Goal: Transaction & Acquisition: Purchase product/service

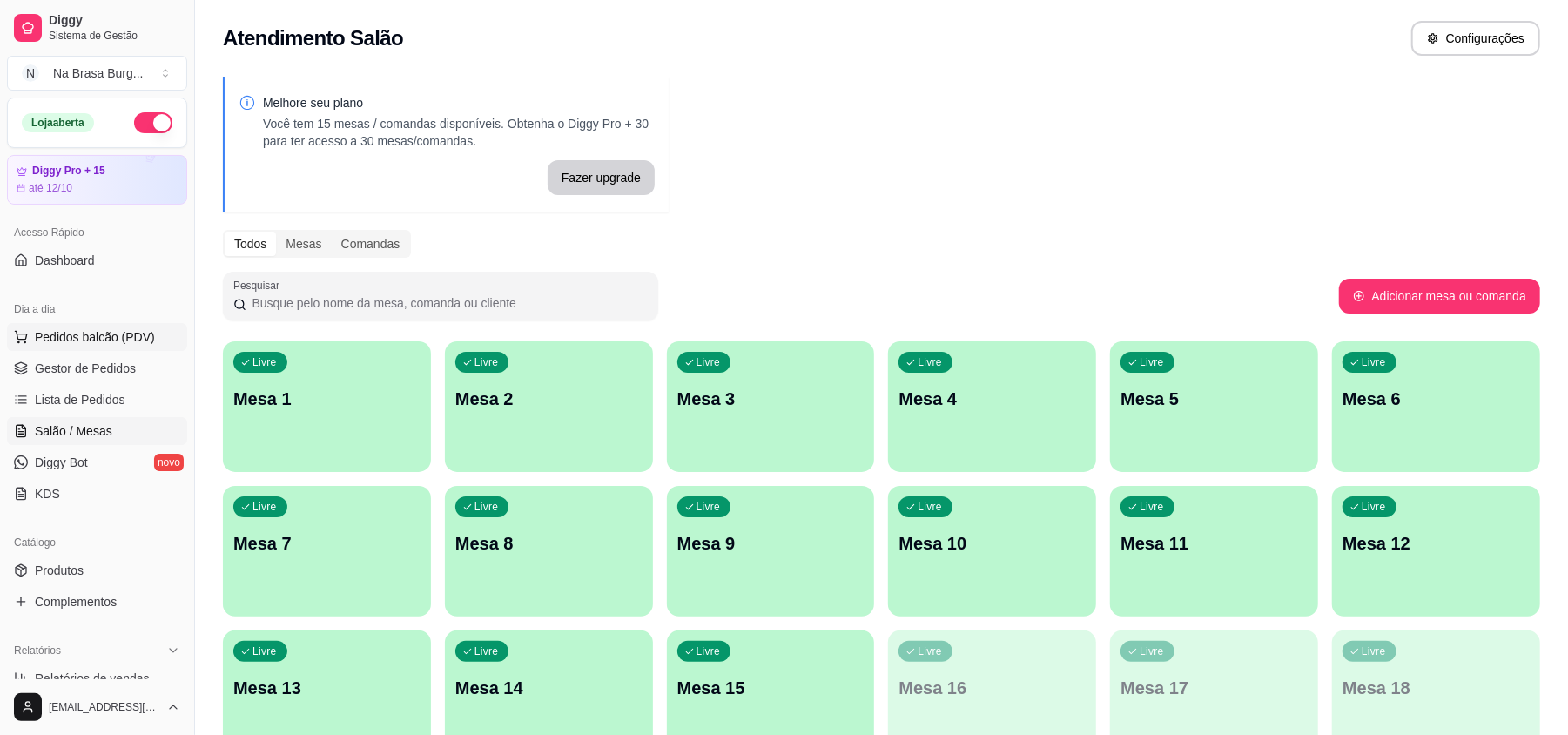
click at [54, 339] on span "Pedidos balcão (PDV)" at bounding box center [94, 336] width 120 height 18
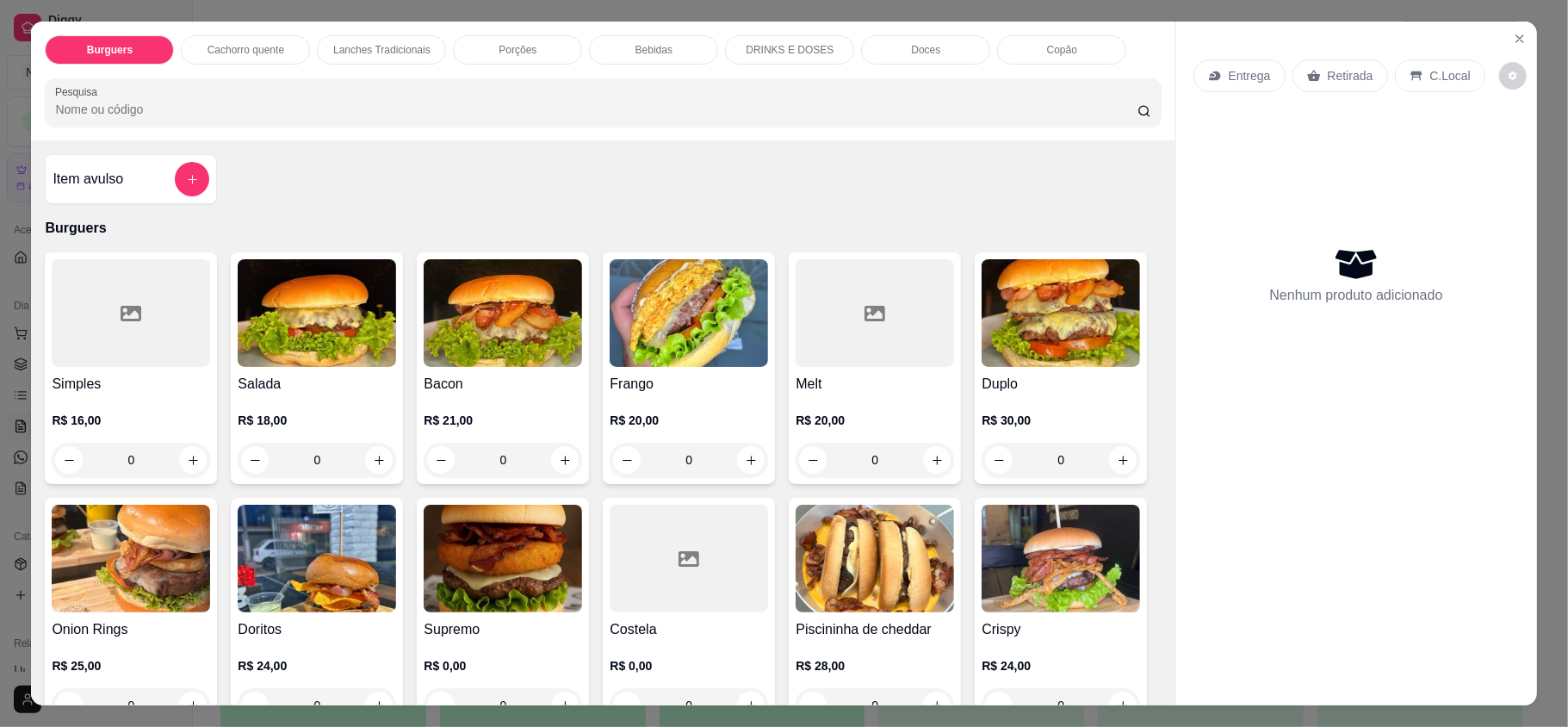
click at [388, 42] on div "Lanches Tradicionais" at bounding box center [381, 50] width 130 height 29
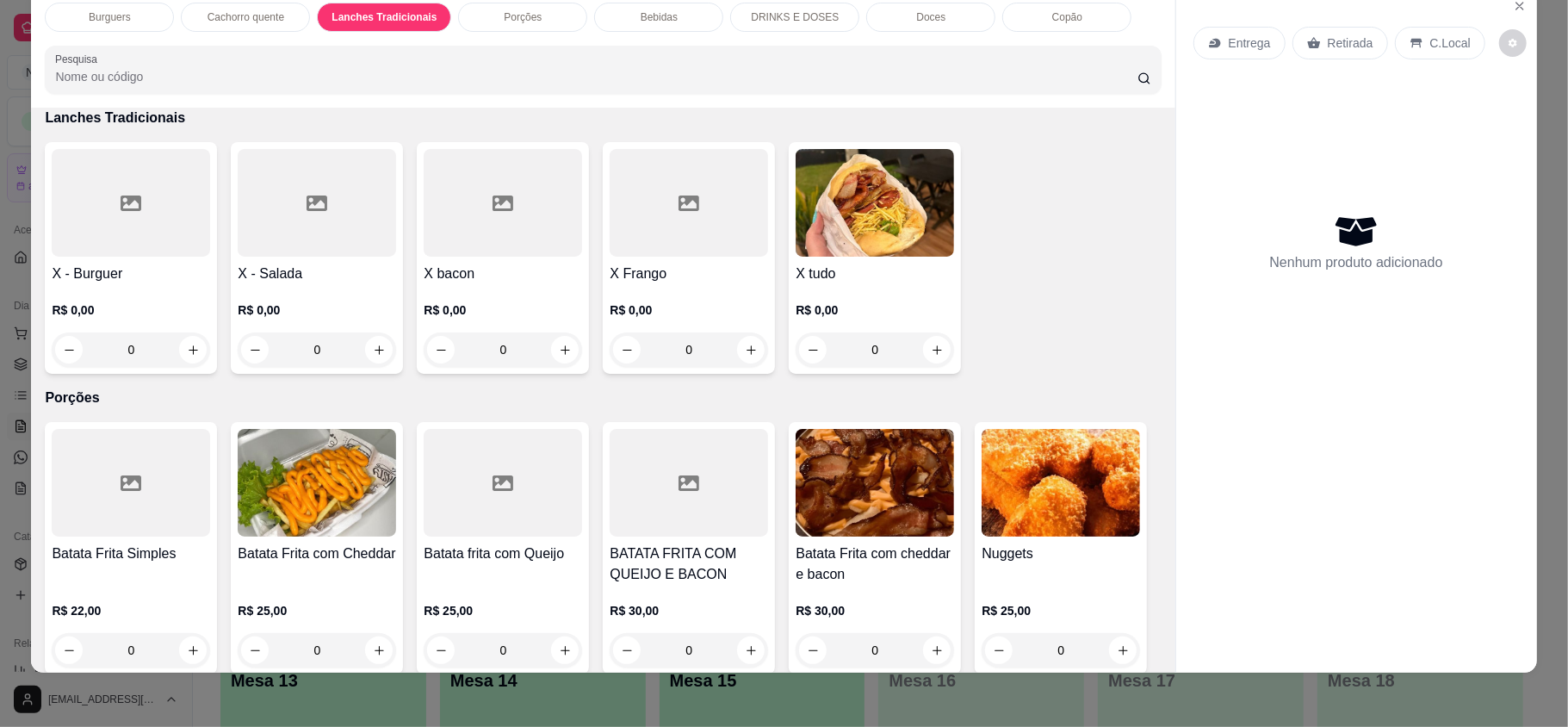
click at [935, 355] on div "0" at bounding box center [874, 349] width 158 height 34
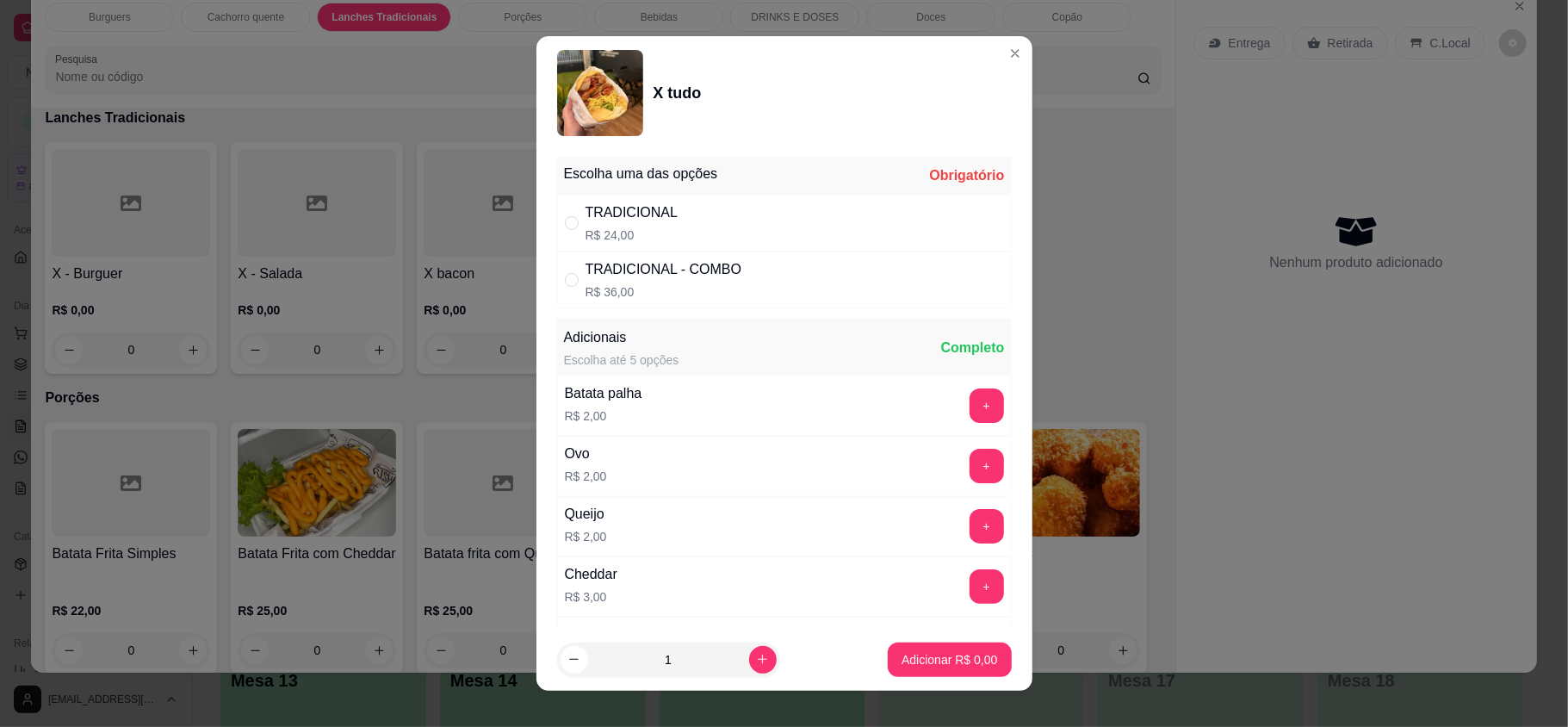
click at [841, 193] on div "Escolha uma das opções Obrigatório" at bounding box center [784, 176] width 455 height 38
click at [844, 204] on div "TRADICIONAL R$ 24,00" at bounding box center [784, 223] width 455 height 57
radio input "true"
click at [948, 656] on p "Adicionar R$ 24,00" at bounding box center [946, 659] width 103 height 17
type input "1"
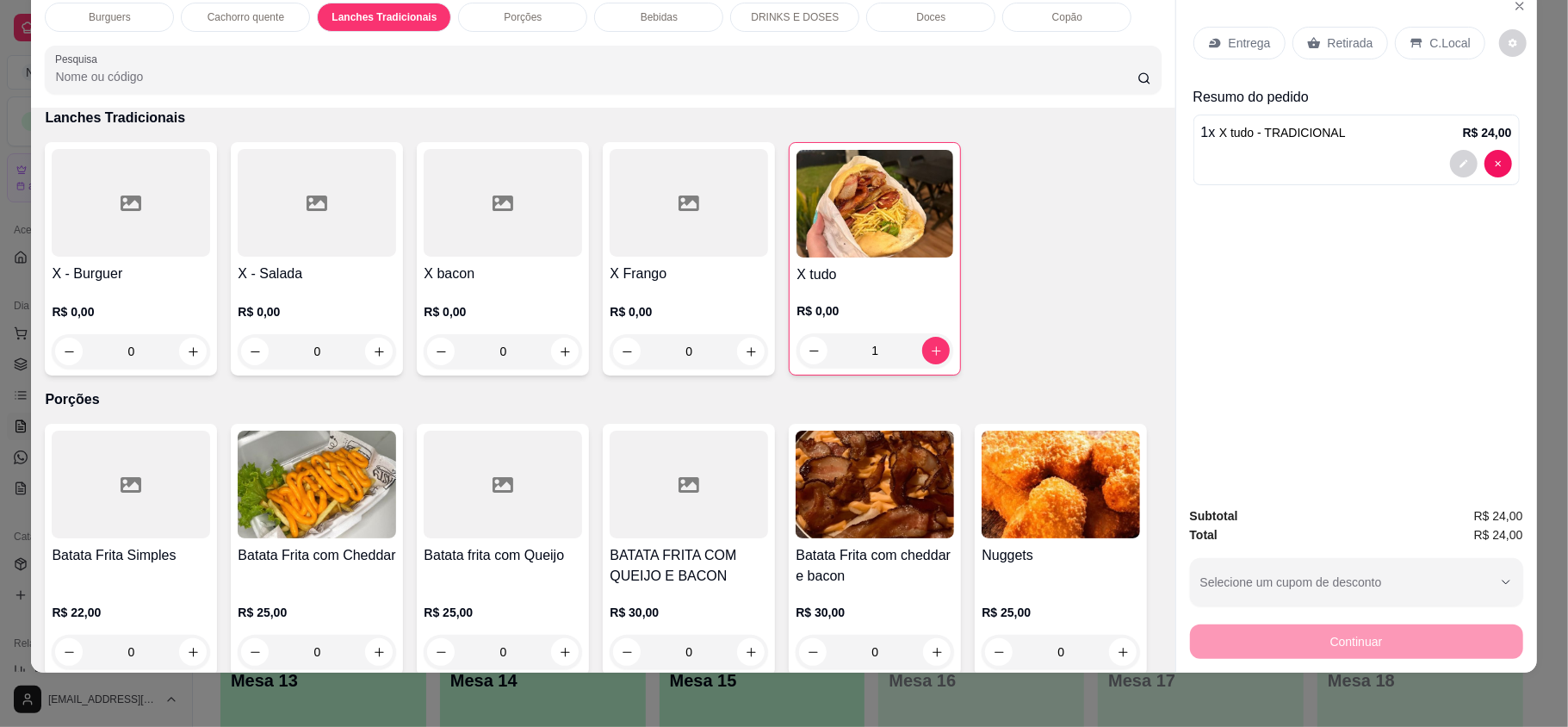
click at [1229, 51] on div "Entrega" at bounding box center [1239, 43] width 92 height 33
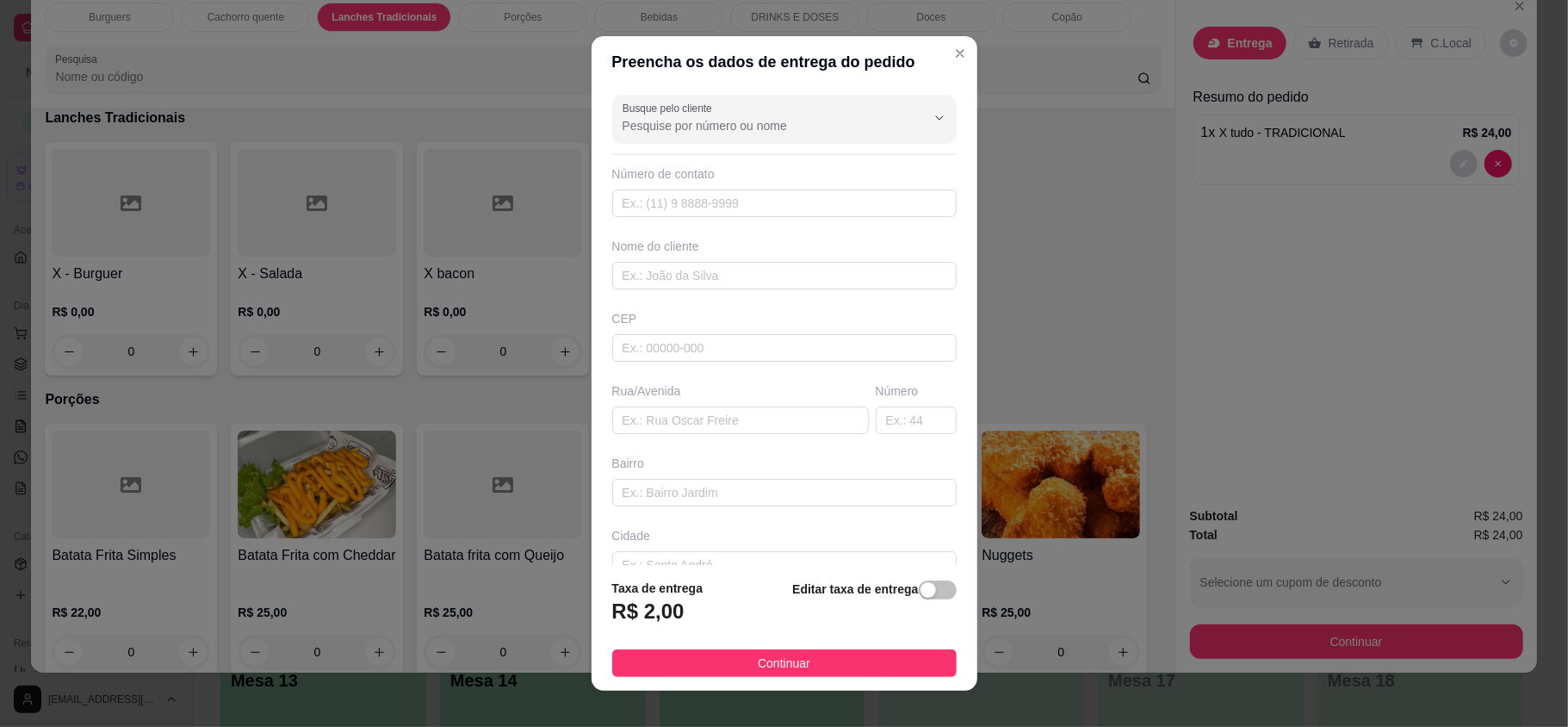
click at [821, 297] on div "Busque pelo cliente Número de contato Nome do cliente CEP Rua/[GEOGRAPHIC_DATA]" at bounding box center [784, 326] width 386 height 477
click at [825, 273] on input "text" at bounding box center [784, 276] width 344 height 28
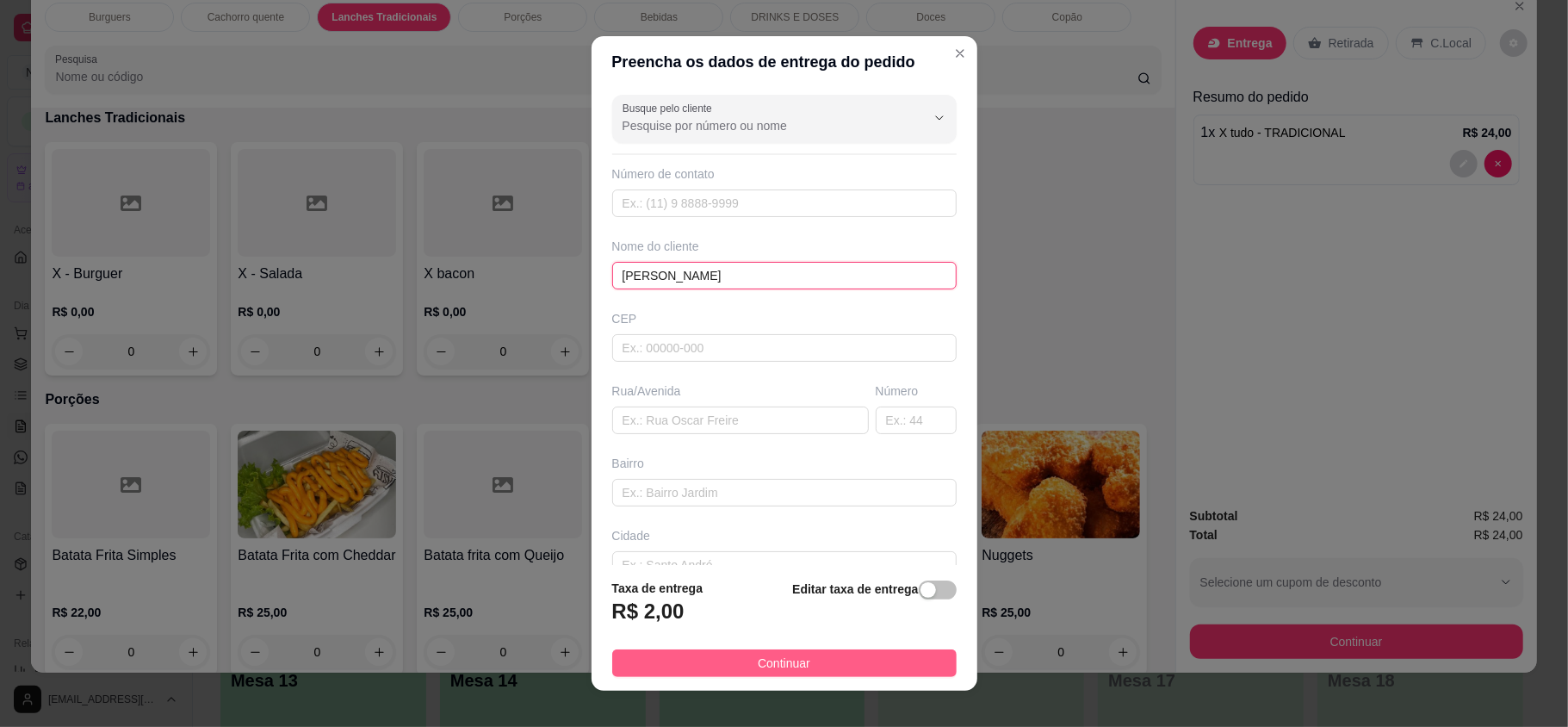
type input "[PERSON_NAME]"
click at [875, 655] on button "Continuar" at bounding box center [784, 664] width 344 height 28
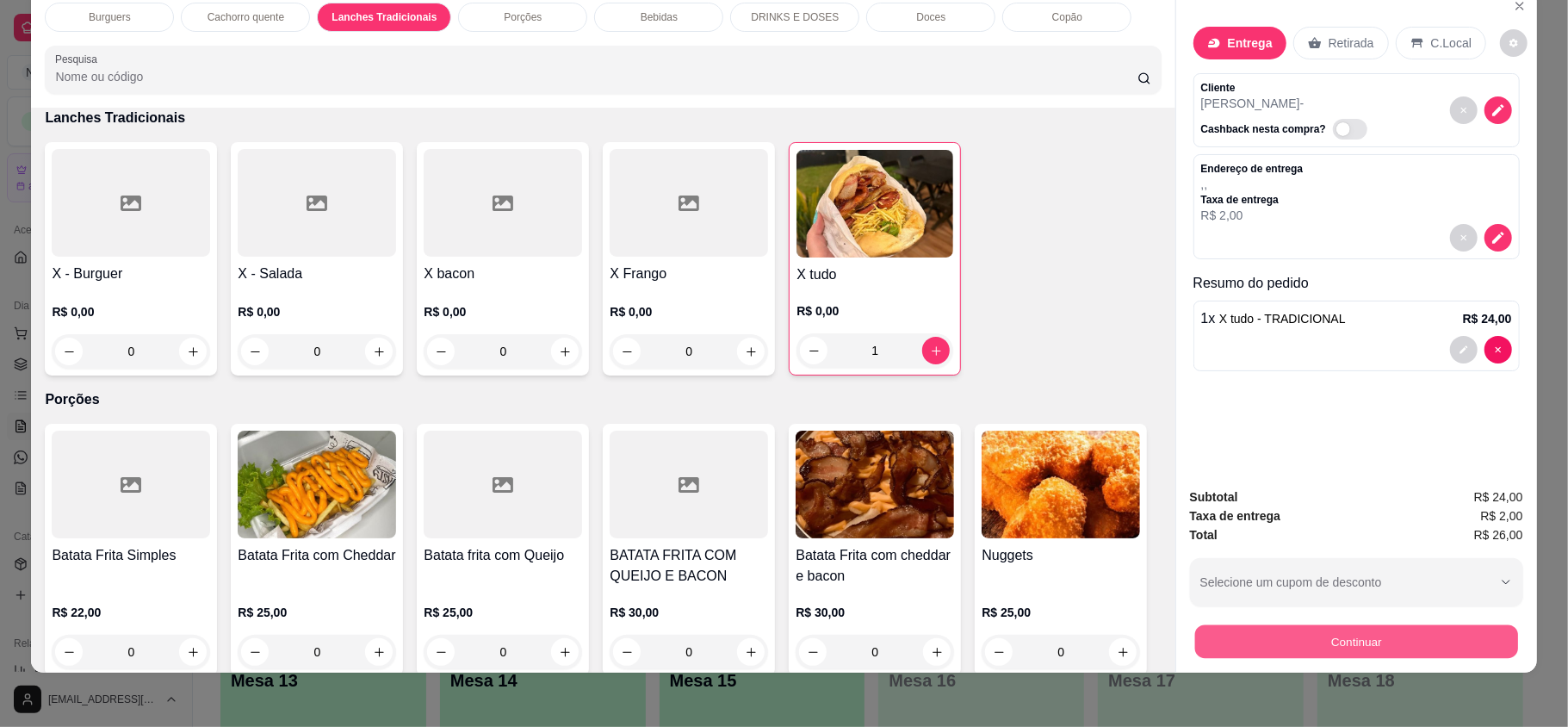
click at [1333, 651] on button "Continuar" at bounding box center [1355, 641] width 322 height 34
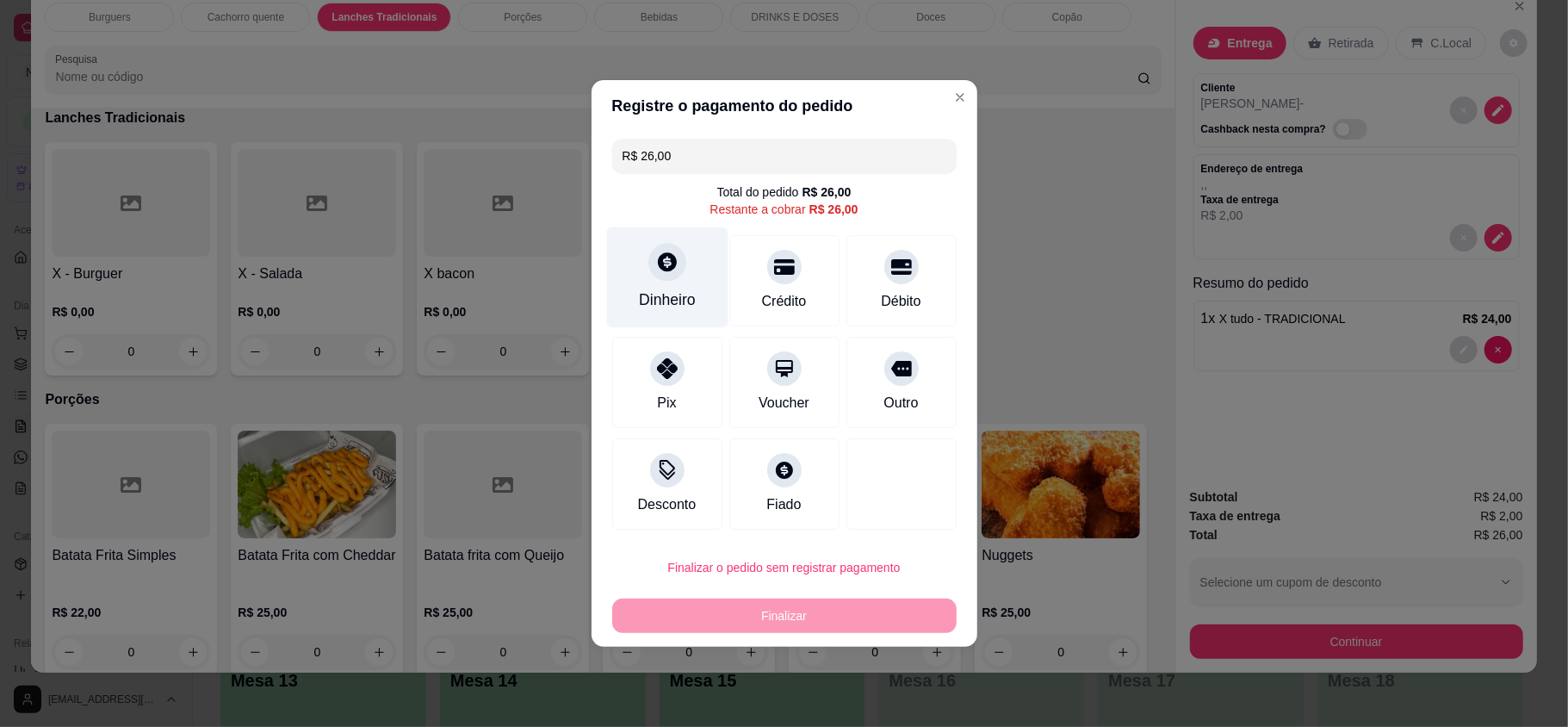
click at [703, 279] on div "Dinheiro" at bounding box center [667, 278] width 121 height 101
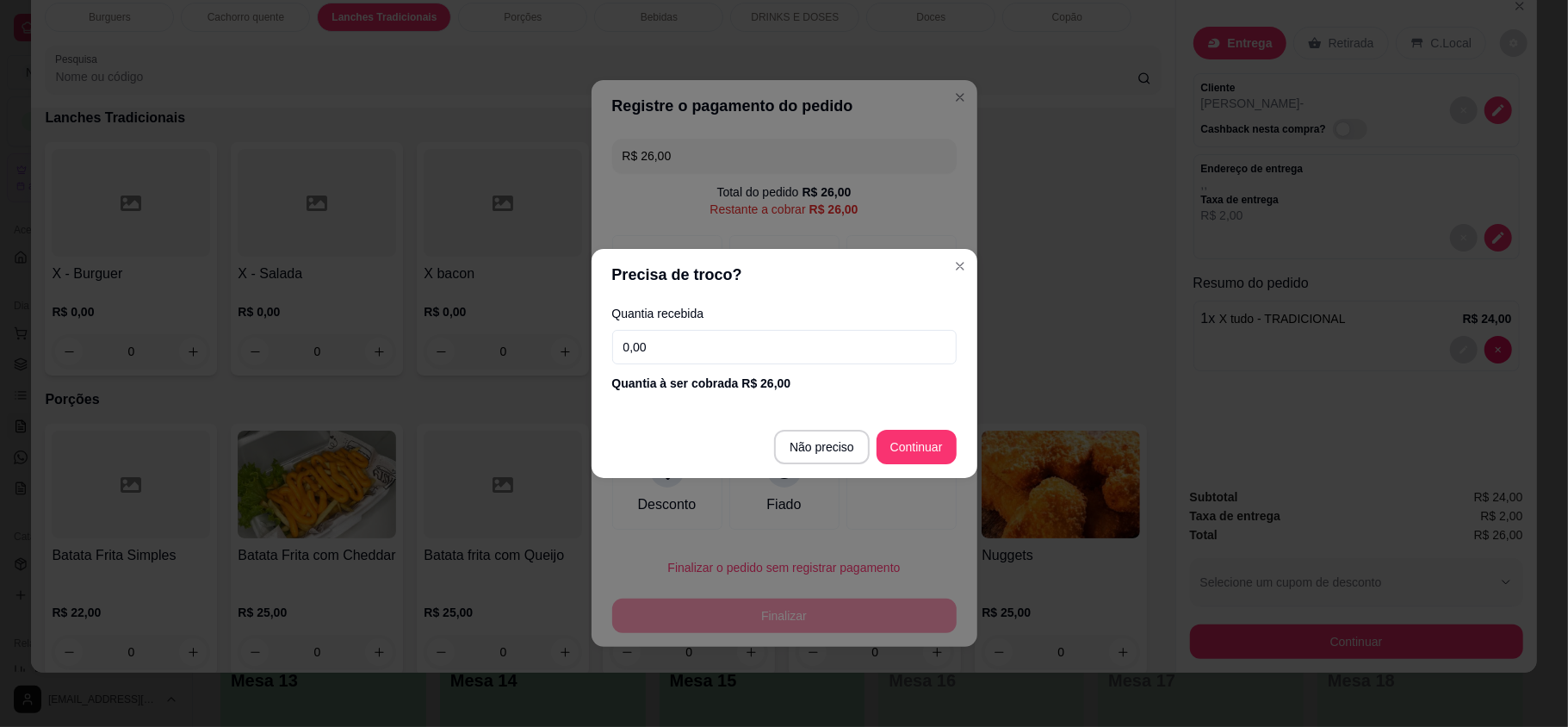
click at [740, 369] on div "Quantia recebida 0,00 Quantia à ser cobrada R$ 26,00" at bounding box center [784, 349] width 386 height 98
click at [747, 349] on input "0,00" at bounding box center [784, 346] width 344 height 34
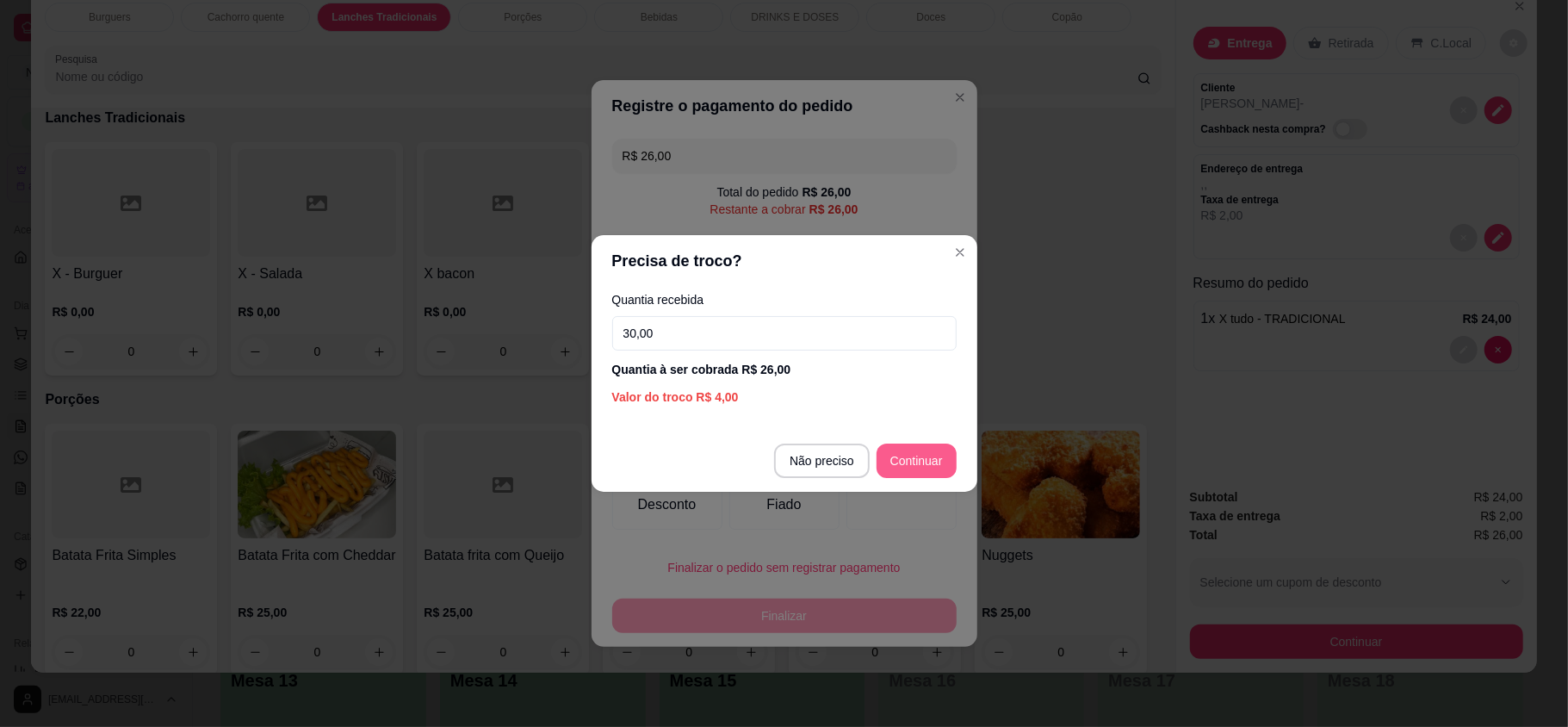
type input "30,00"
type input "R$ 0,00"
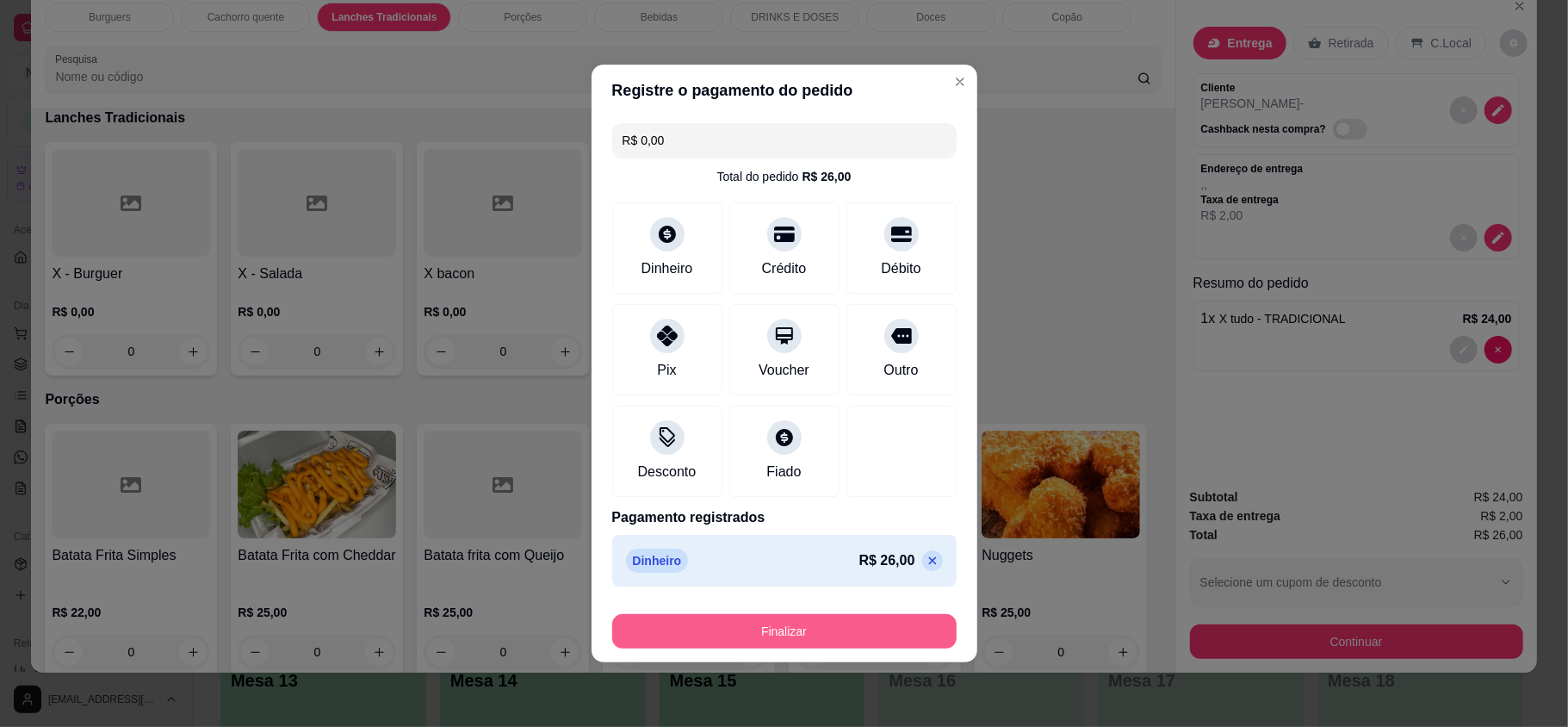
click at [840, 632] on button "Finalizar" at bounding box center [784, 630] width 344 height 34
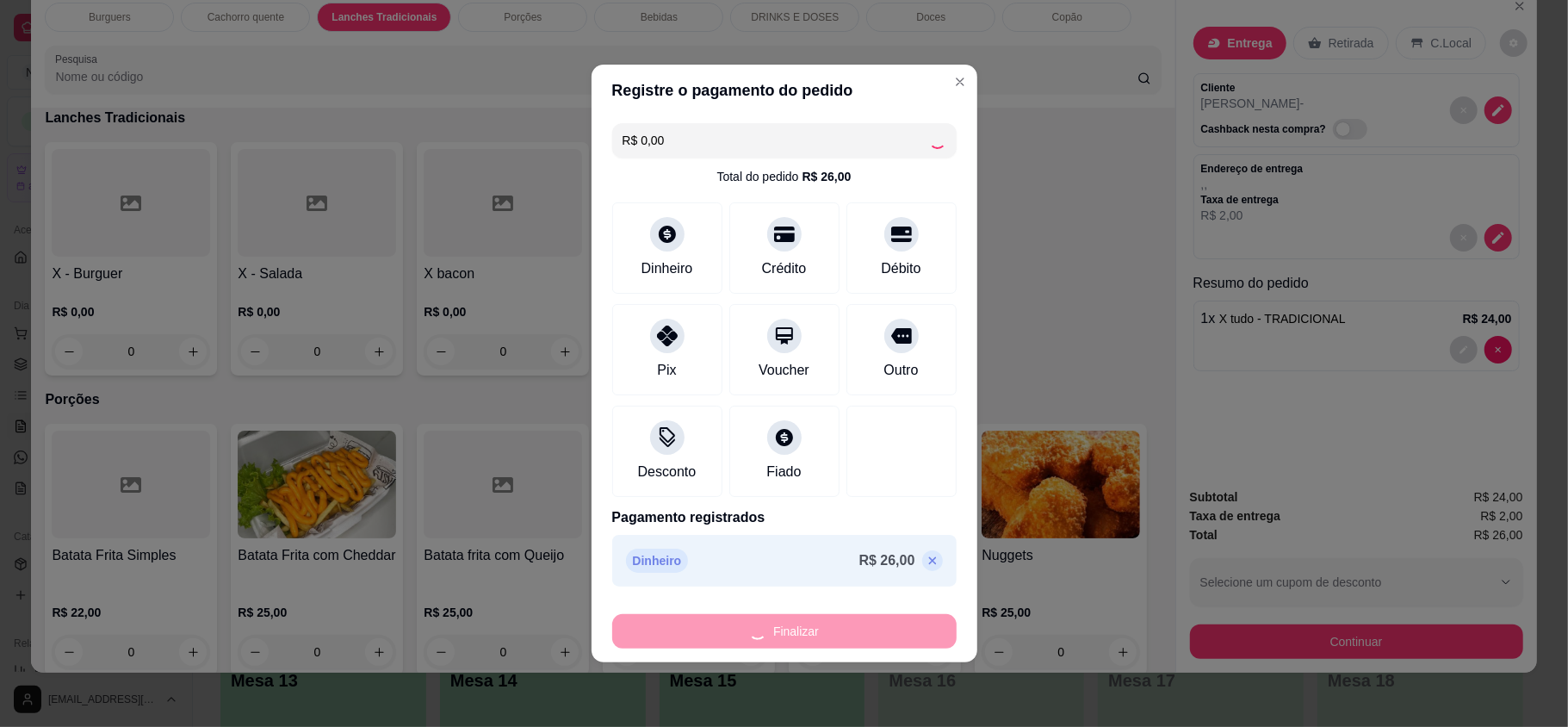
type input "0"
type input "-R$ 26,00"
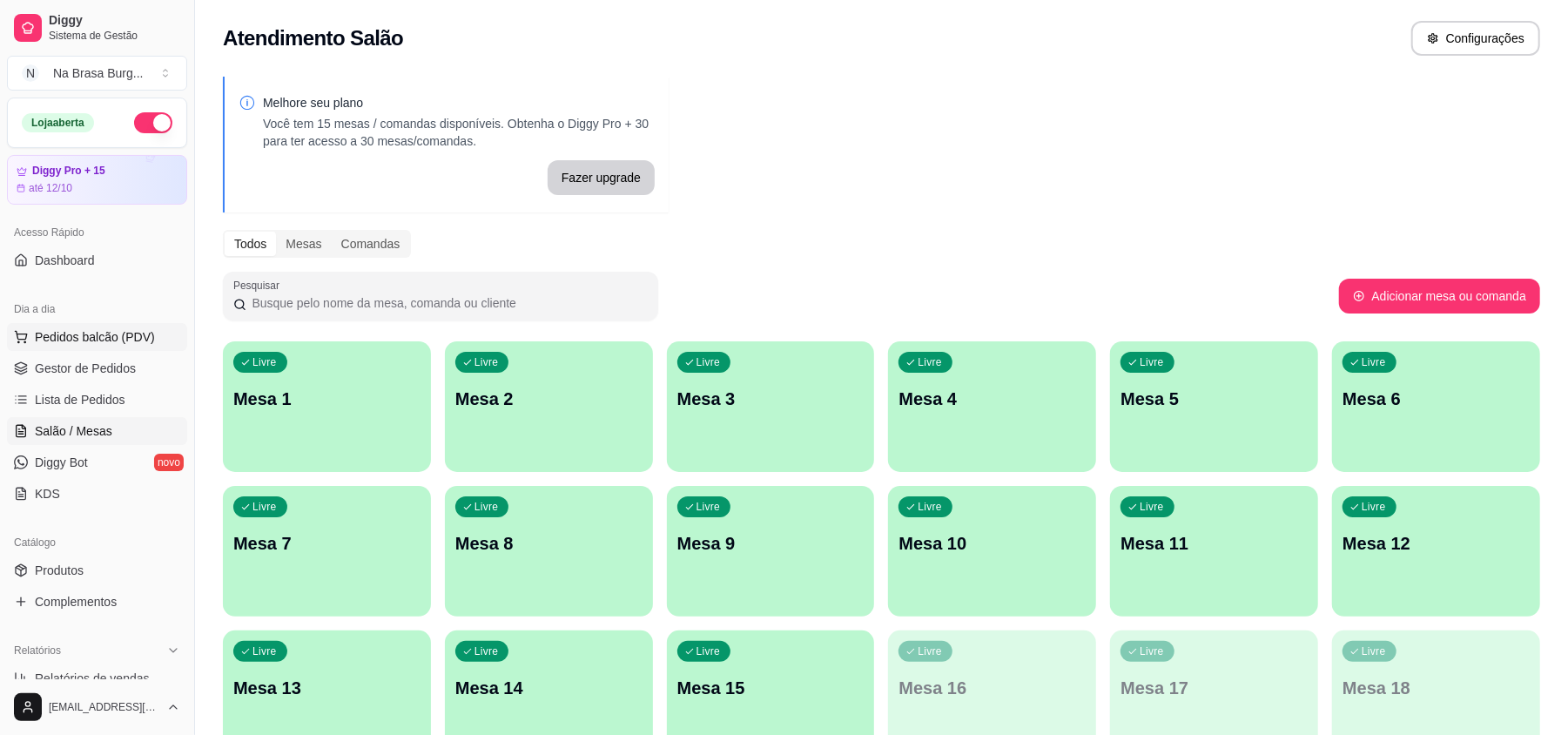
click at [94, 343] on span "Pedidos balcão (PDV)" at bounding box center [94, 336] width 120 height 18
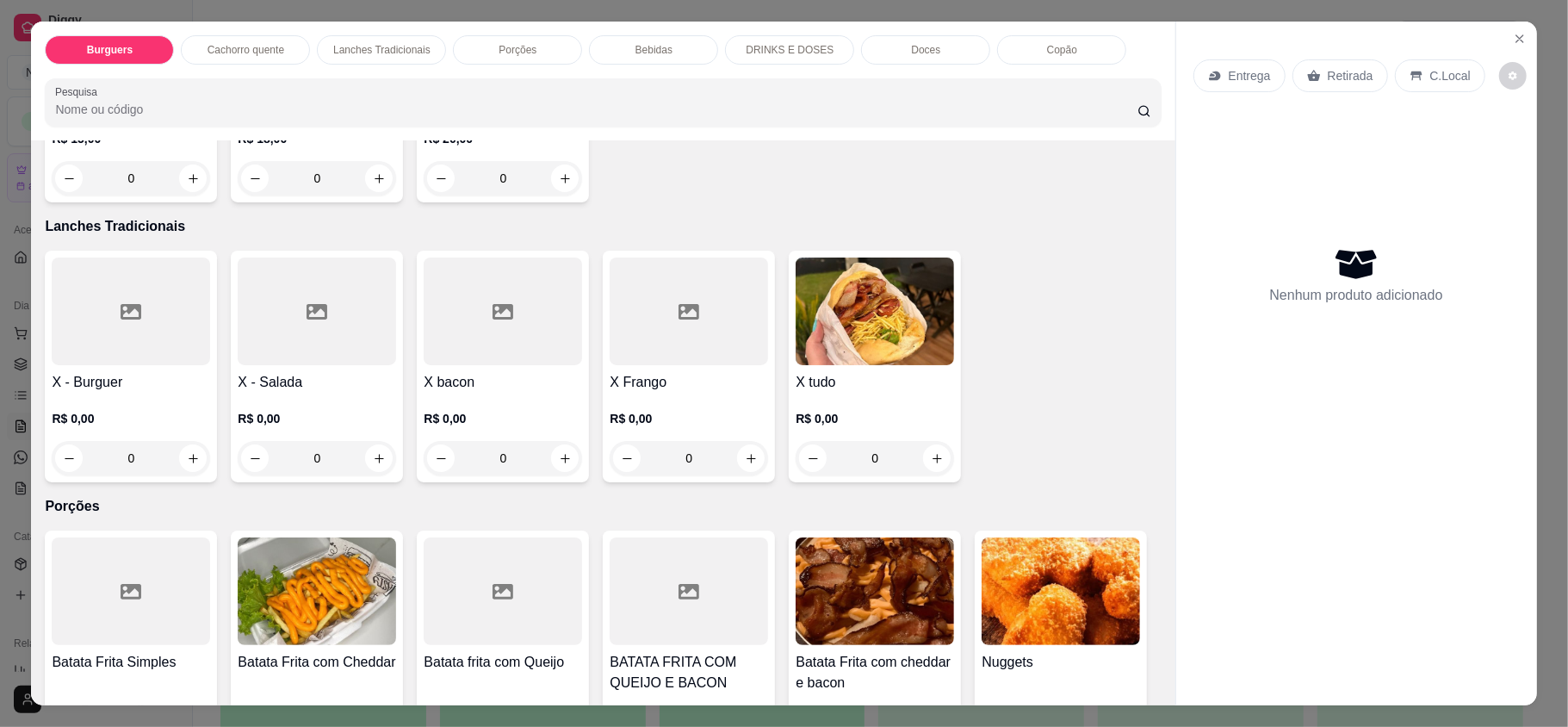
scroll to position [1034, 0]
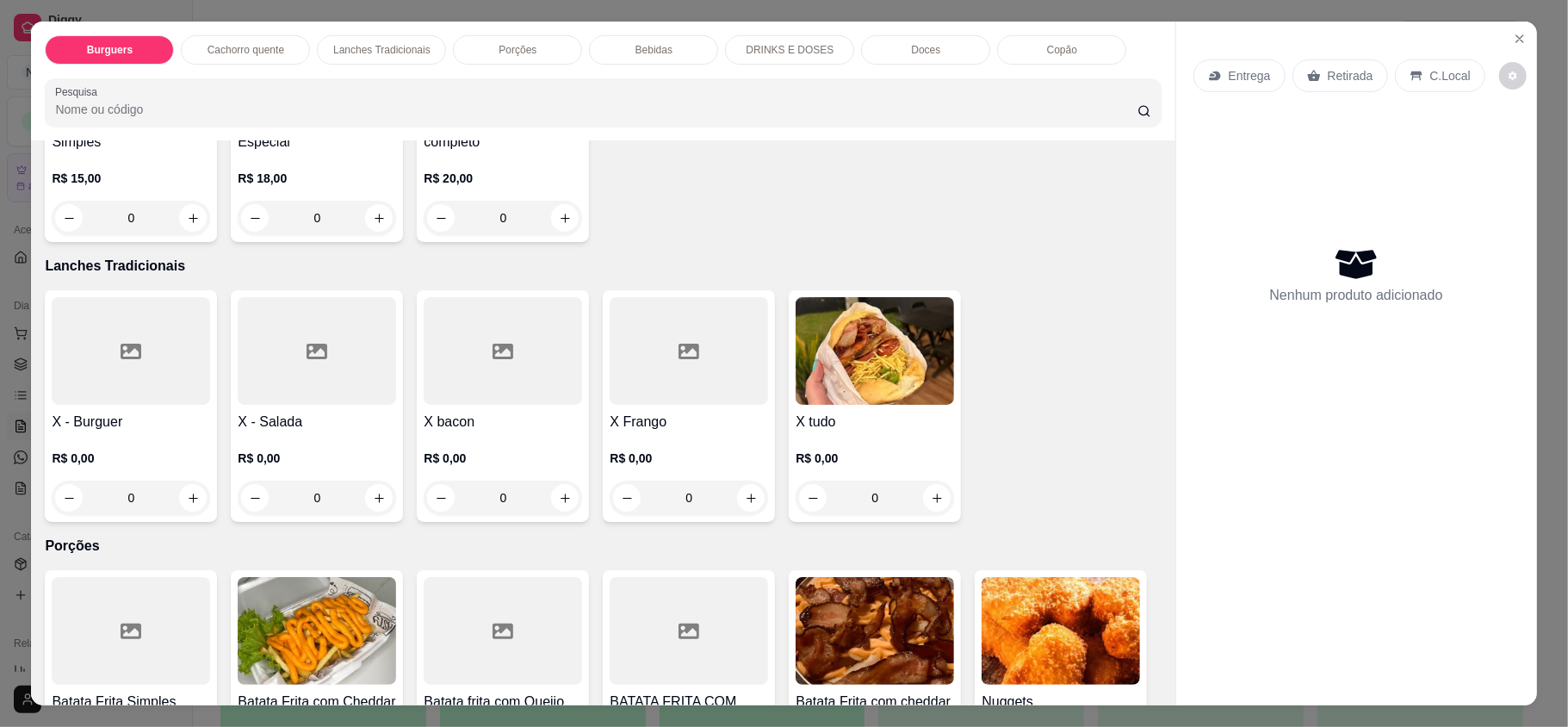
click at [545, 496] on div "0" at bounding box center [502, 497] width 158 height 34
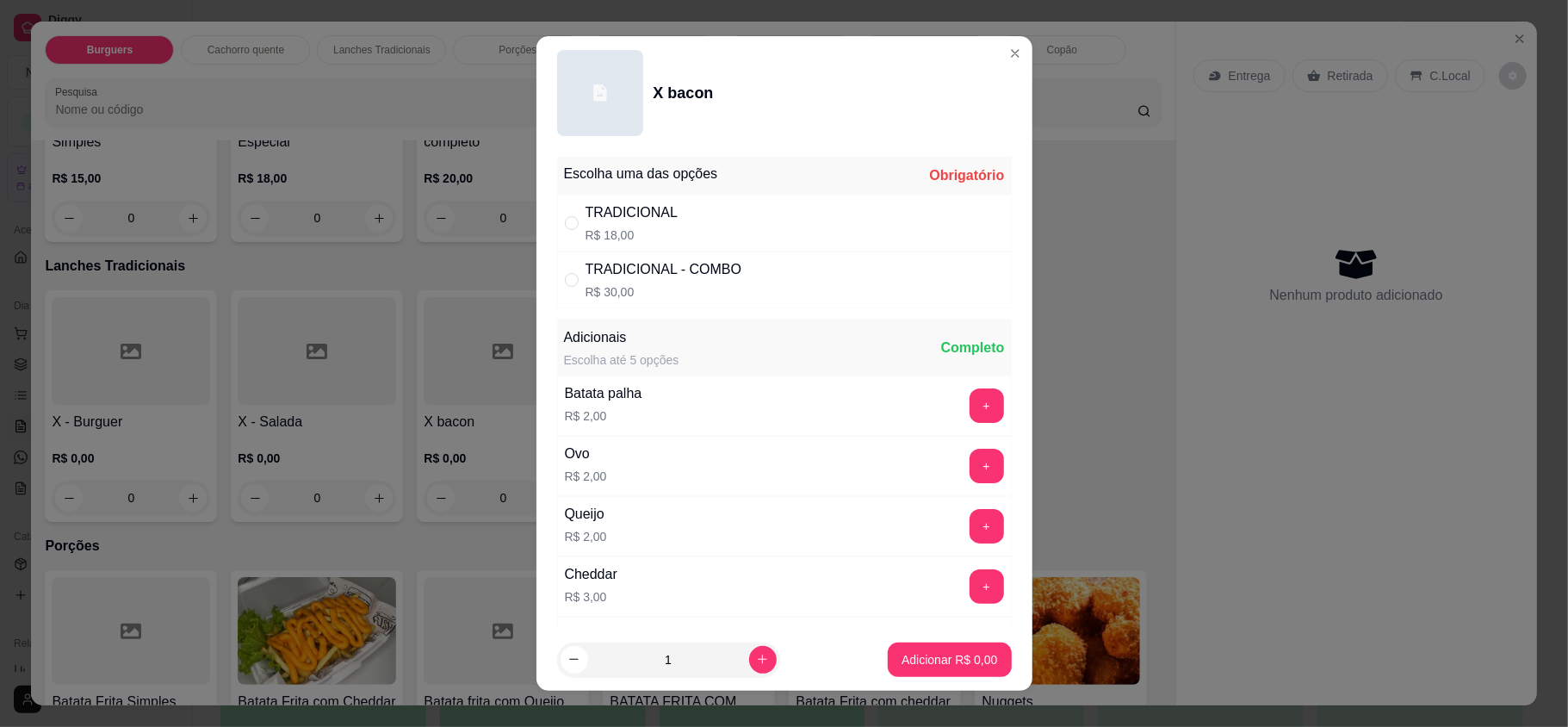
click at [613, 210] on div "TRADICIONAL" at bounding box center [631, 212] width 93 height 20
radio input "true"
click at [756, 654] on icon "increase-product-quantity" at bounding box center [762, 659] width 13 height 13
type input "2"
click at [895, 659] on p "Adicionar R$ 36,00" at bounding box center [946, 659] width 103 height 17
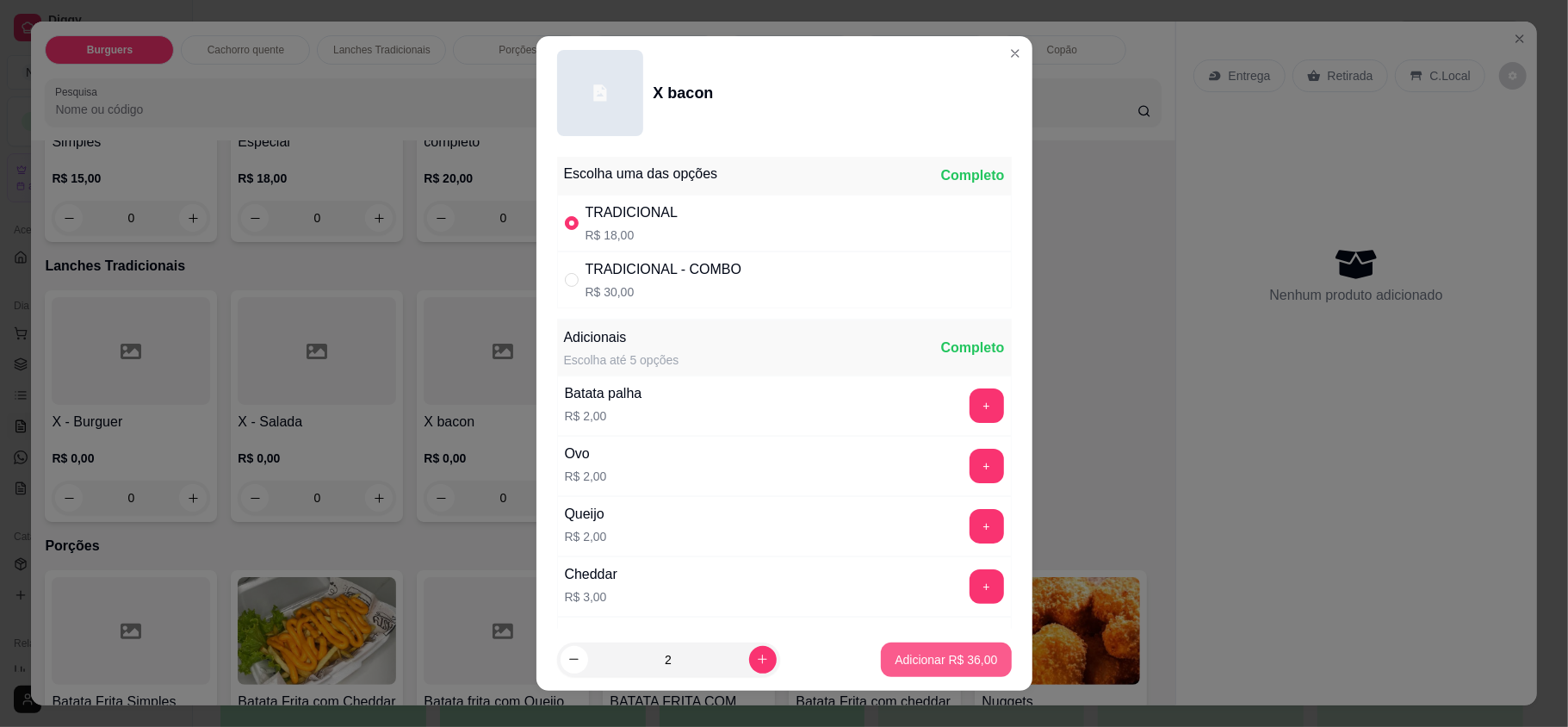
type input "2"
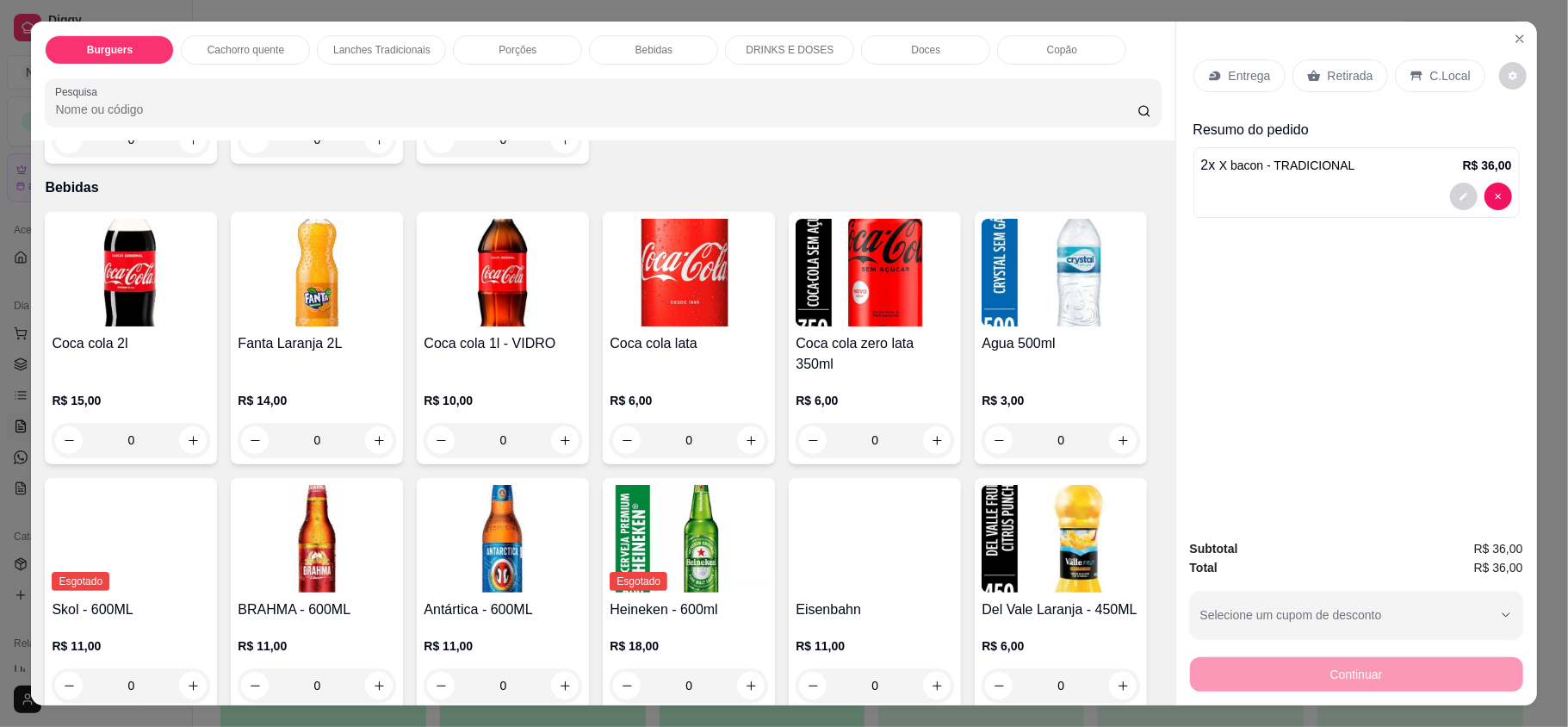
scroll to position [1952, 0]
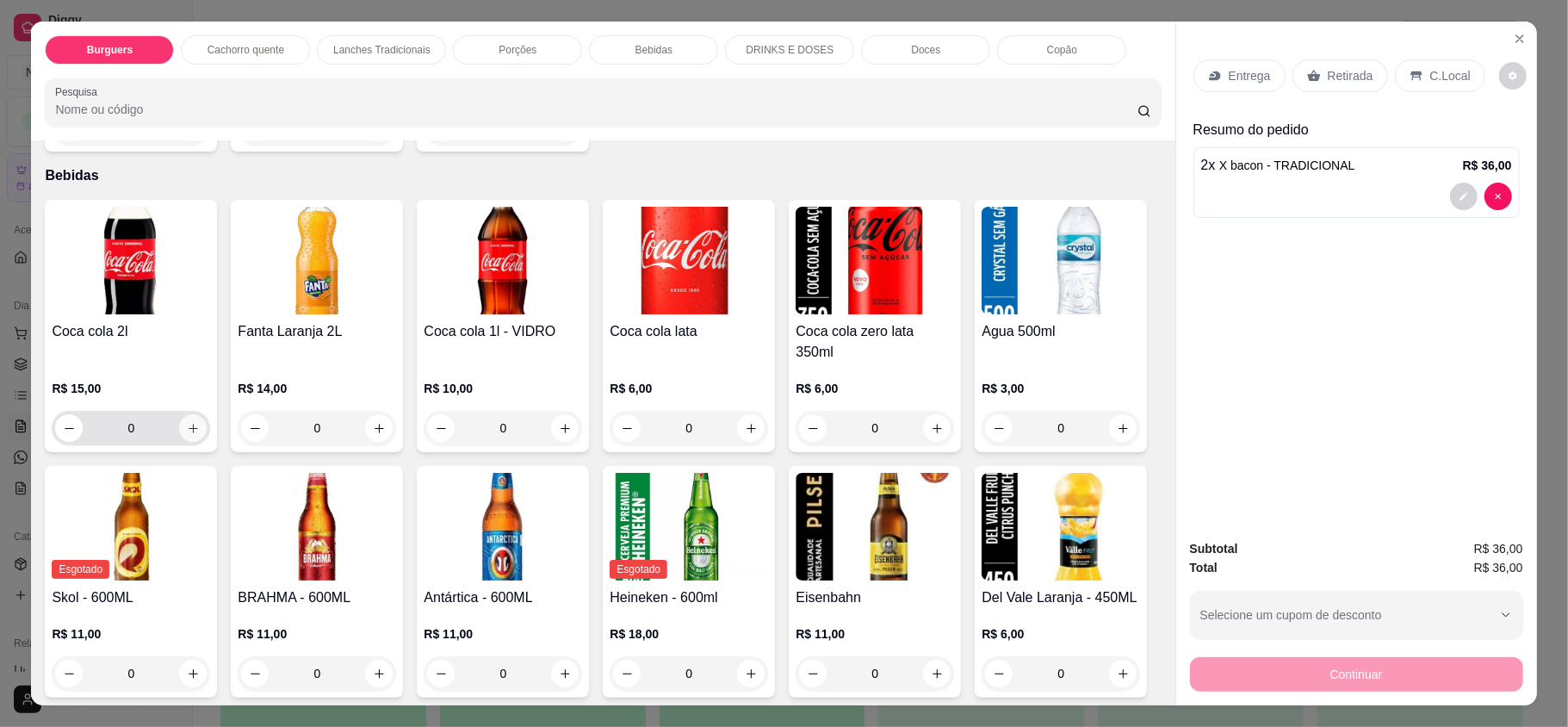
click at [188, 424] on icon "increase-product-quantity" at bounding box center [193, 428] width 9 height 9
type input "1"
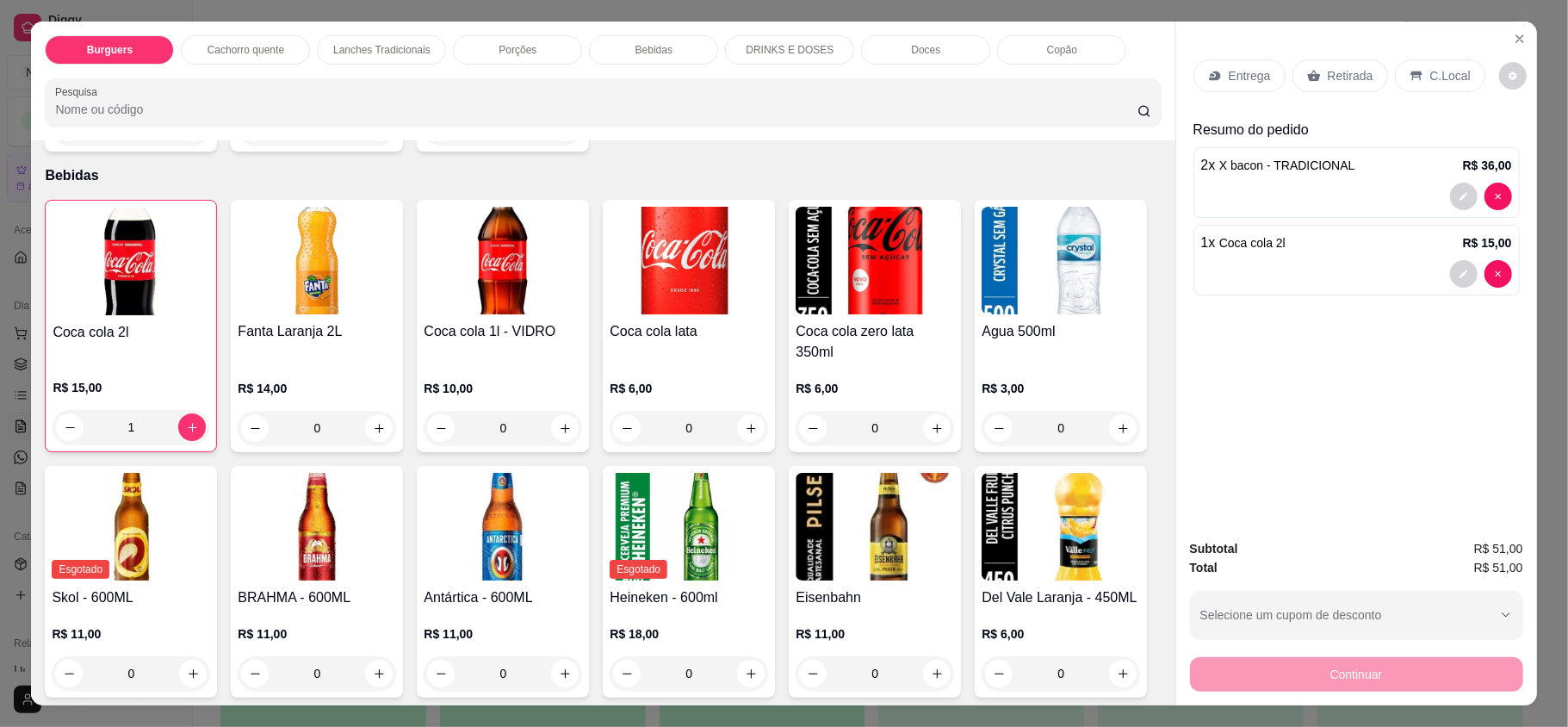
click at [1251, 84] on p "Entrega" at bounding box center [1249, 75] width 42 height 17
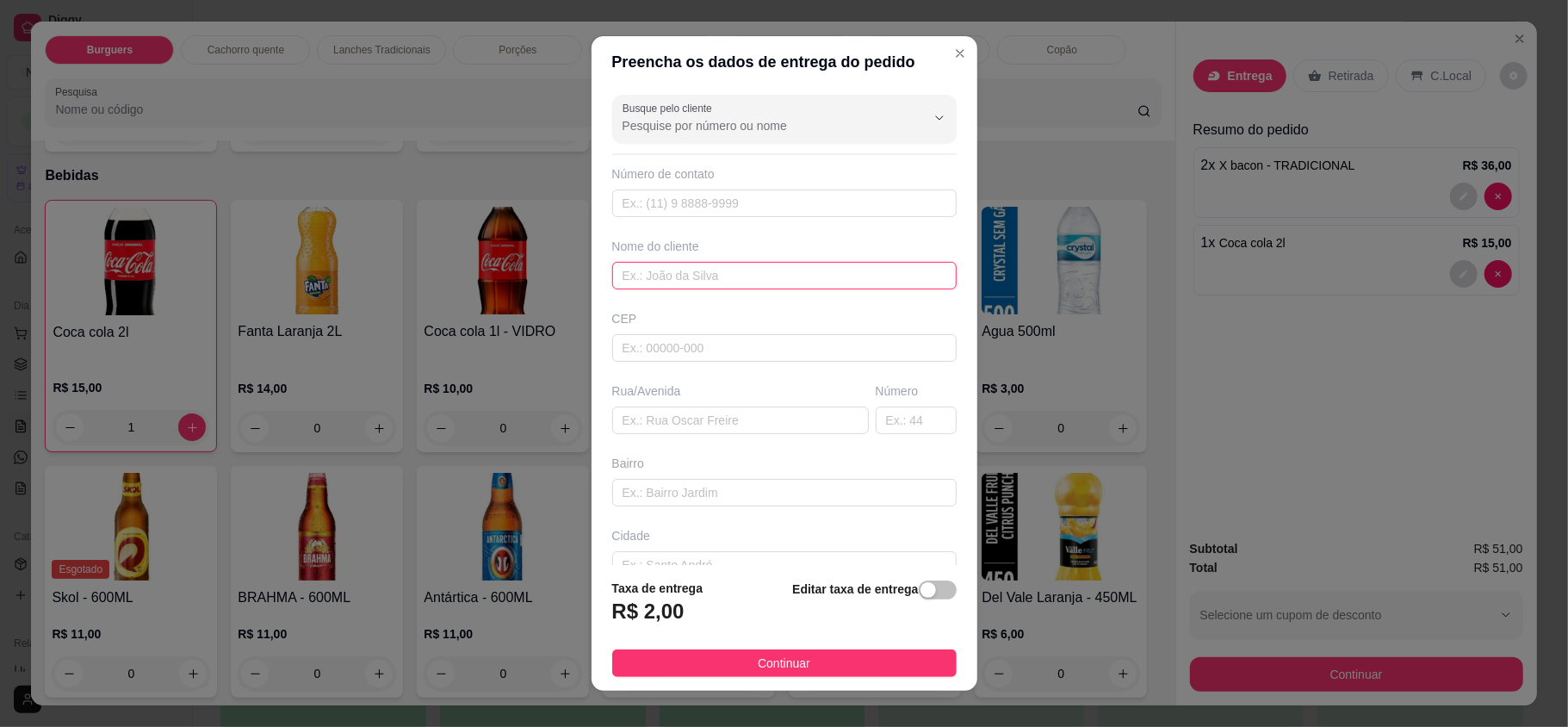
click at [755, 290] on input "text" at bounding box center [784, 276] width 344 height 28
type input "[PERSON_NAME]"
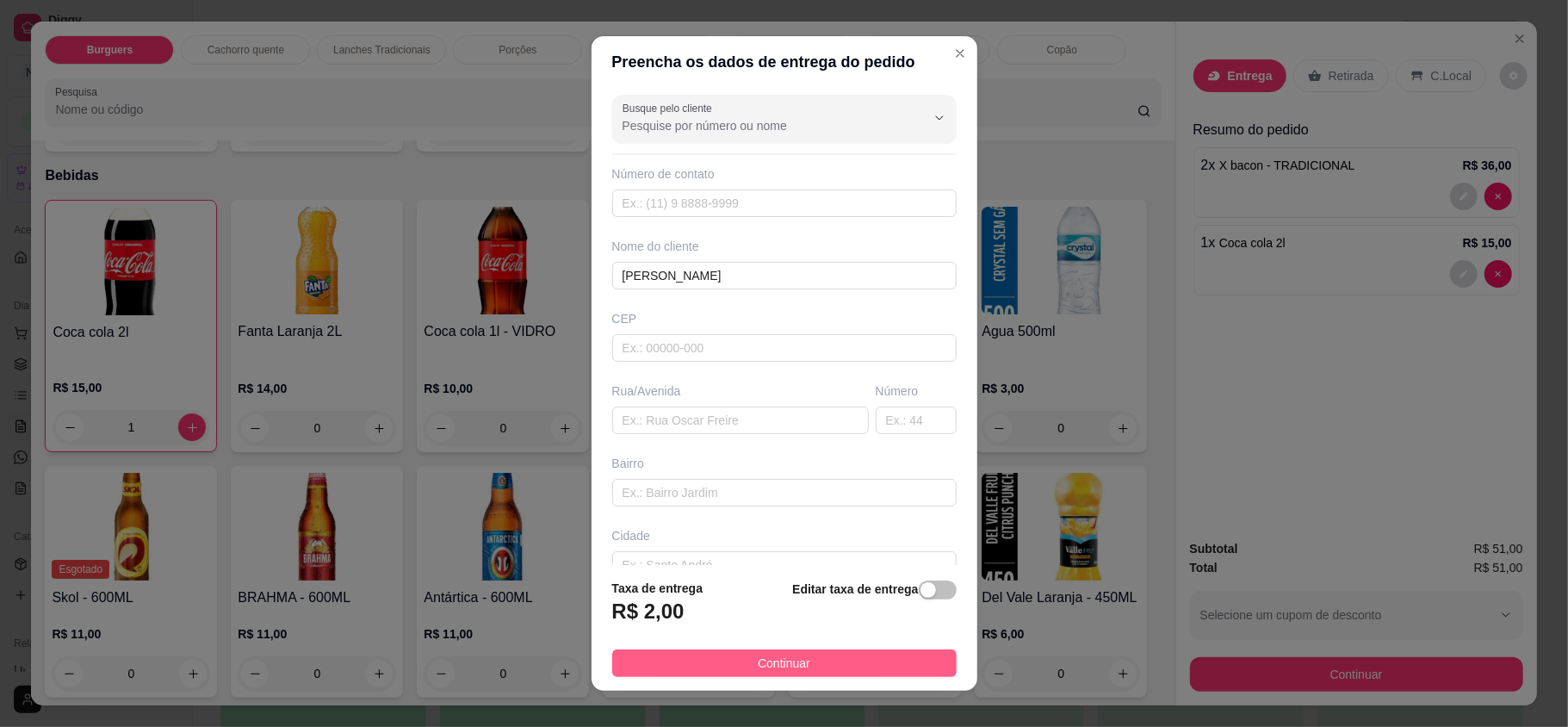
click at [758, 666] on span "Continuar" at bounding box center [784, 663] width 52 height 19
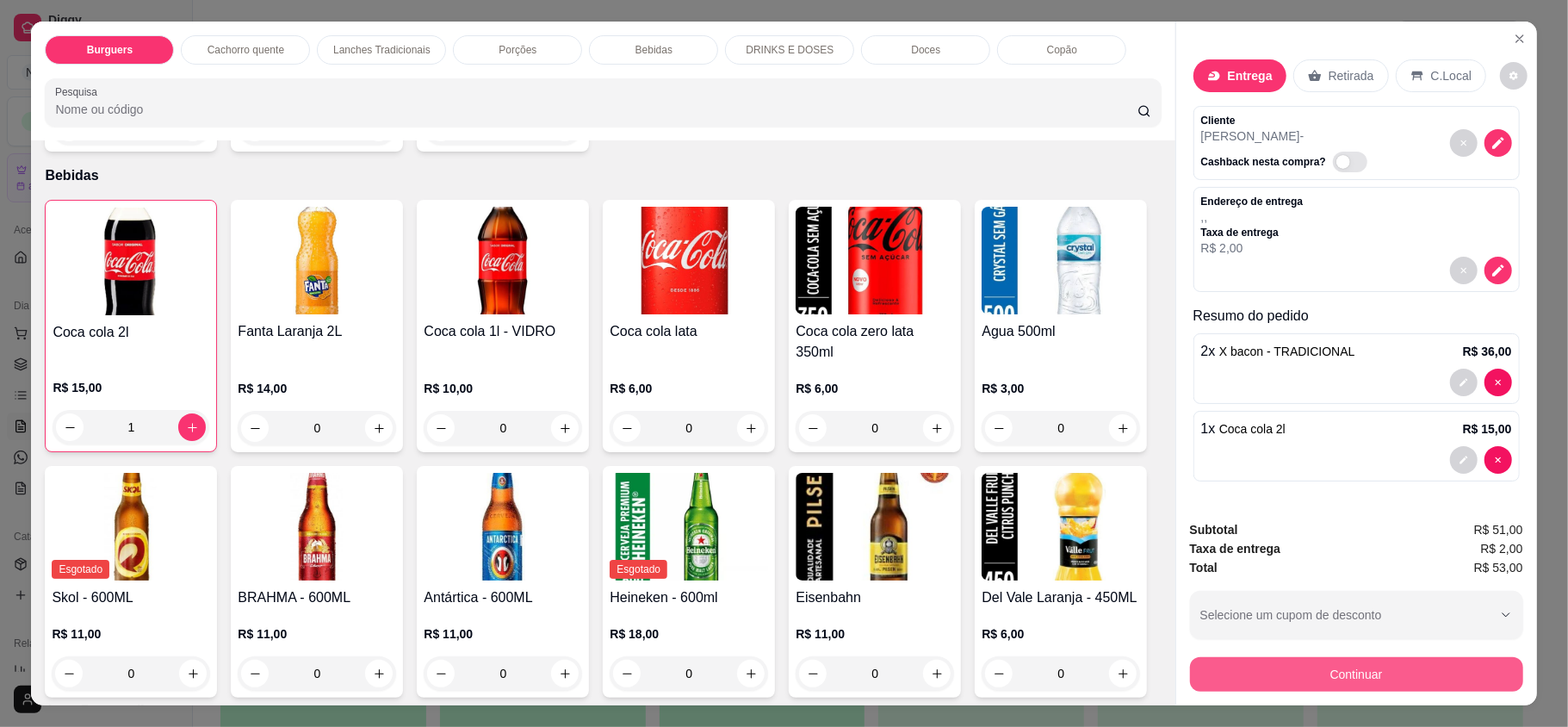
click at [1361, 662] on button "Continuar" at bounding box center [1356, 674] width 333 height 34
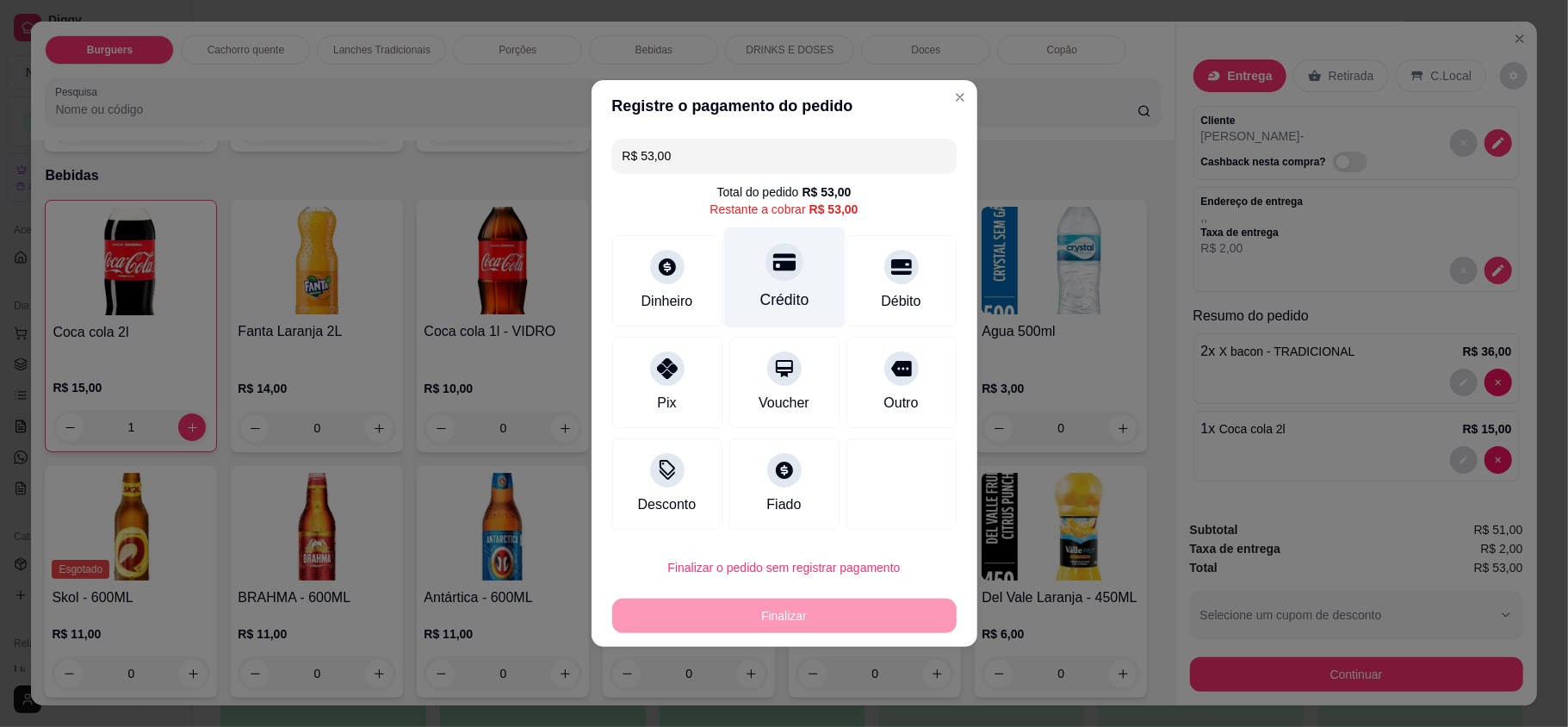
click at [761, 242] on div "Crédito" at bounding box center [784, 278] width 121 height 101
type input "R$ 0,00"
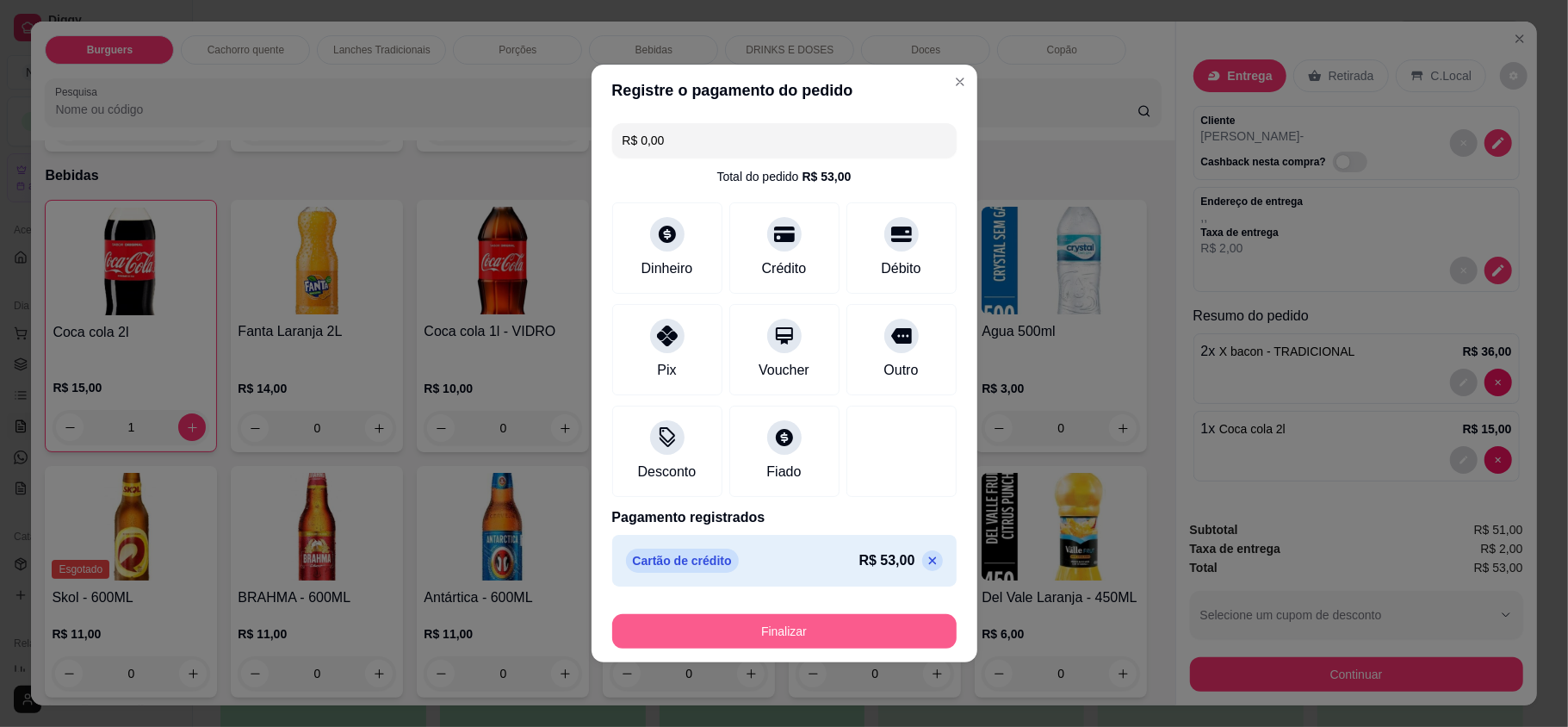
click at [852, 615] on button "Finalizar" at bounding box center [784, 630] width 344 height 34
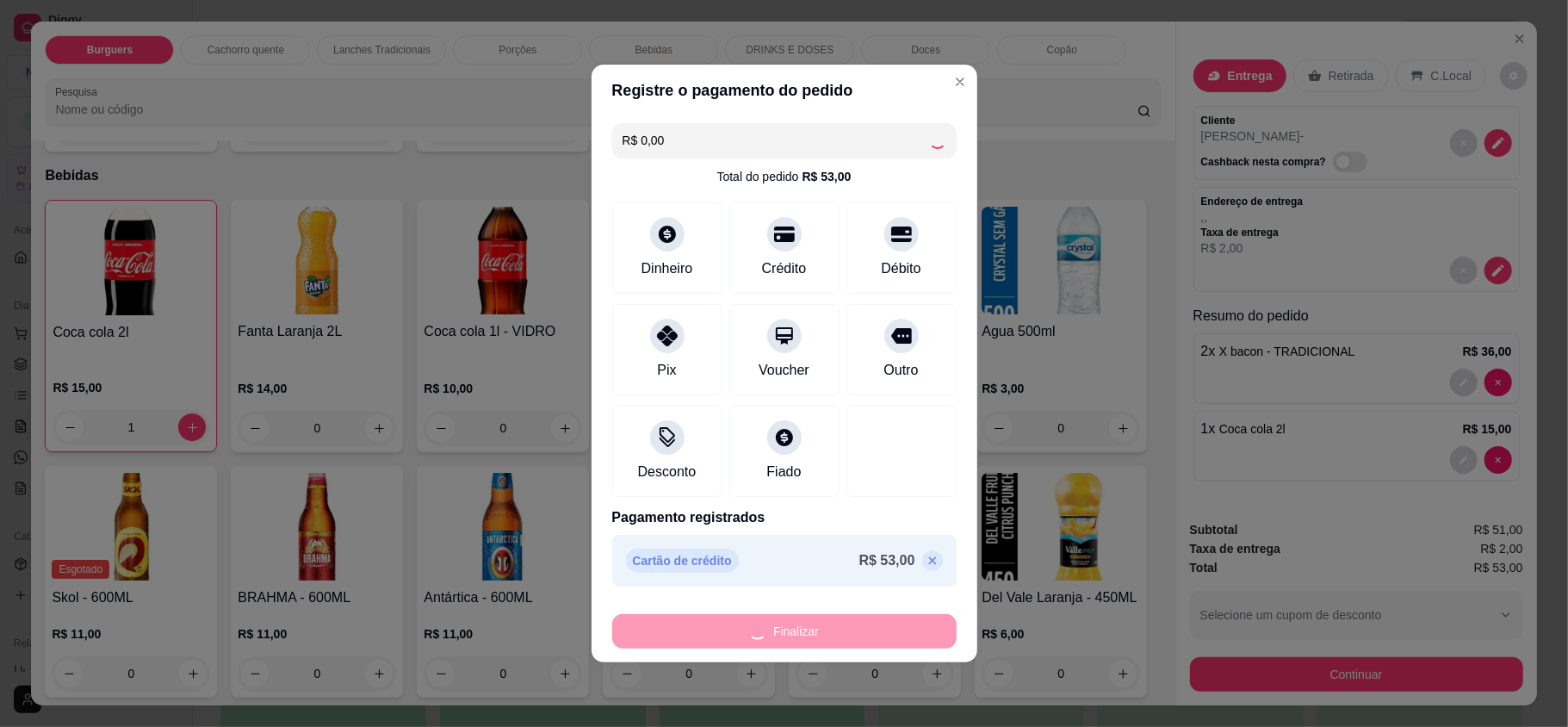
type input "0"
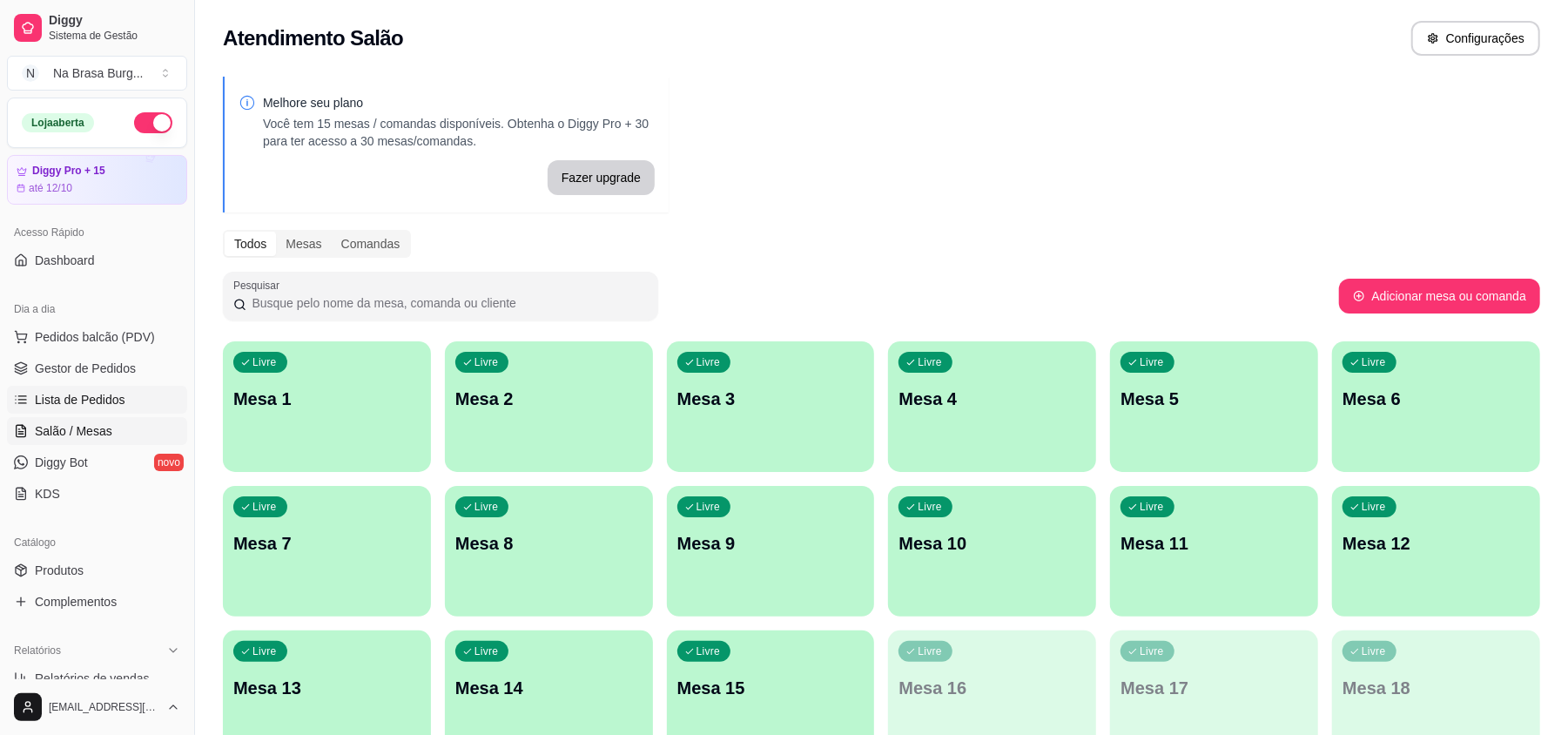
click at [125, 398] on link "Lista de Pedidos" at bounding box center [97, 400] width 180 height 28
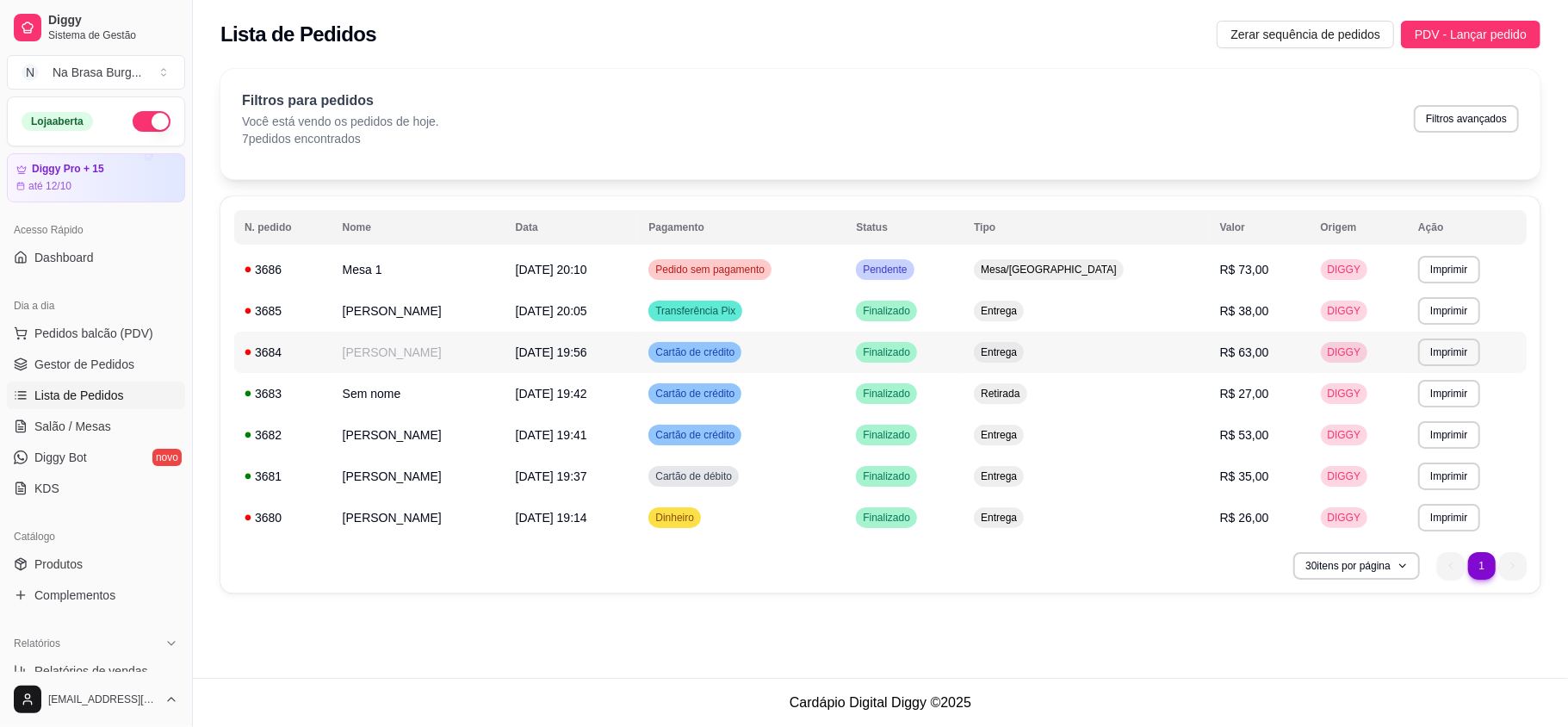
click at [491, 360] on td "[PERSON_NAME]" at bounding box center [419, 352] width 173 height 41
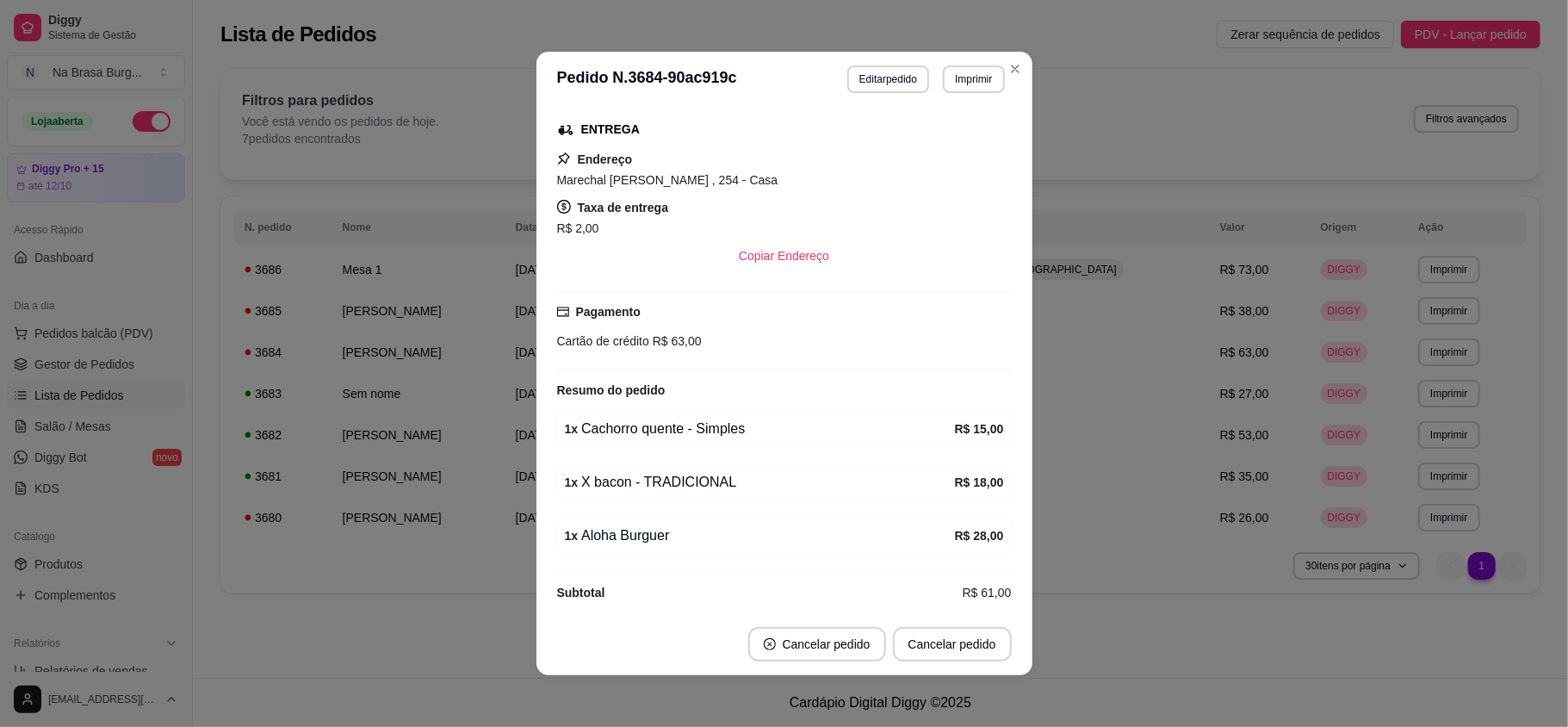
scroll to position [254, 0]
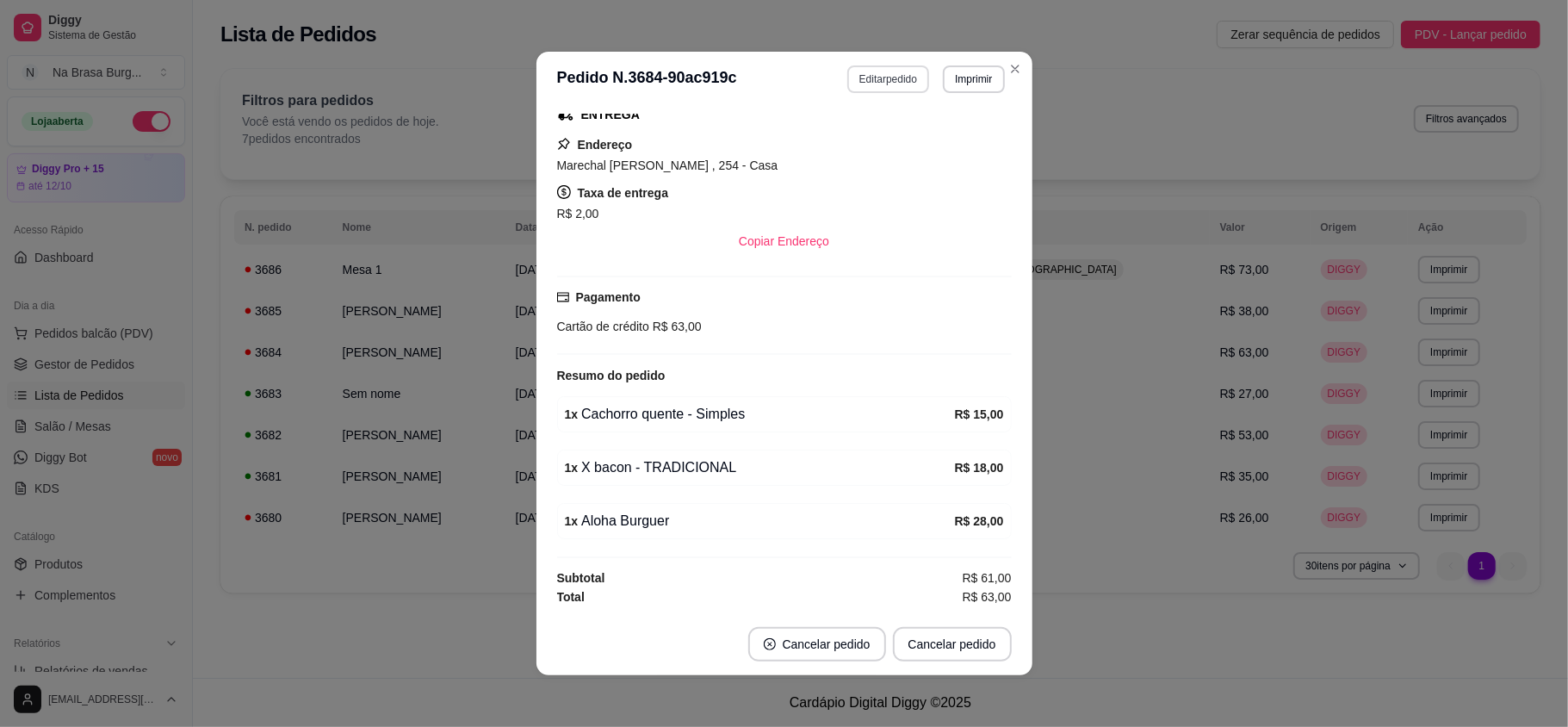
click at [852, 84] on button "Editar pedido" at bounding box center [887, 79] width 82 height 28
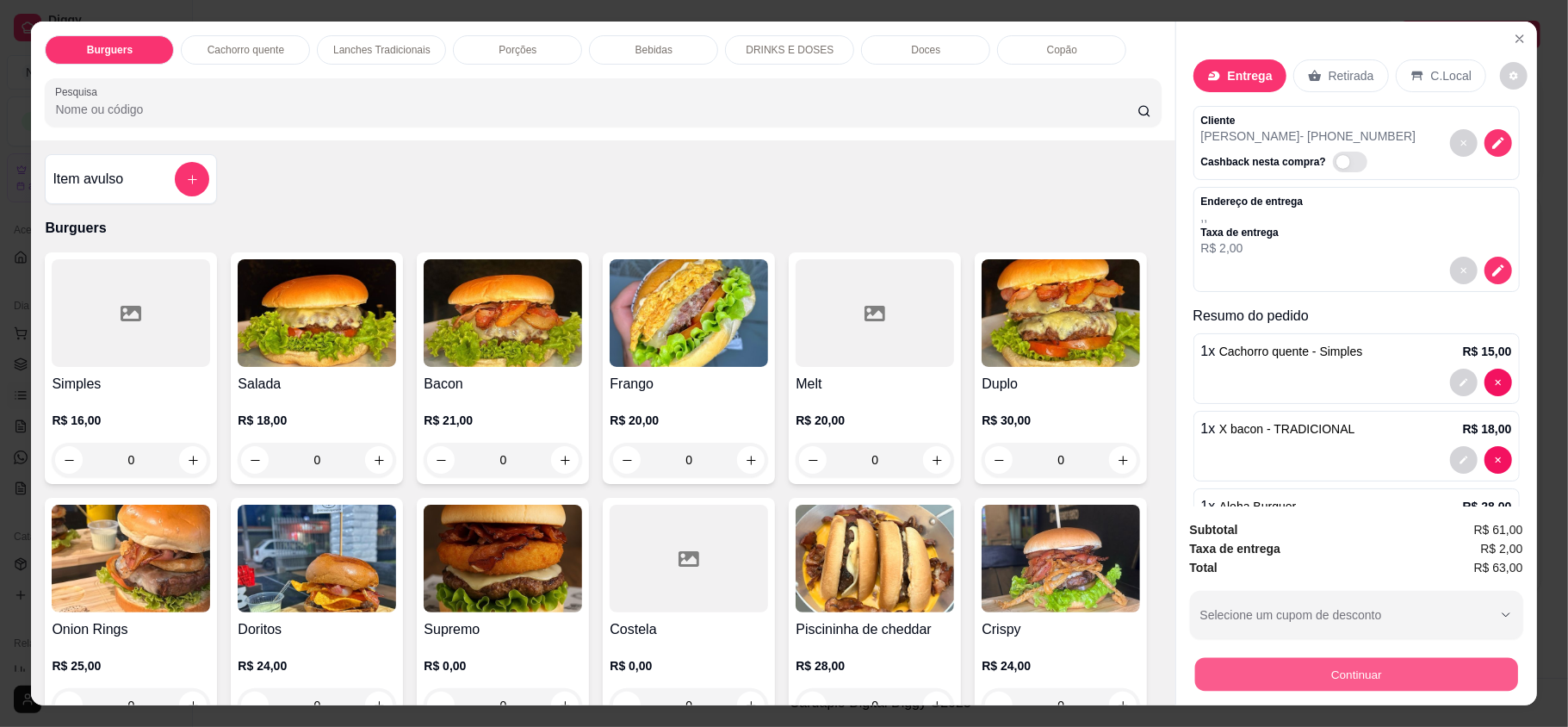
click at [1306, 676] on button "Continuar" at bounding box center [1355, 674] width 322 height 34
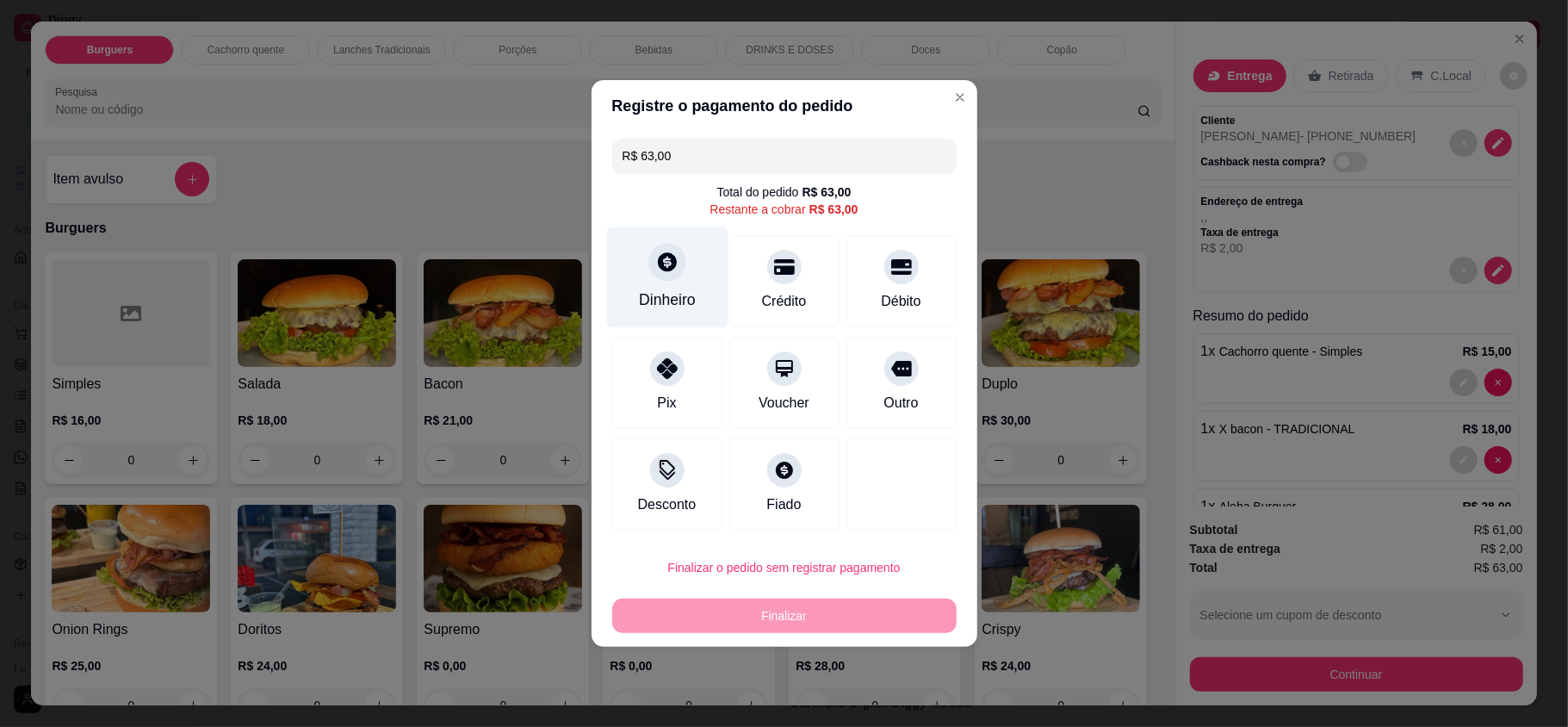
click at [637, 270] on div "Dinheiro" at bounding box center [667, 278] width 121 height 101
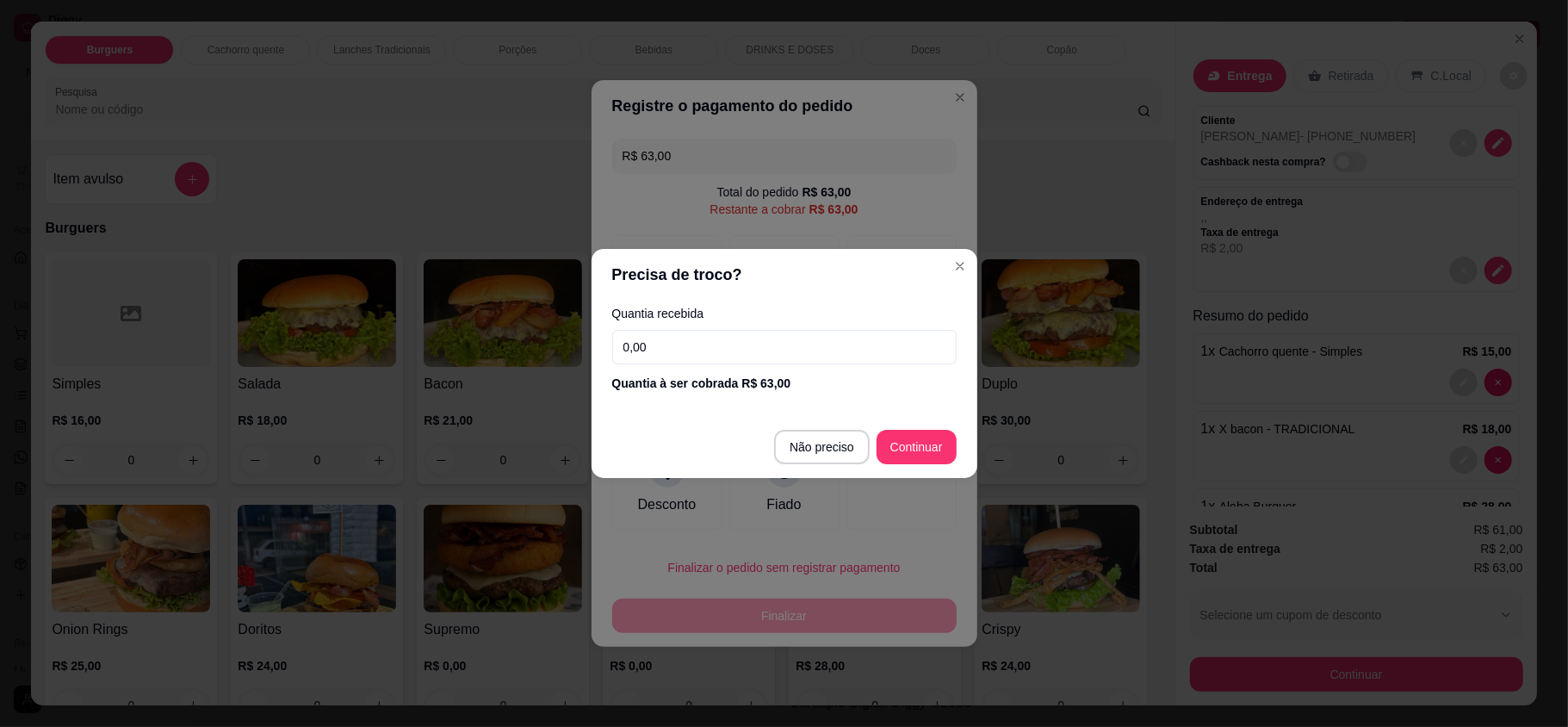
click at [719, 333] on input "0,00" at bounding box center [784, 346] width 344 height 34
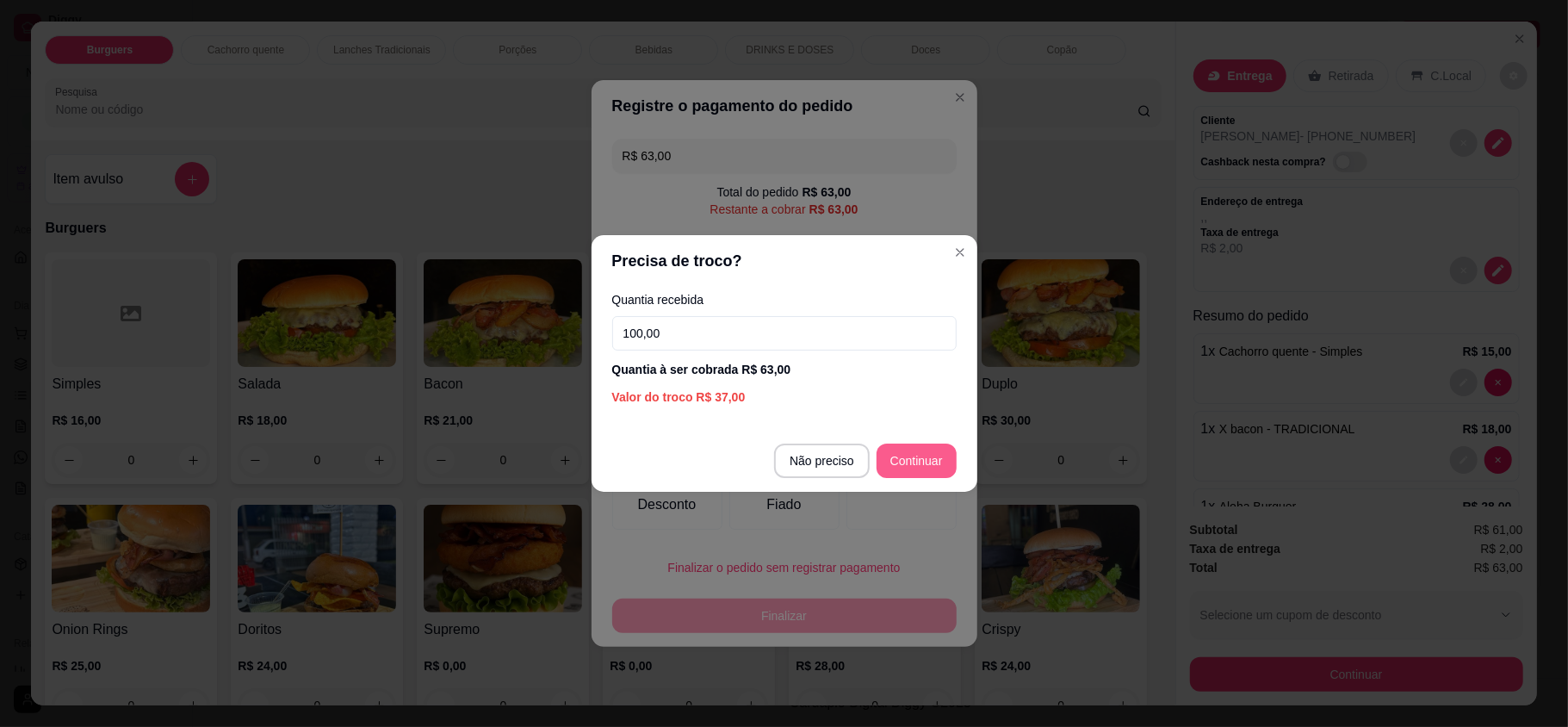
type input "100,00"
type input "R$ 0,00"
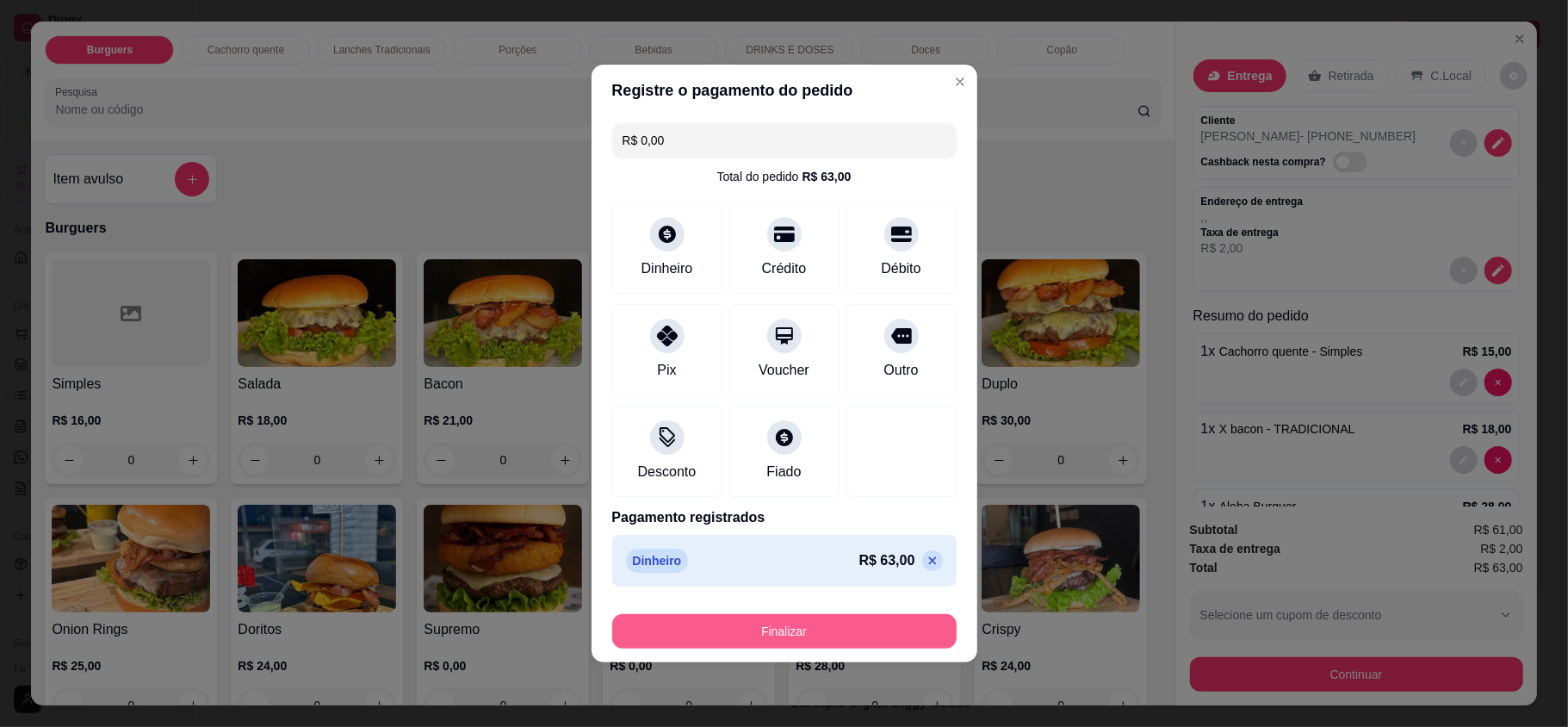
click at [794, 624] on button "Finalizar" at bounding box center [784, 630] width 344 height 34
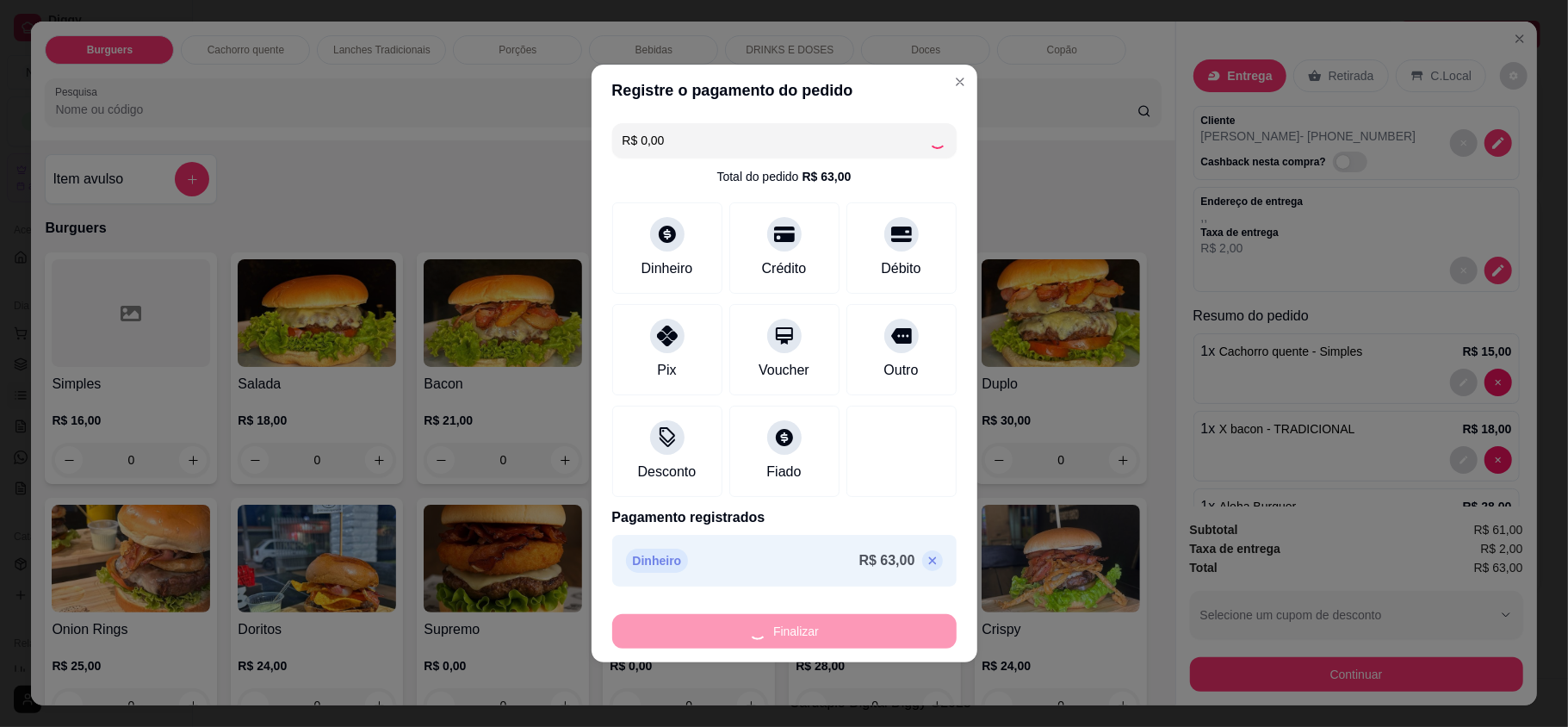
type input "0"
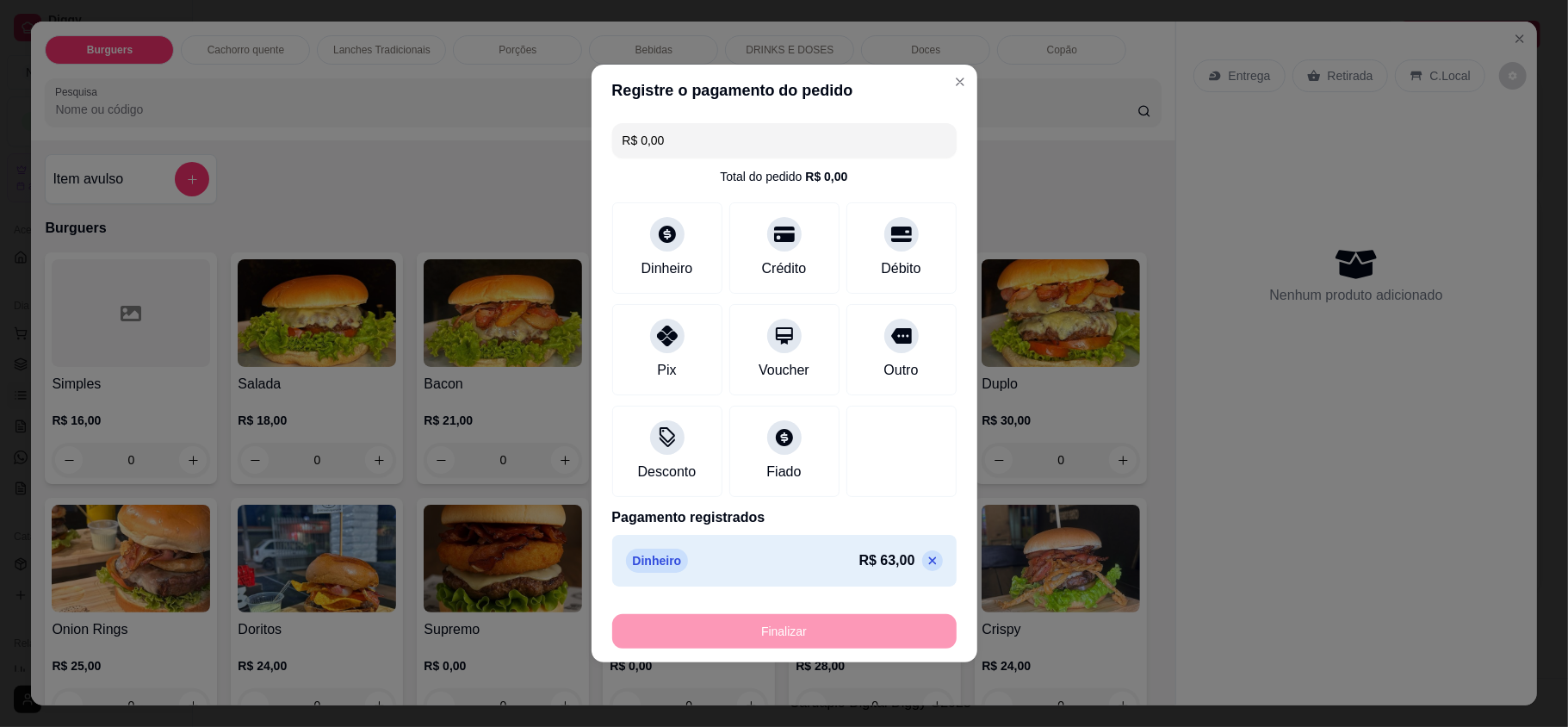
type input "-R$ 63,00"
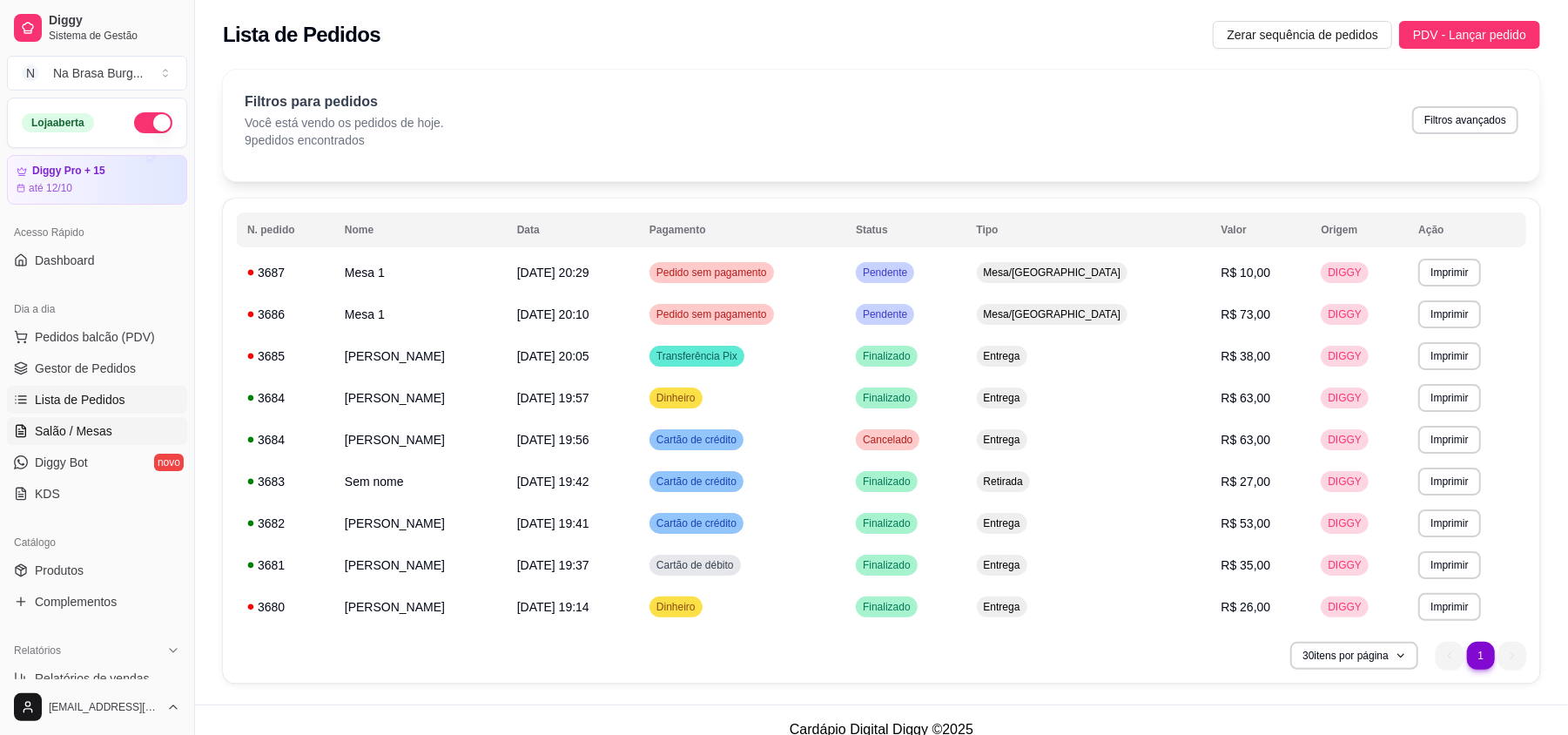
click at [80, 432] on span "Salão / Mesas" at bounding box center [72, 431] width 77 height 18
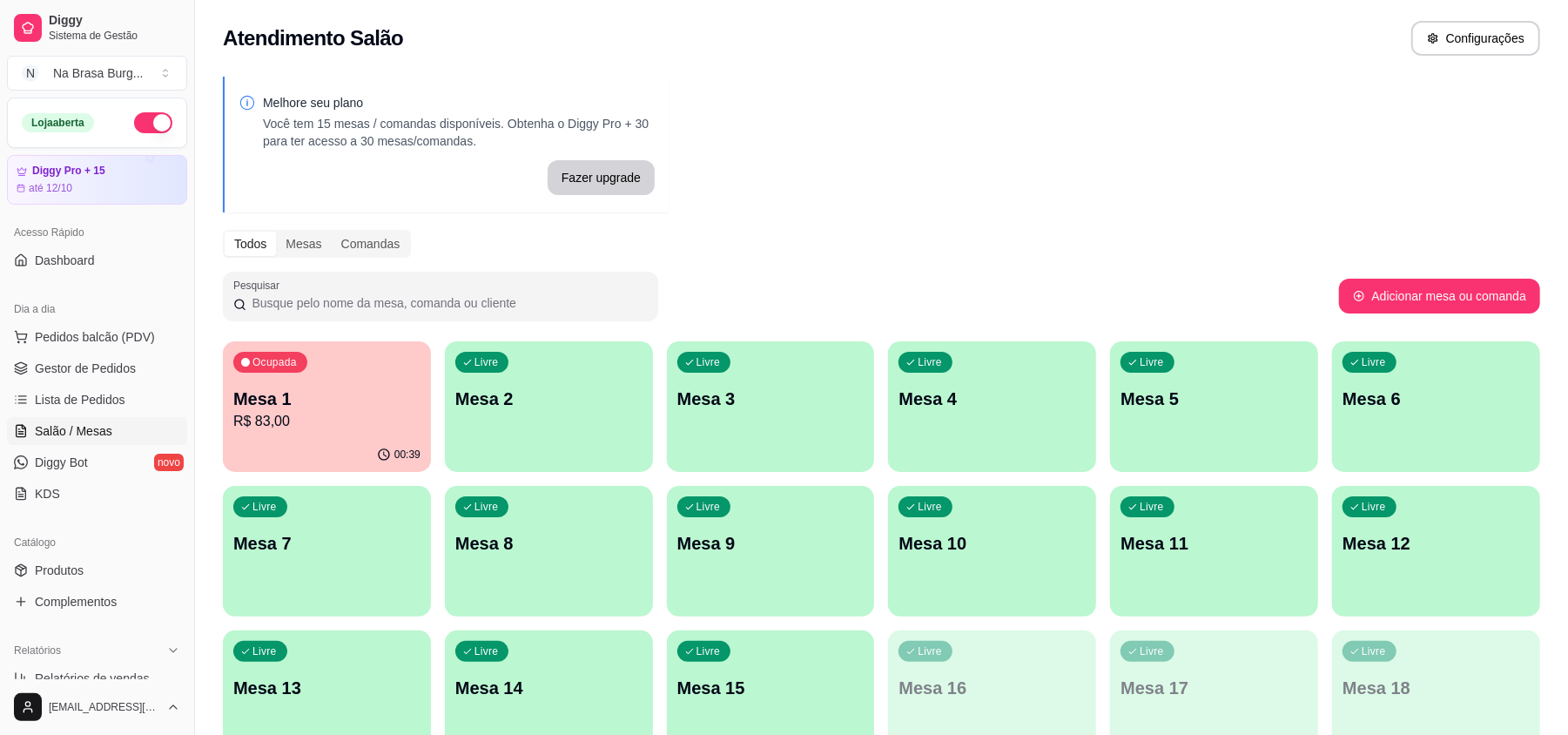
click at [329, 409] on div "Mesa 1 R$ 83,00" at bounding box center [326, 409] width 187 height 46
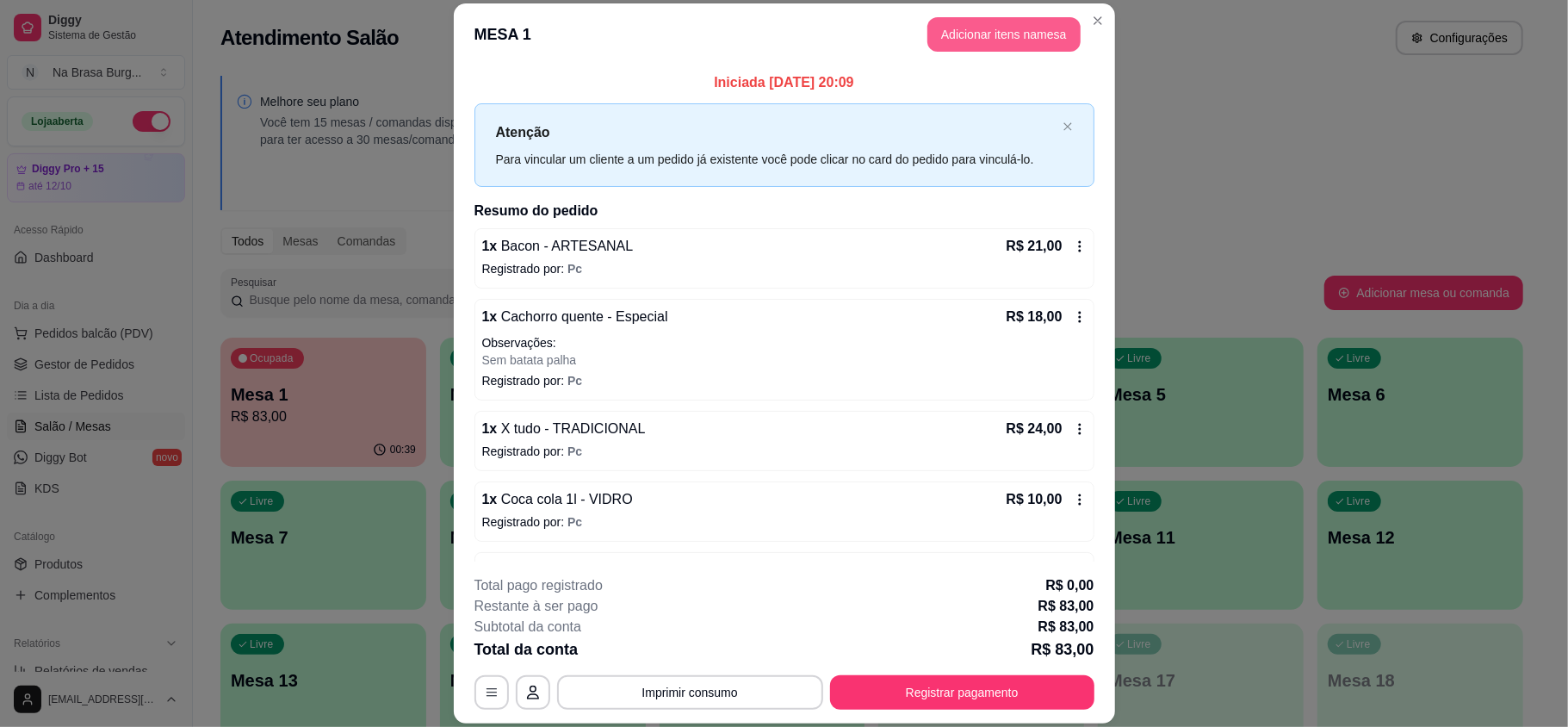
click at [985, 33] on button "Adicionar itens na mesa" at bounding box center [1003, 34] width 153 height 34
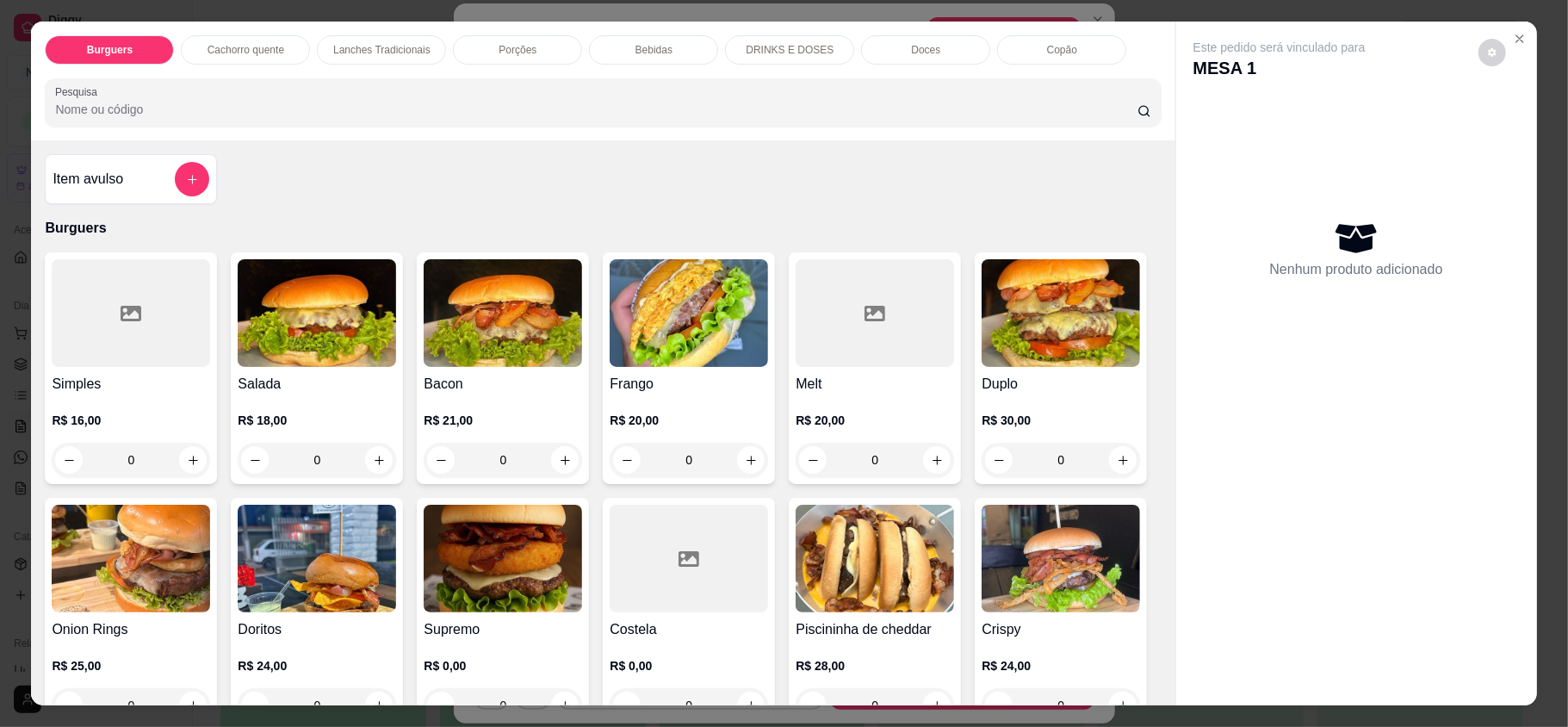
click at [920, 50] on p "Doces" at bounding box center [925, 50] width 29 height 14
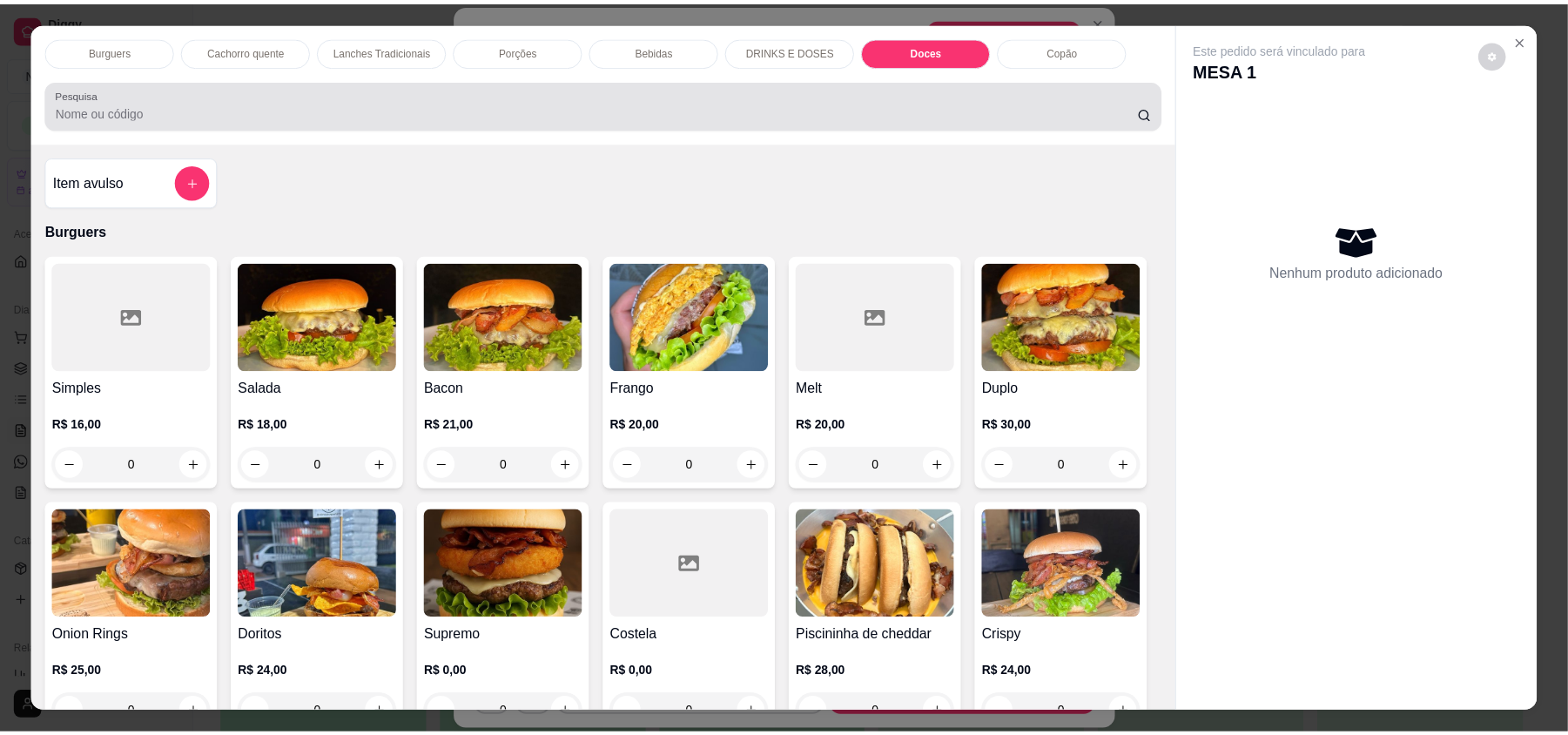
scroll to position [33, 0]
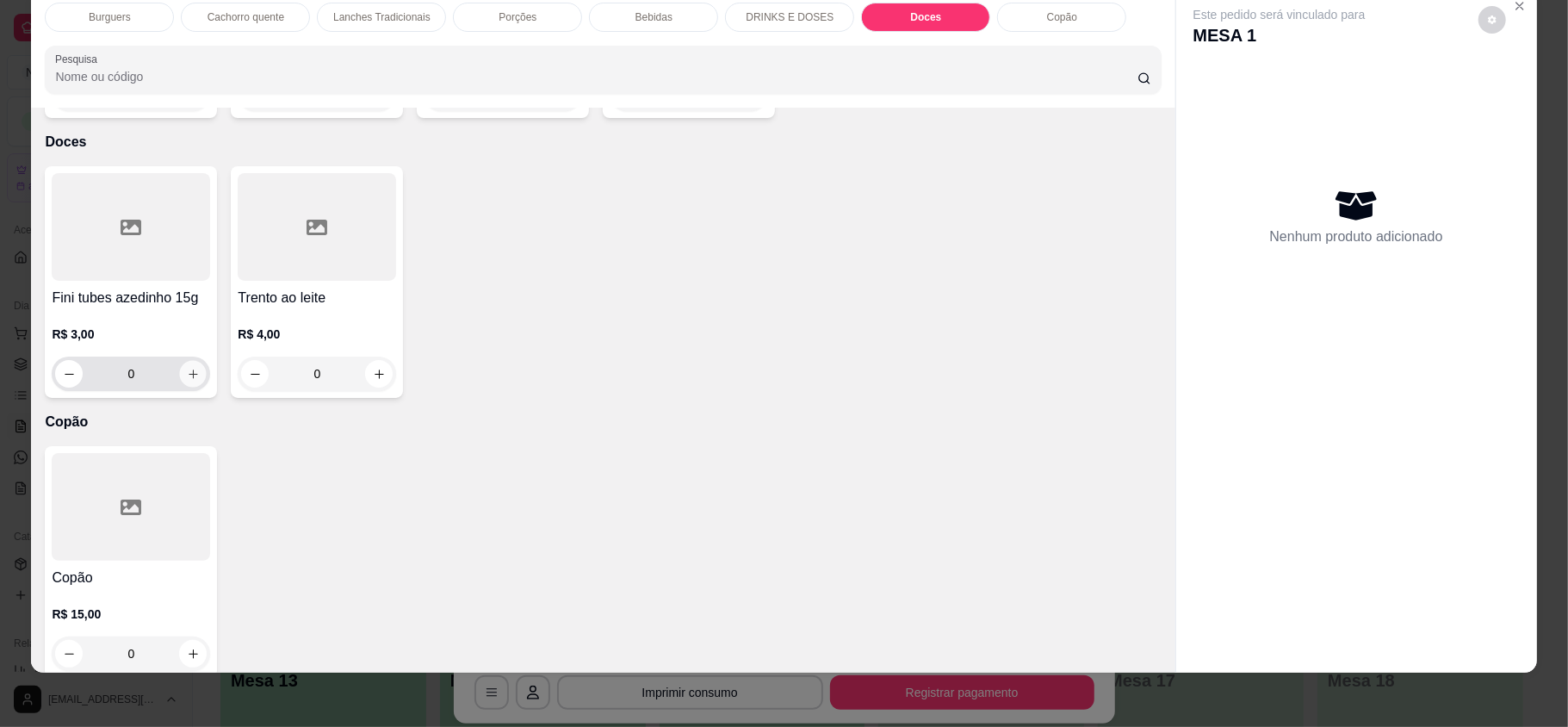
click at [186, 368] on icon "increase-product-quantity" at bounding box center [193, 374] width 13 height 13
click at [186, 362] on button "increase-product-quantity" at bounding box center [193, 374] width 27 height 27
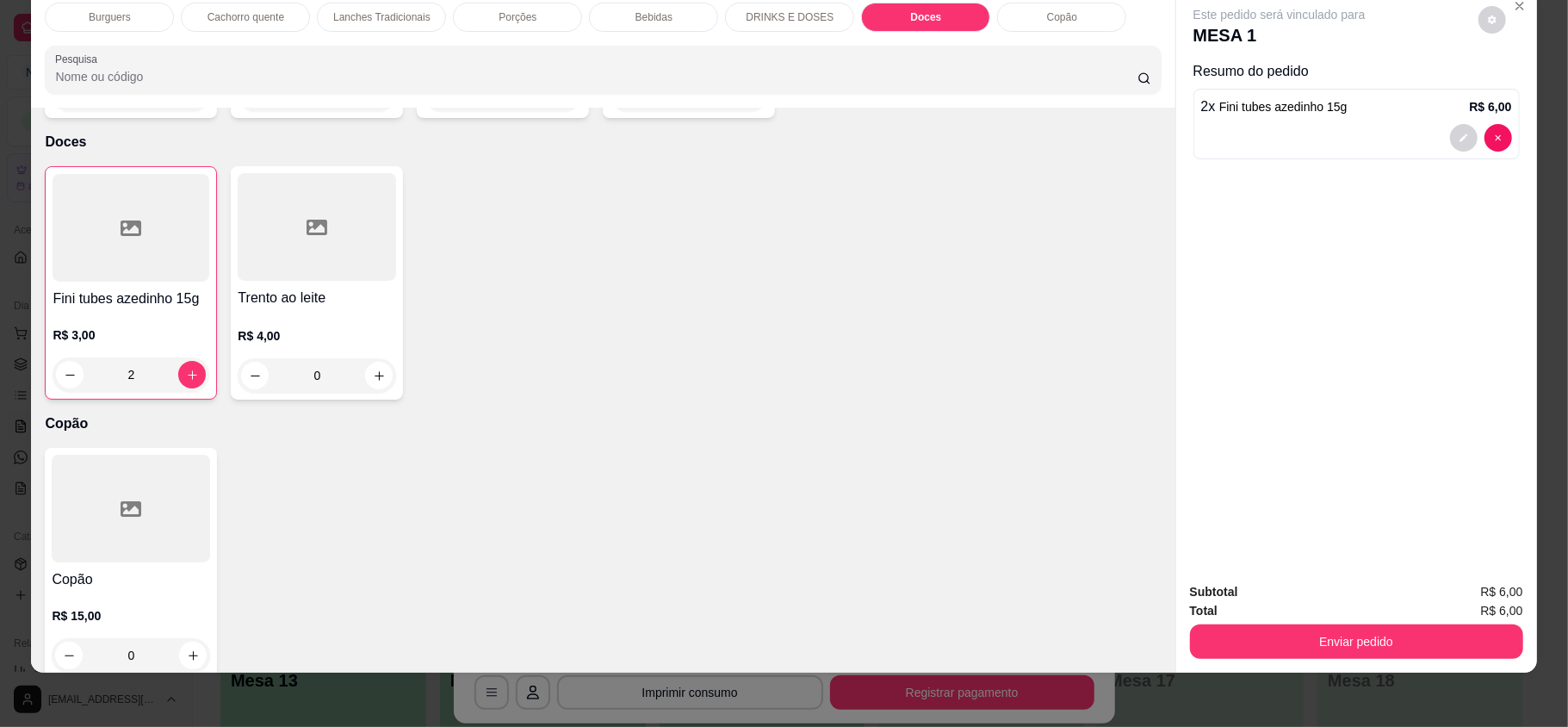
click at [200, 363] on div "Fini tubes azedinho 15g R$ 3,00 2" at bounding box center [130, 283] width 172 height 233
click at [187, 370] on icon "increase-product-quantity" at bounding box center [192, 375] width 9 height 9
type input "3"
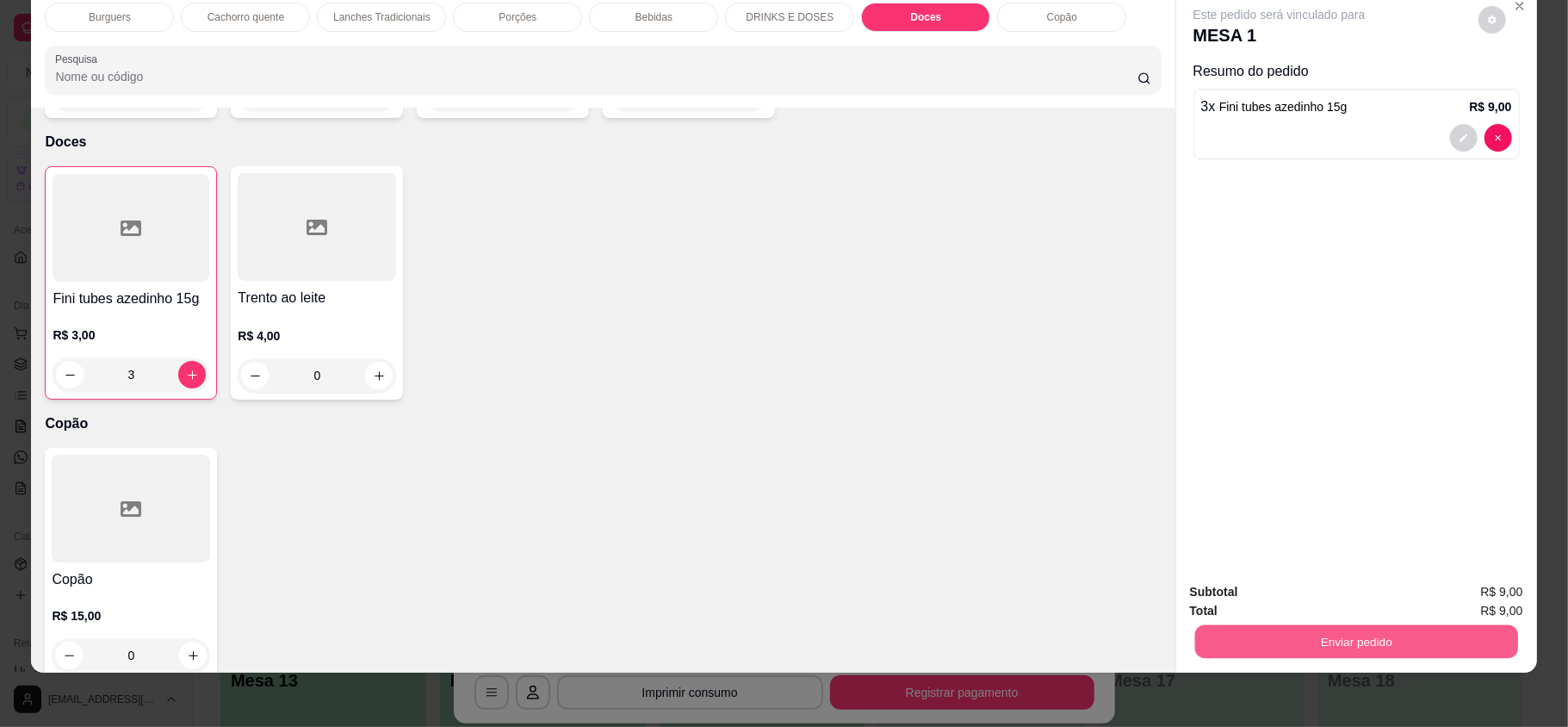
click at [1289, 648] on button "Enviar pedido" at bounding box center [1355, 641] width 322 height 34
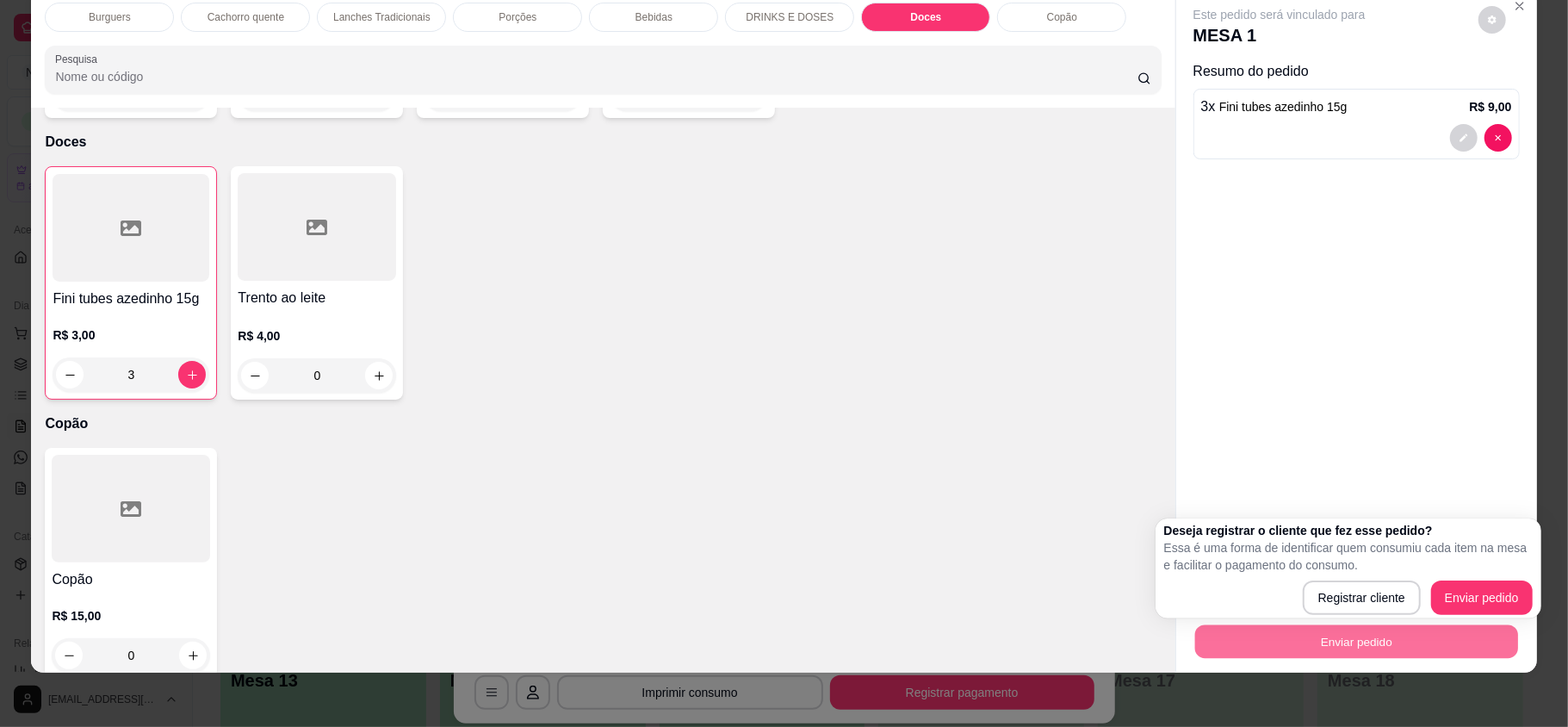
click at [1288, 609] on div "Registrar cliente Enviar pedido" at bounding box center [1348, 597] width 368 height 34
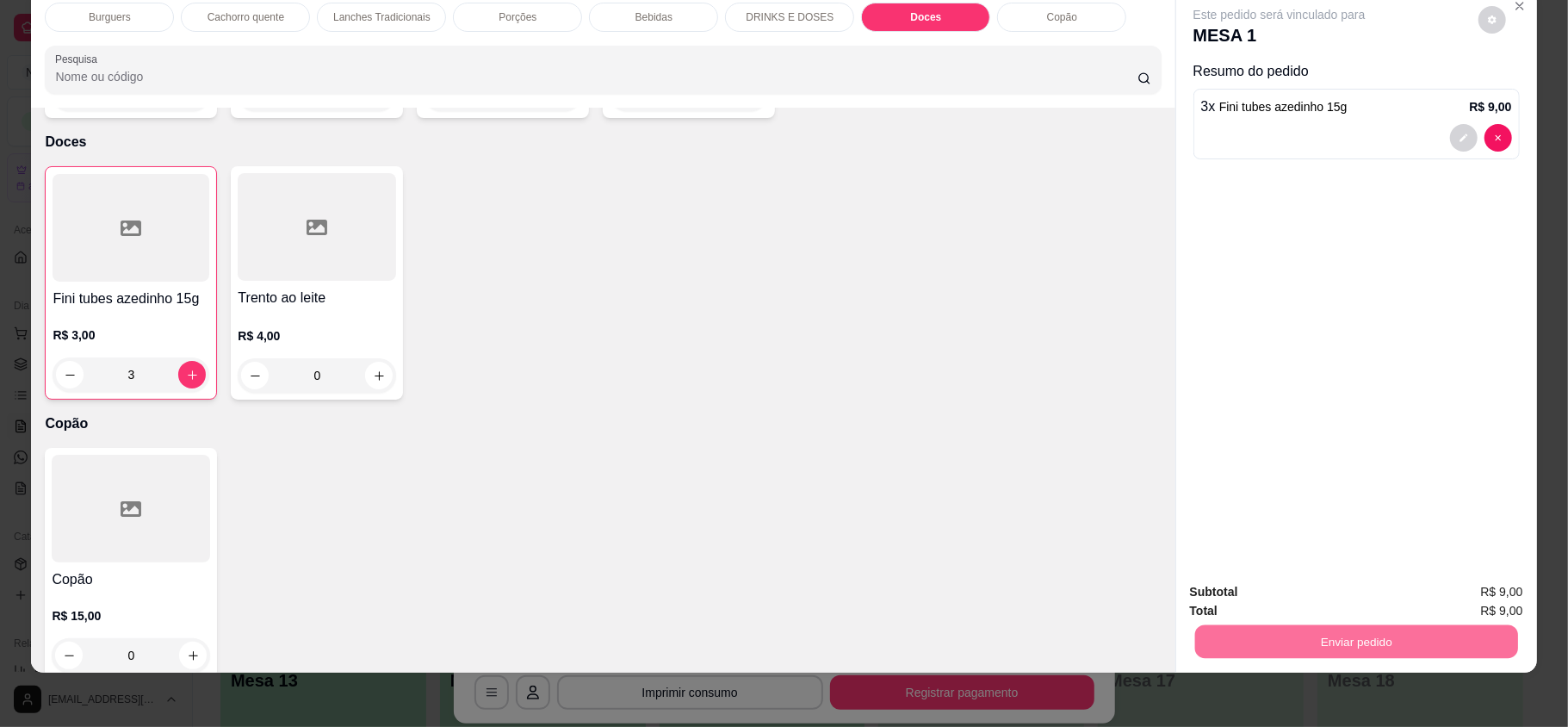
click at [1325, 604] on button "Registrar cliente" at bounding box center [1361, 599] width 114 height 33
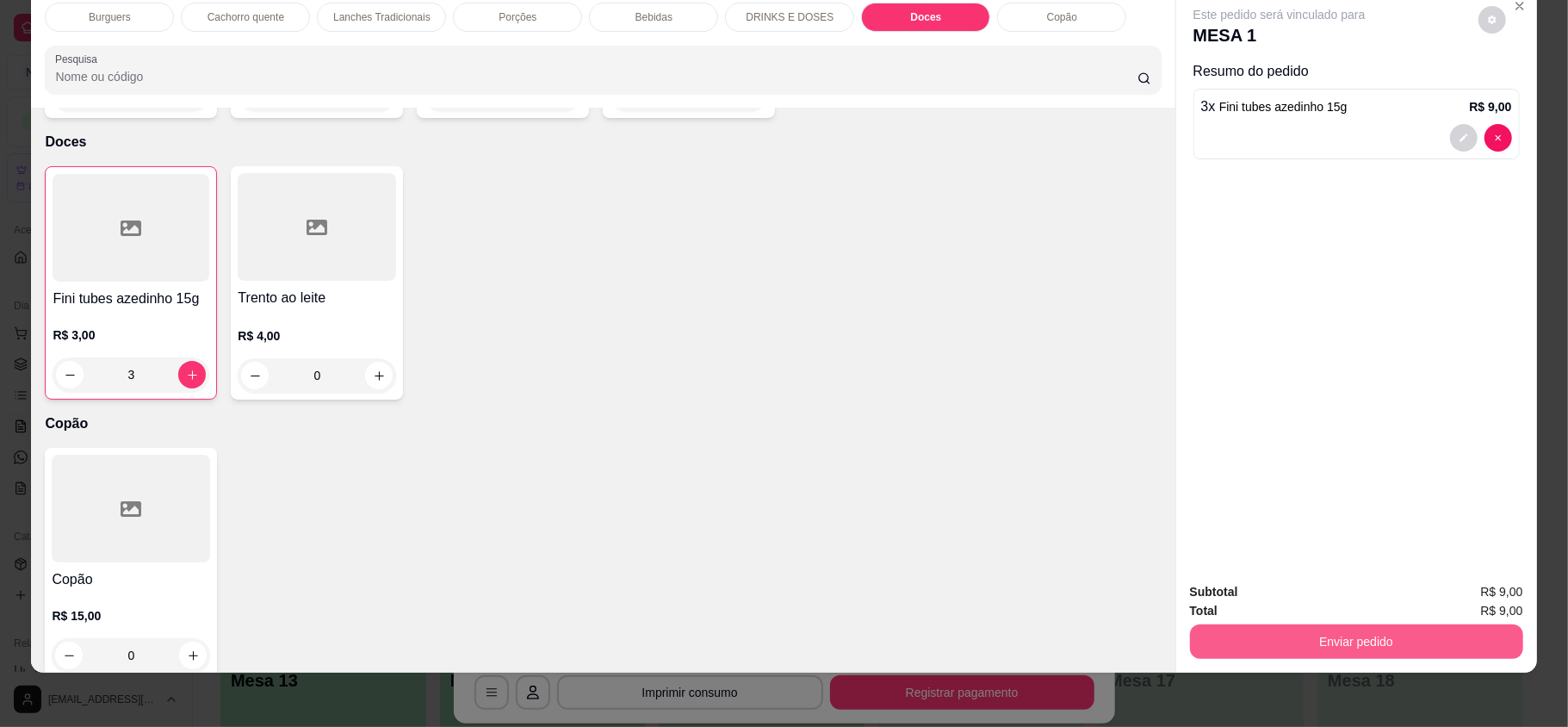
click at [1394, 648] on button "Enviar pedido" at bounding box center [1356, 641] width 333 height 34
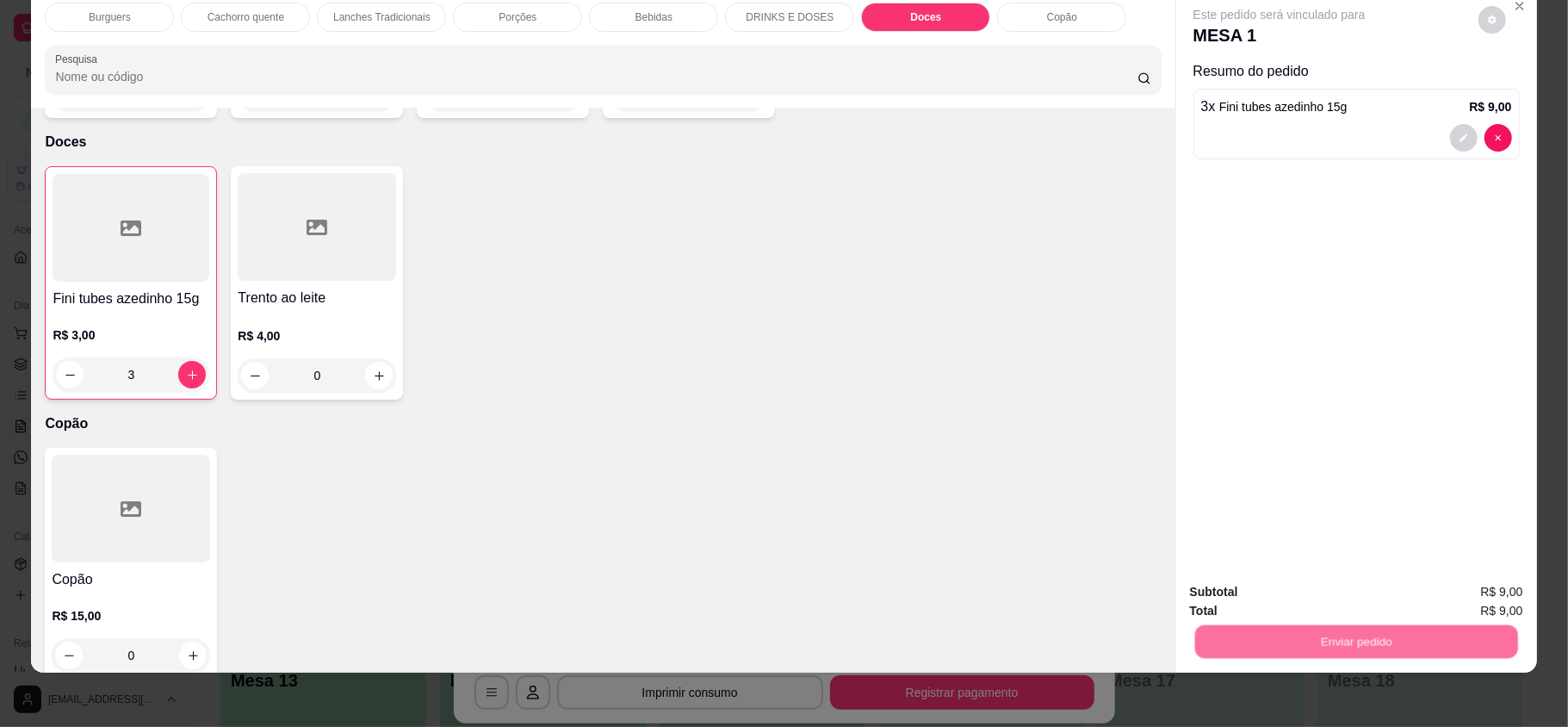
click at [1471, 594] on button "Enviar pedido" at bounding box center [1476, 598] width 95 height 32
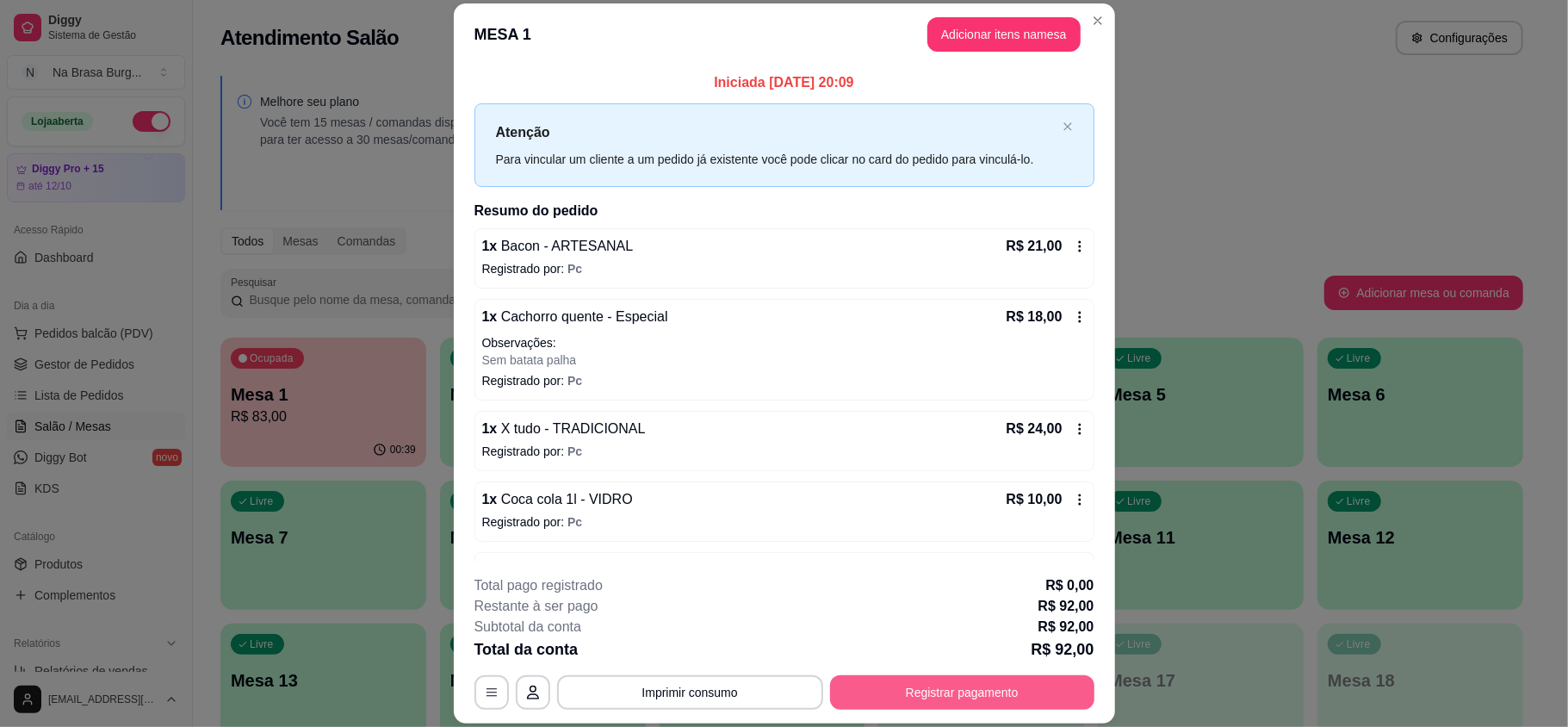
click at [992, 687] on button "Registrar pagamento" at bounding box center [962, 692] width 265 height 34
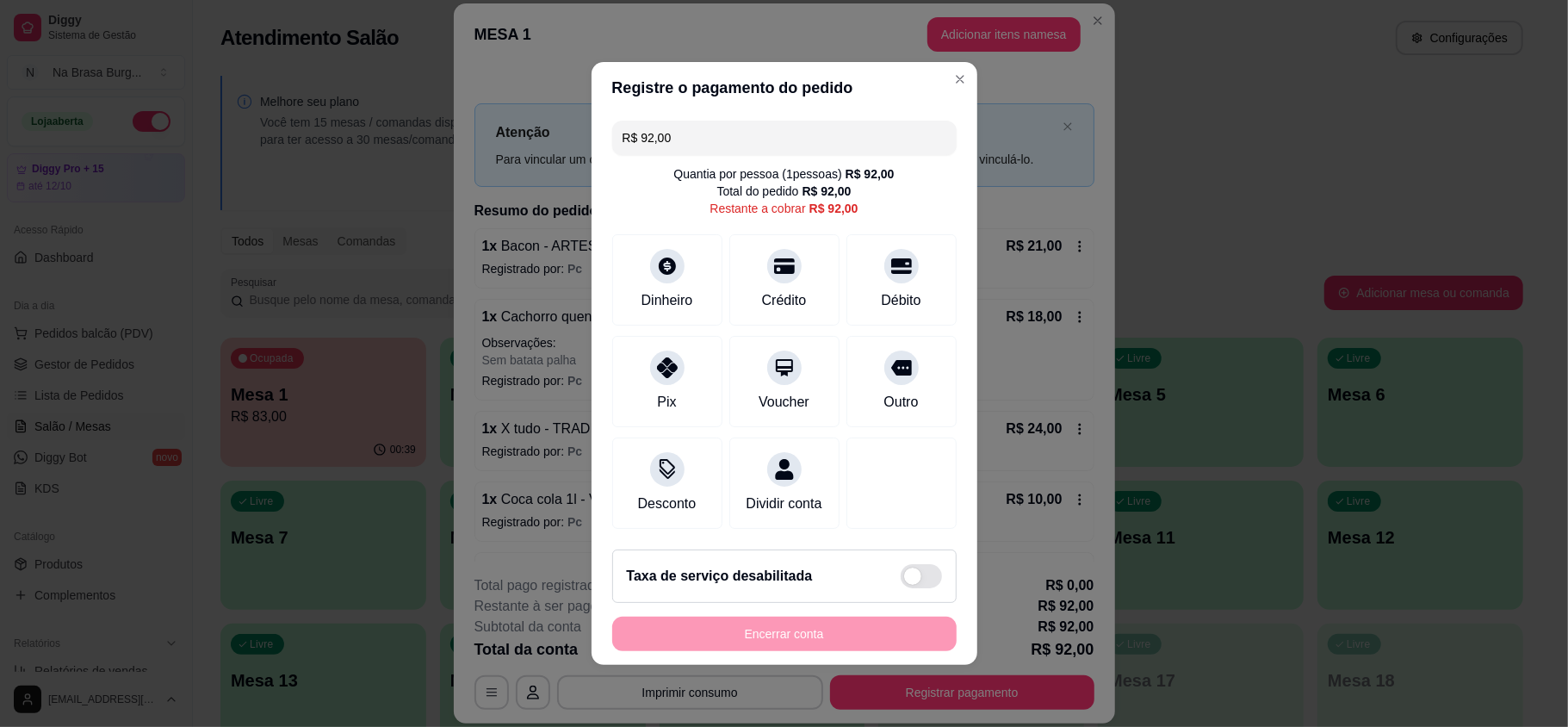
click at [600, 287] on div "R$ 92,00 Quantia por pessoa ( 1 pessoas) R$ 92,00 Total do pedido R$ 92,00 Rest…" at bounding box center [784, 324] width 386 height 422
click at [655, 256] on icon at bounding box center [666, 261] width 22 height 22
click at [890, 638] on div "Encerrar conta" at bounding box center [784, 633] width 344 height 34
click at [892, 641] on div "Encerrar conta" at bounding box center [784, 633] width 344 height 34
type input "R$ 0,00"
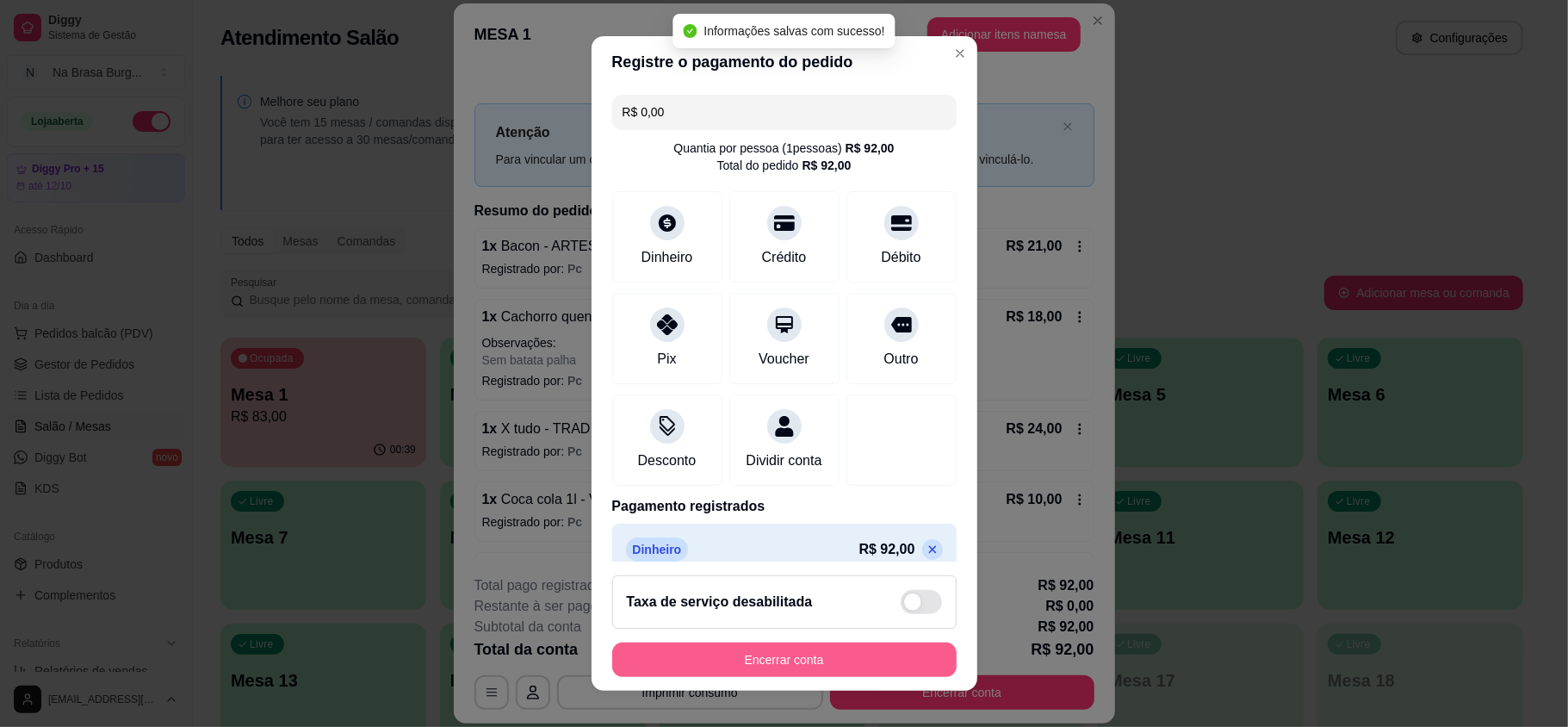
click at [894, 645] on button "Encerrar conta" at bounding box center [784, 659] width 344 height 34
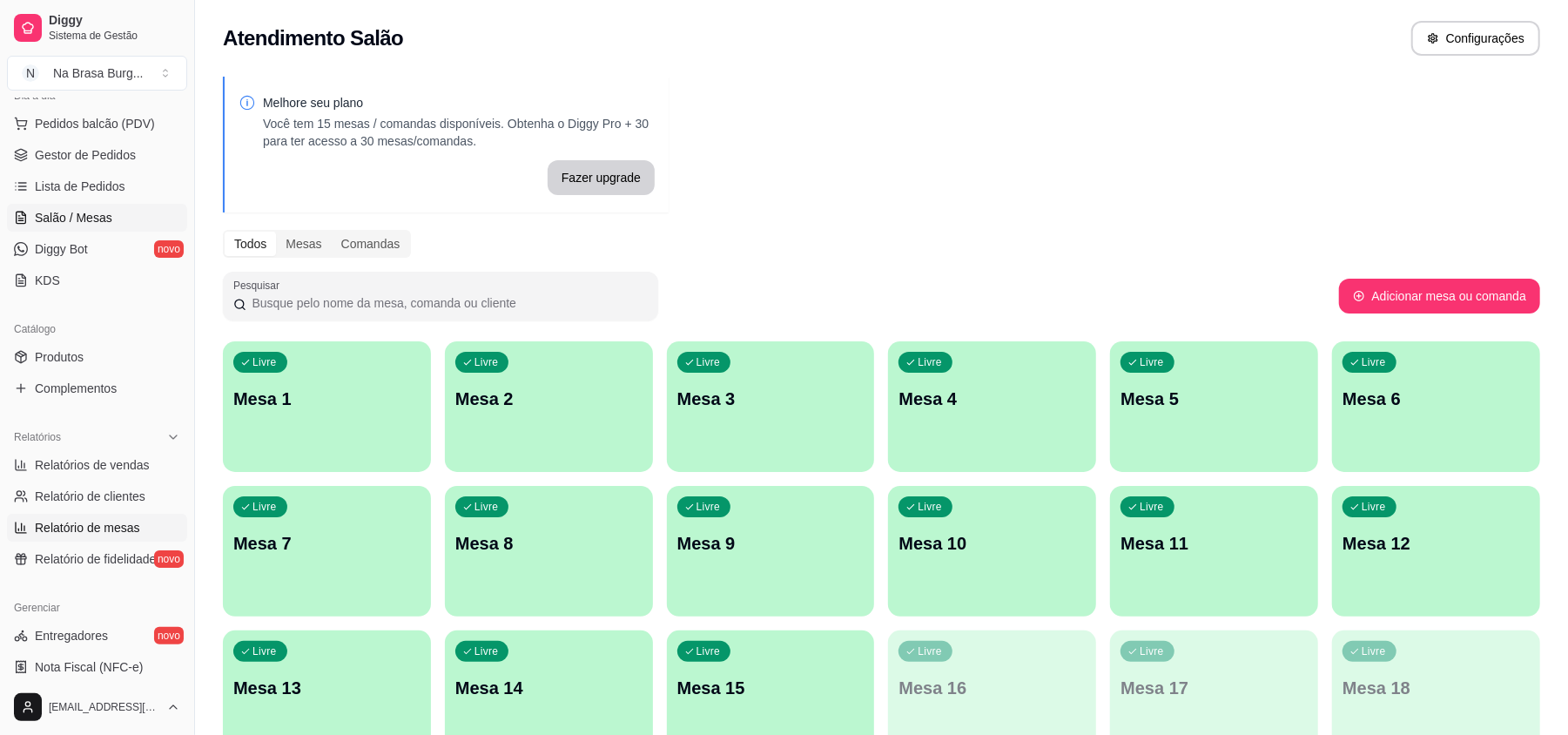
scroll to position [231, 0]
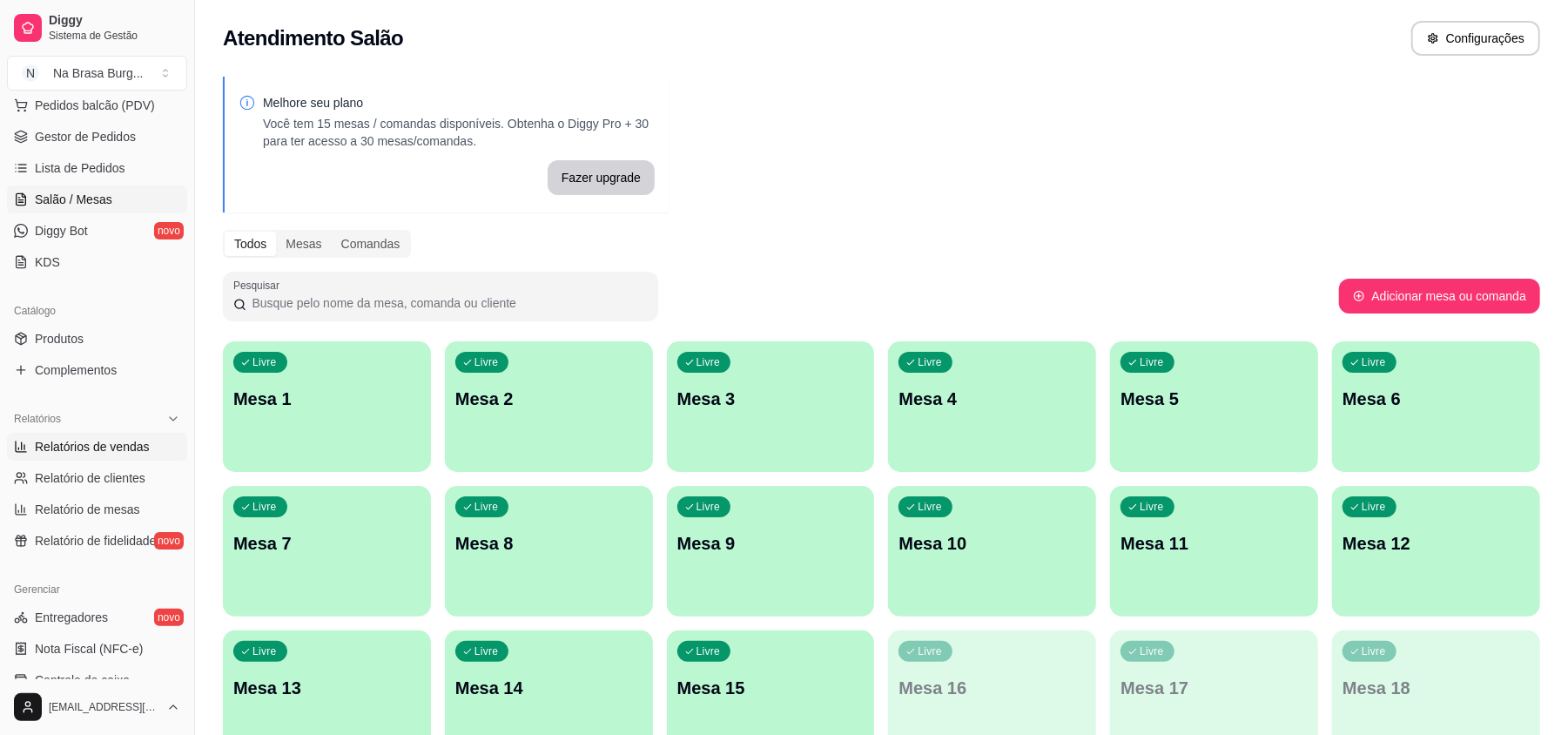
click at [104, 448] on span "Relatórios de vendas" at bounding box center [92, 446] width 115 height 18
select select "ALL"
select select "0"
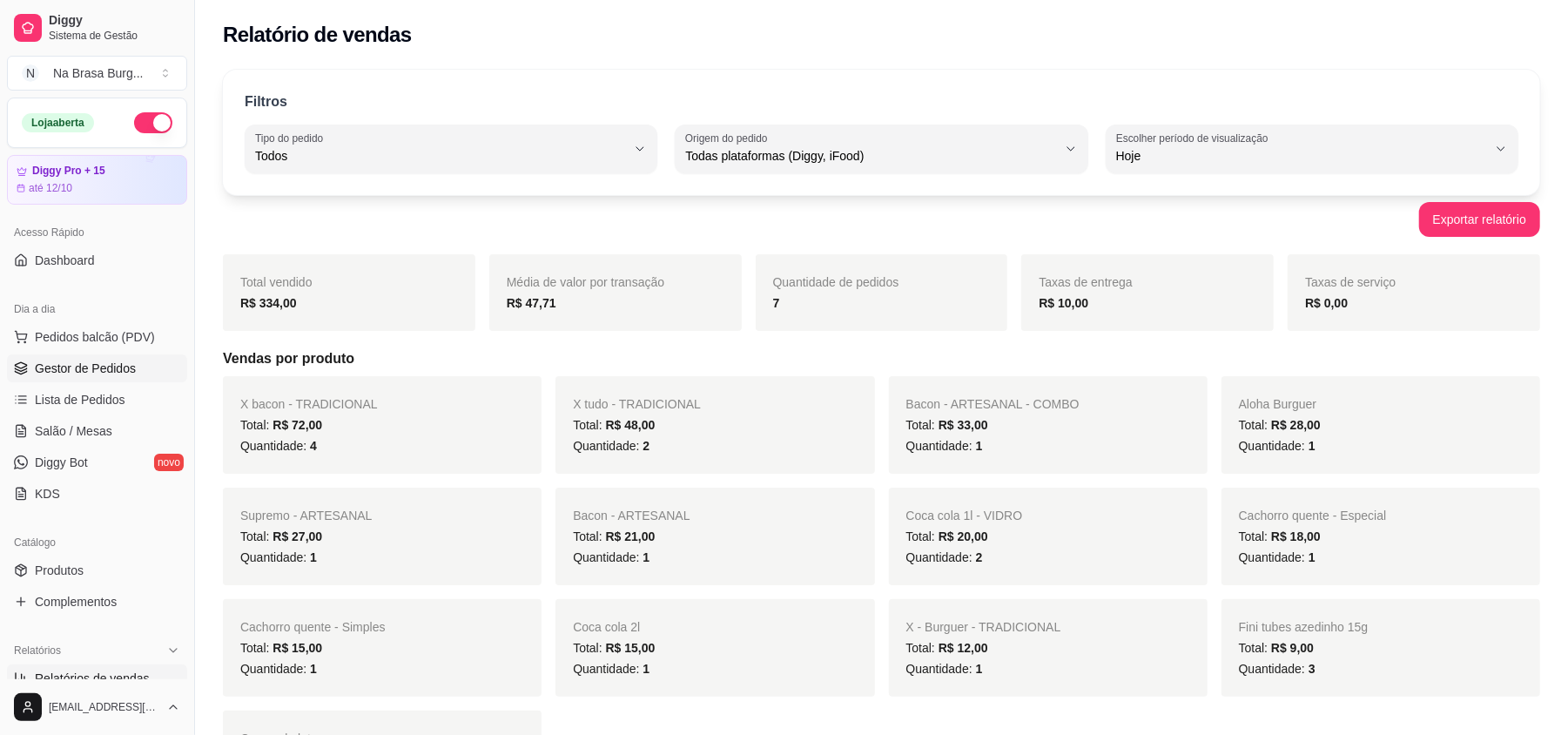
click at [113, 360] on span "Gestor de Pedidos" at bounding box center [85, 368] width 101 height 18
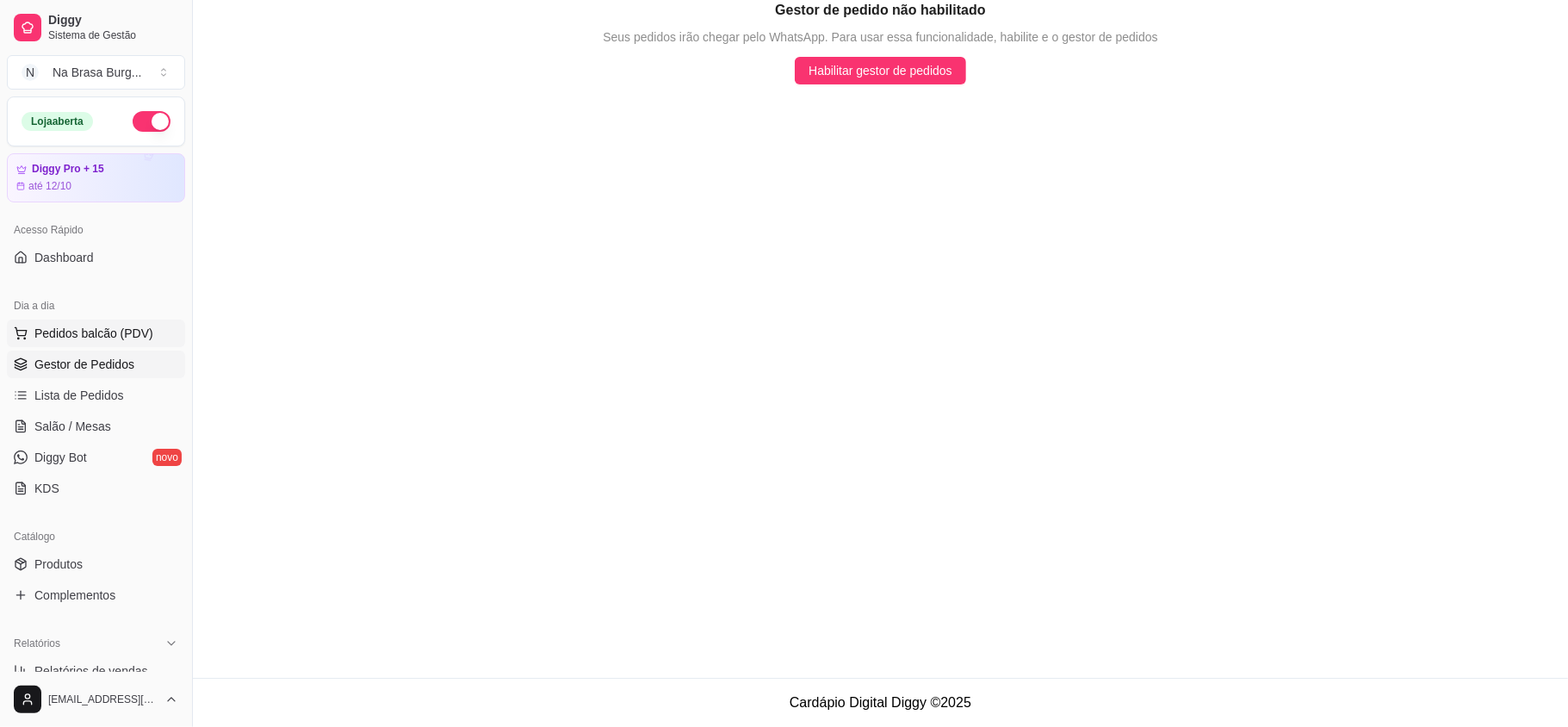
click at [114, 341] on span "Pedidos balcão (PDV)" at bounding box center [93, 333] width 118 height 17
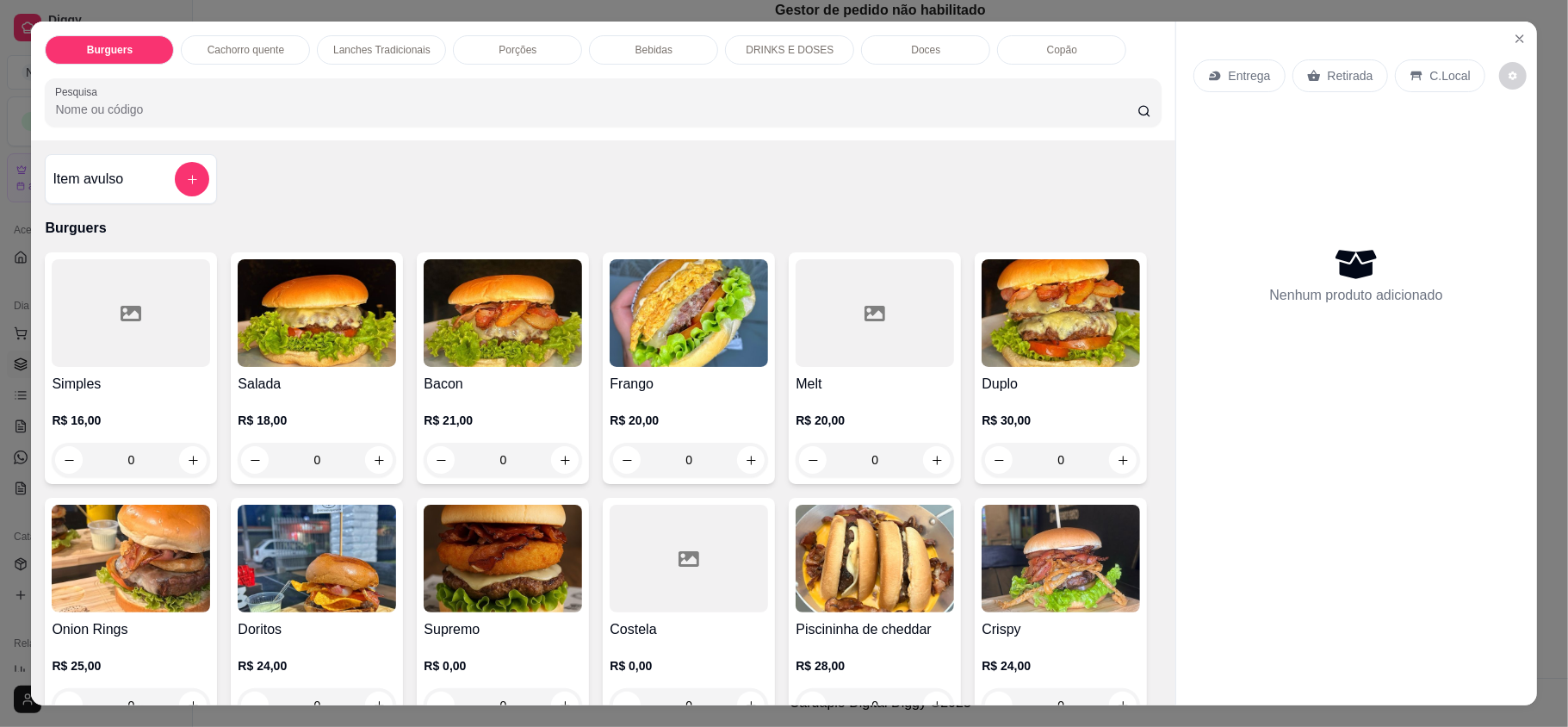
click at [359, 62] on div "Lanches Tradicionais" at bounding box center [381, 50] width 130 height 29
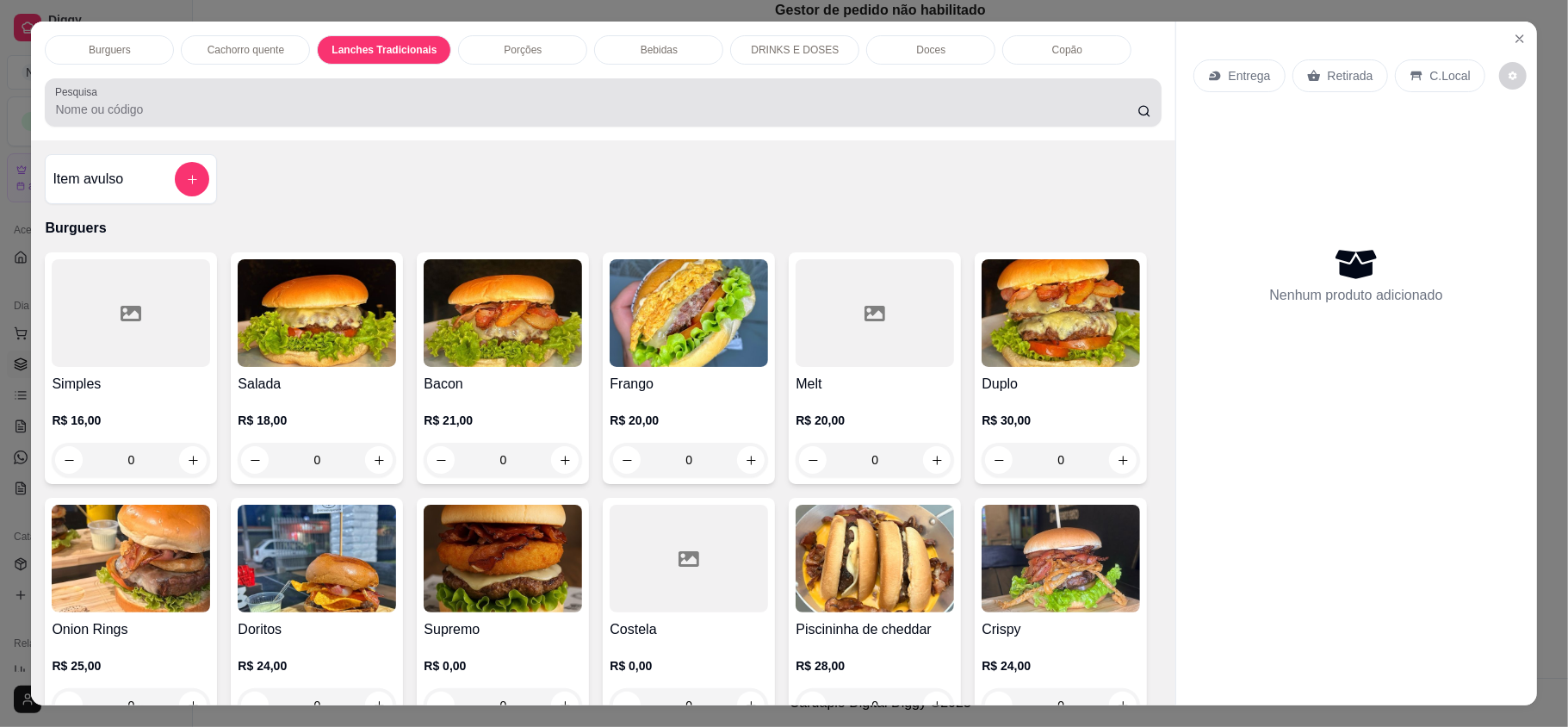
scroll to position [33, 0]
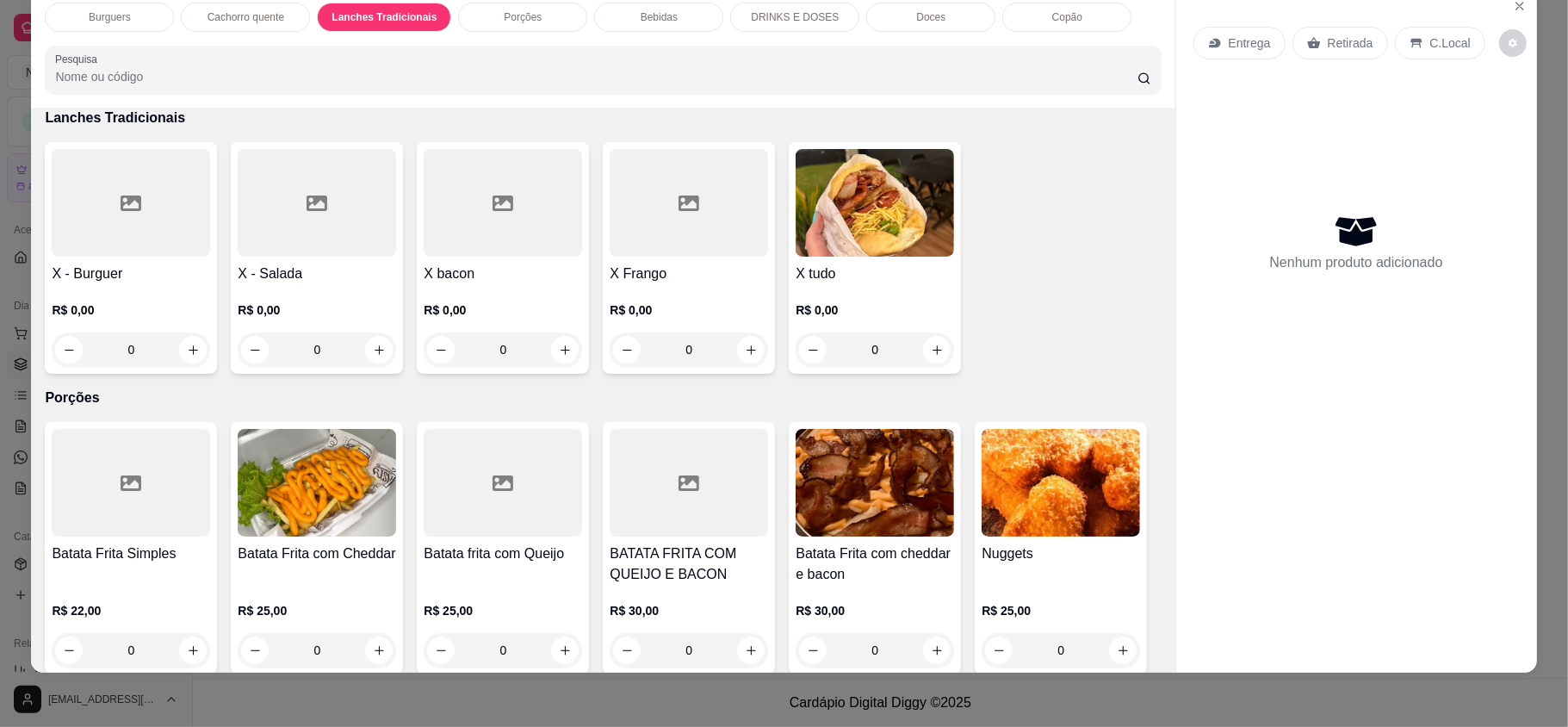
click at [556, 352] on div "0" at bounding box center [502, 349] width 158 height 34
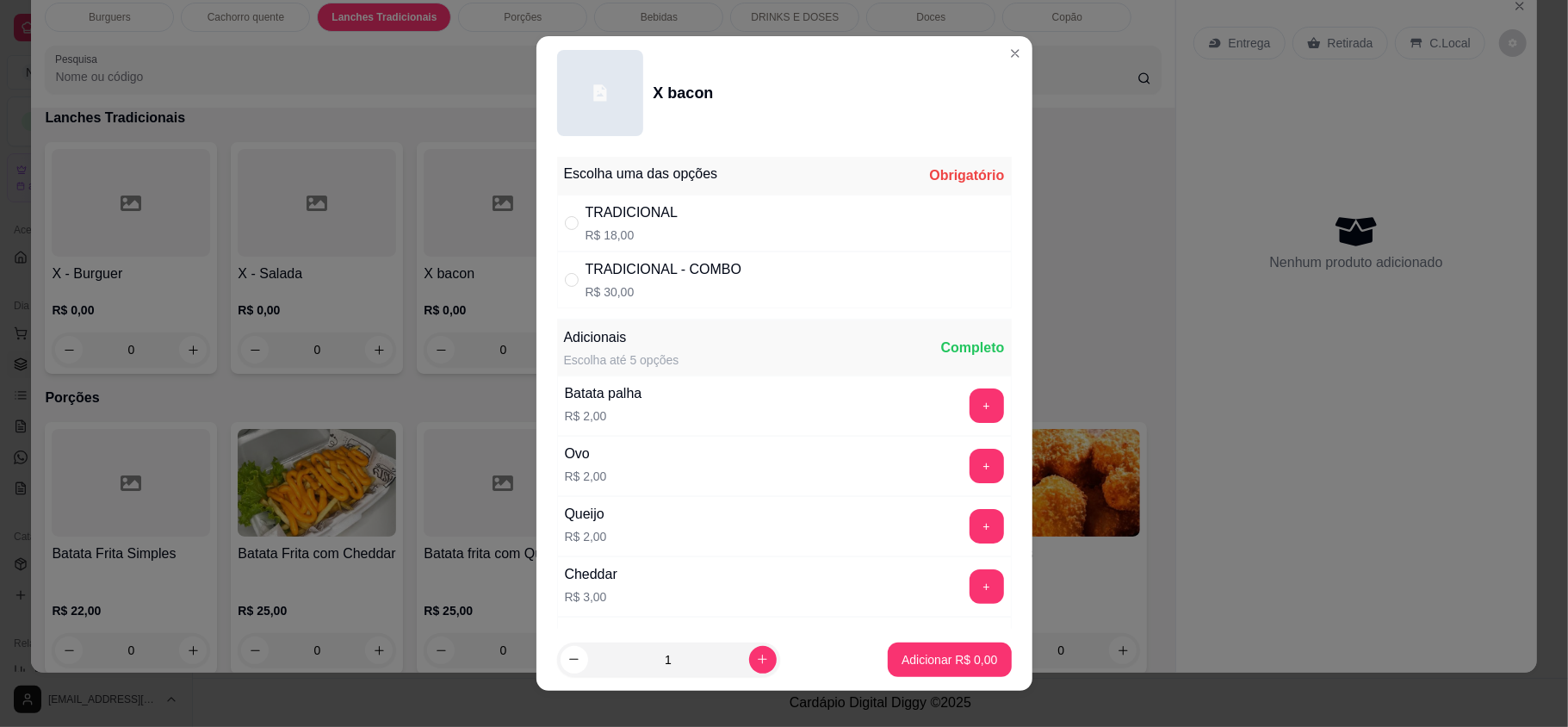
click at [821, 238] on div "TRADICIONAL R$ 18,00" at bounding box center [784, 223] width 455 height 57
radio input "true"
click at [913, 660] on p "Adicionar R$ 18,00" at bounding box center [946, 659] width 103 height 17
type input "1"
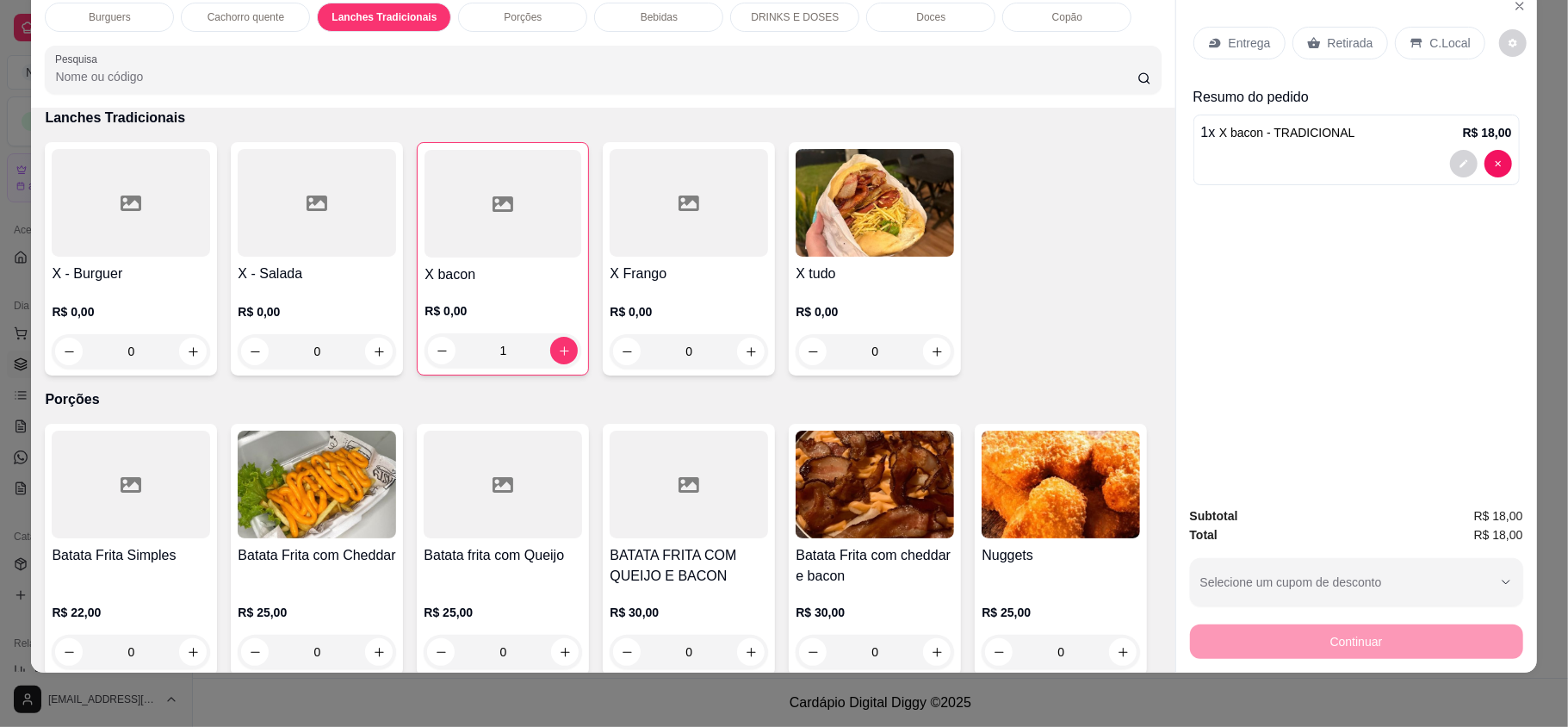
click at [1239, 36] on p "Entrega" at bounding box center [1249, 42] width 42 height 17
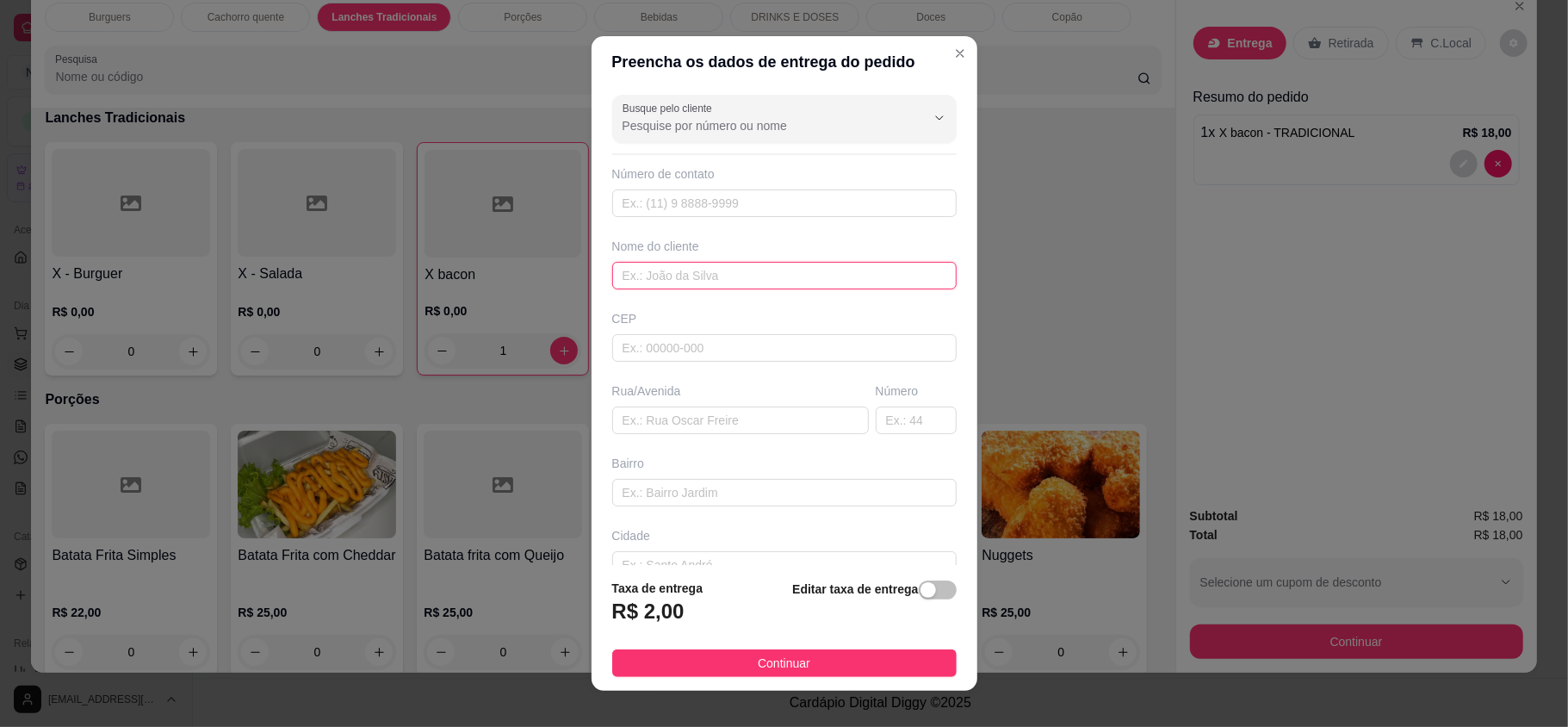
click at [797, 272] on input "text" at bounding box center [784, 276] width 344 height 28
type input "cresio"
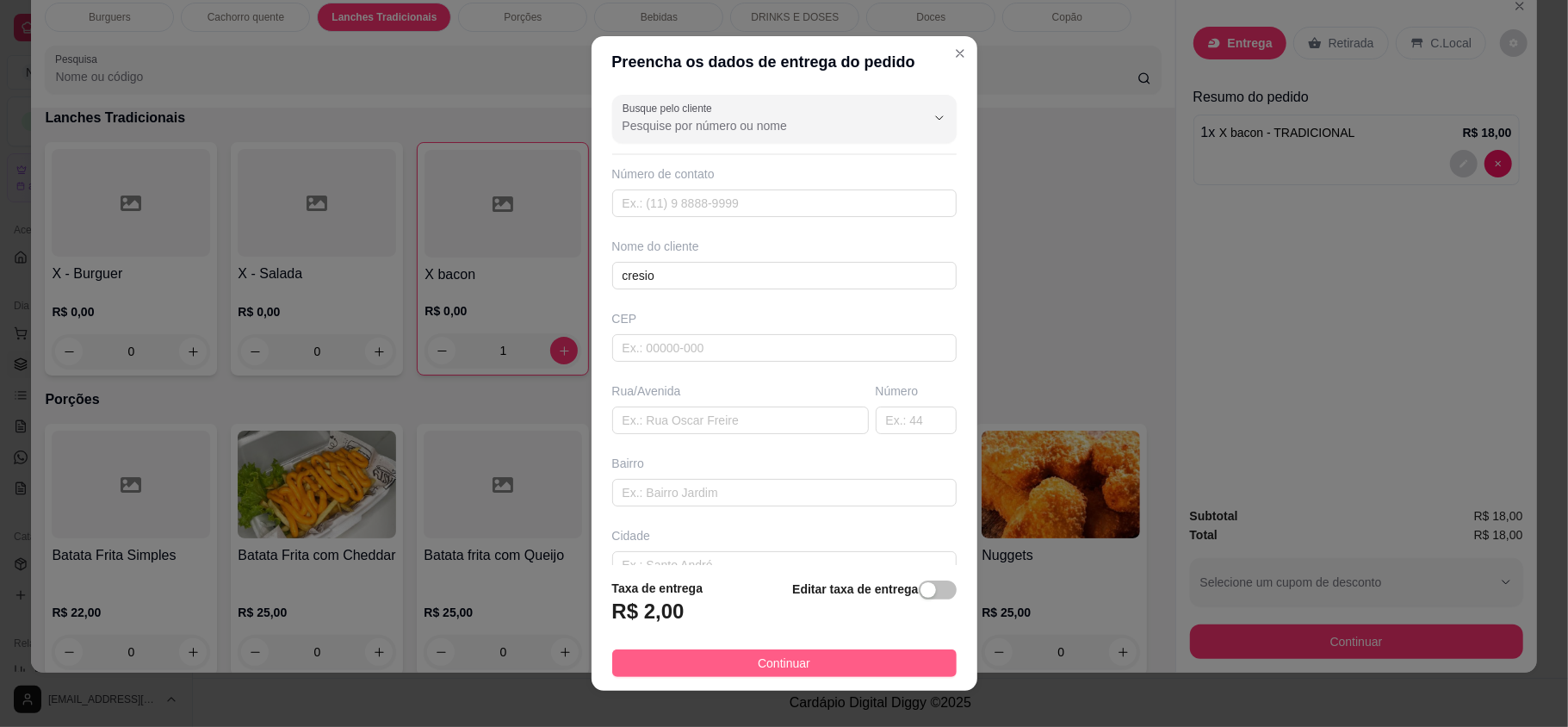
click at [828, 672] on button "Continuar" at bounding box center [784, 664] width 344 height 28
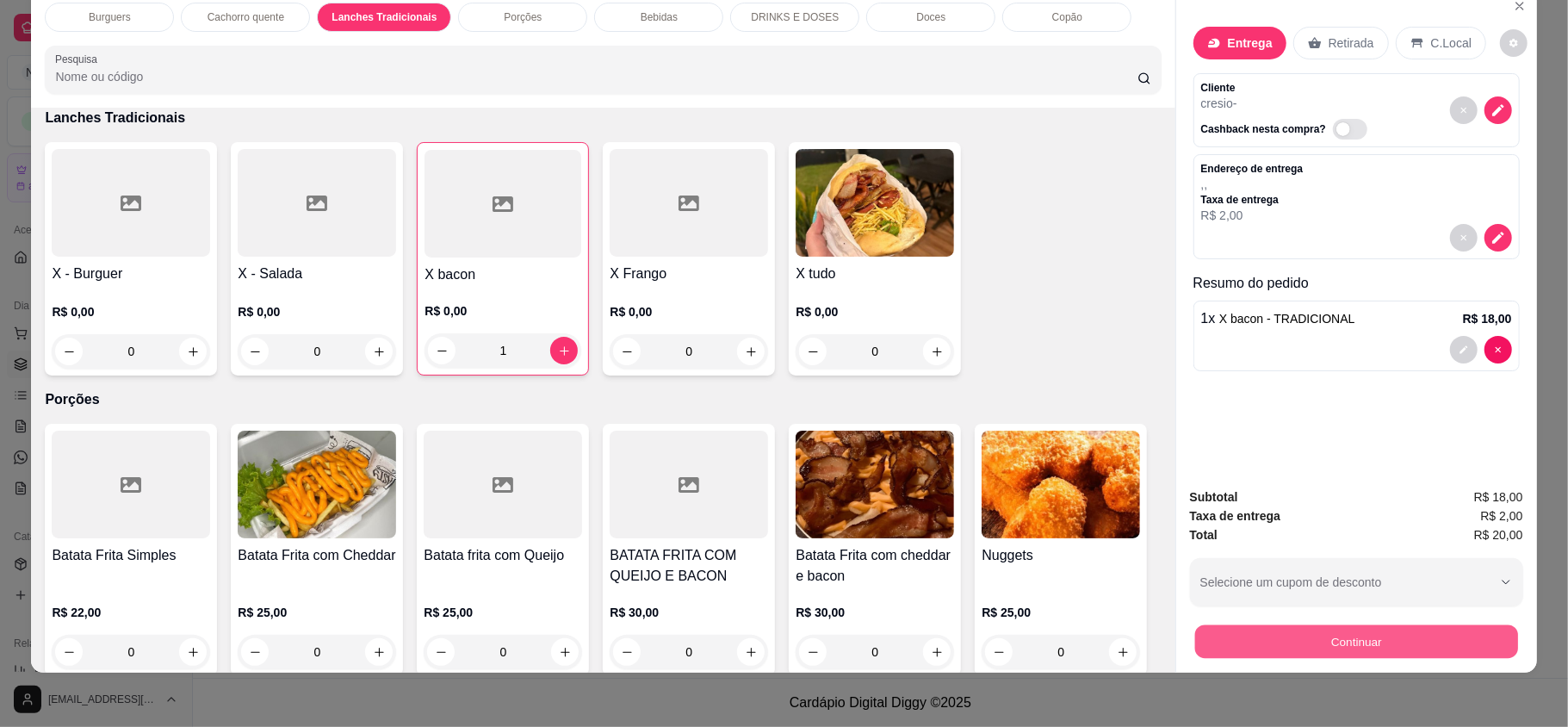
click at [1213, 646] on button "Continuar" at bounding box center [1355, 641] width 322 height 34
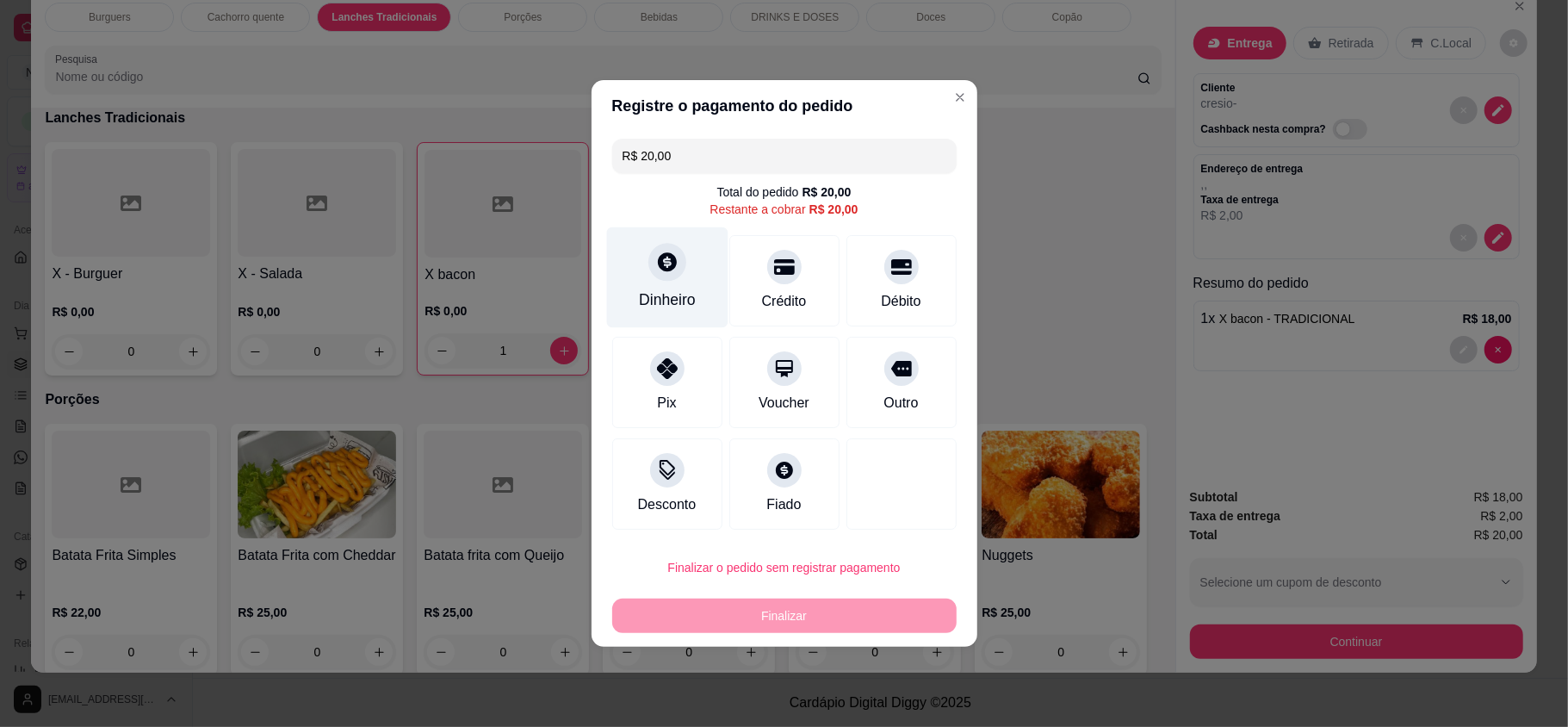
click at [634, 267] on div "Dinheiro" at bounding box center [667, 278] width 121 height 101
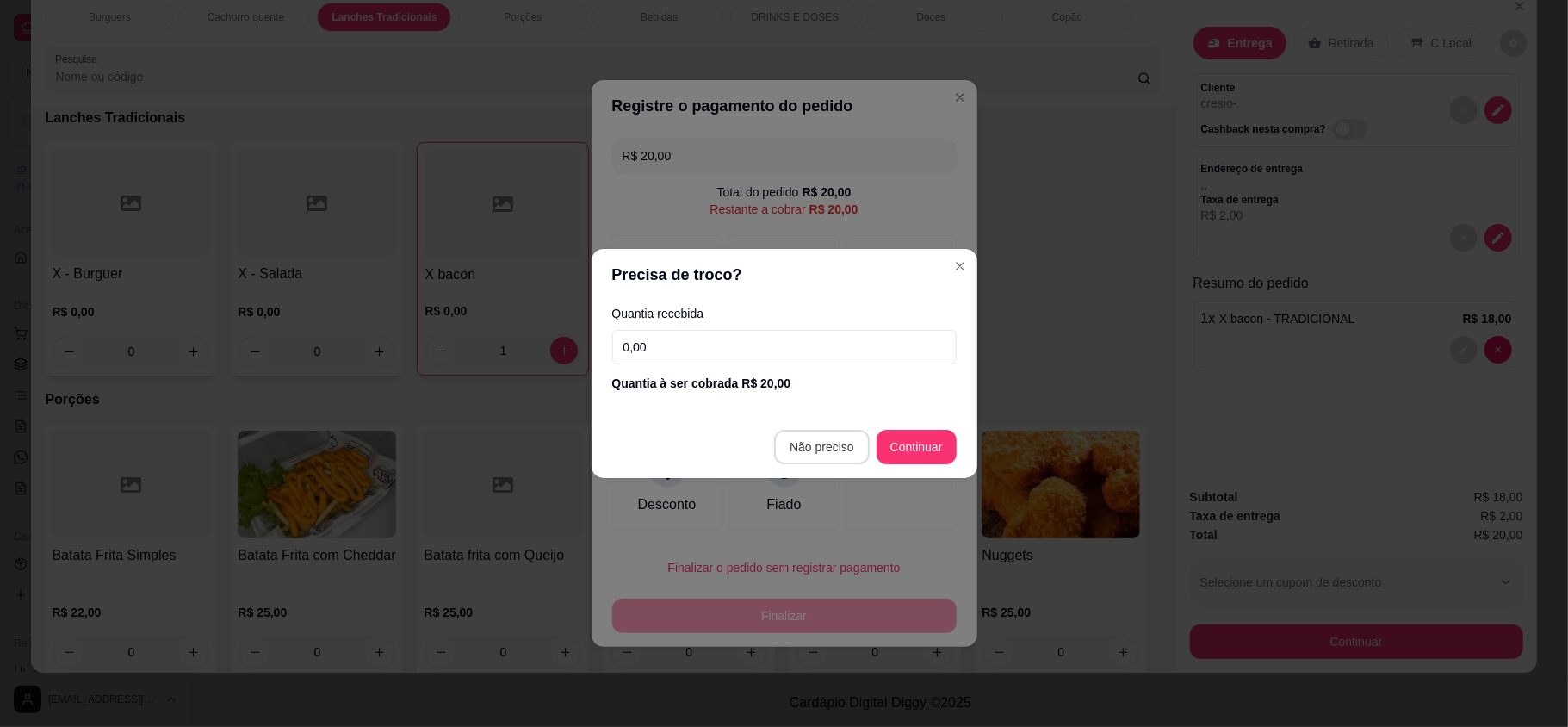
click at [840, 469] on footer "Não preciso Continuar" at bounding box center [784, 447] width 386 height 62
type input "R$ 0,00"
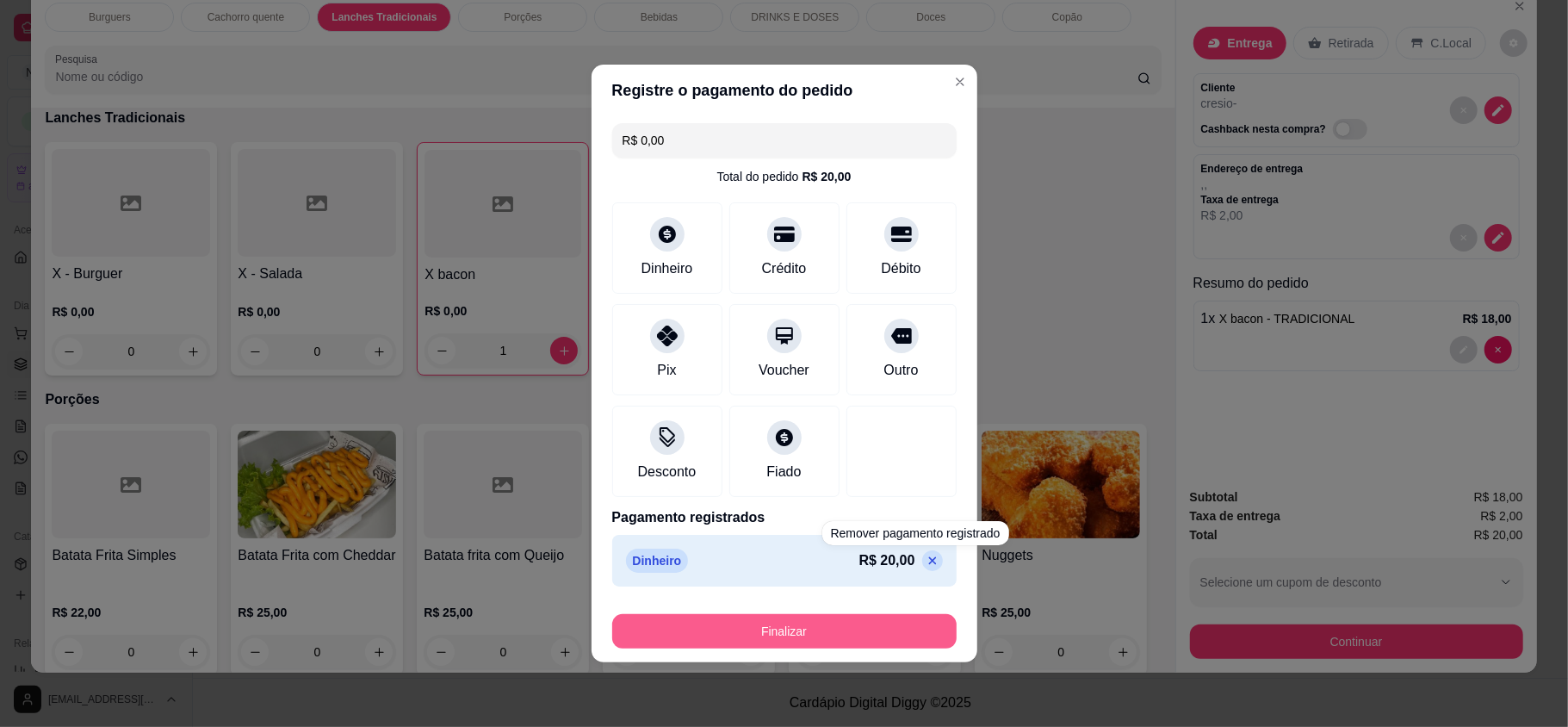
click at [893, 621] on button "Finalizar" at bounding box center [784, 630] width 344 height 34
